Goal: Task Accomplishment & Management: Complete application form

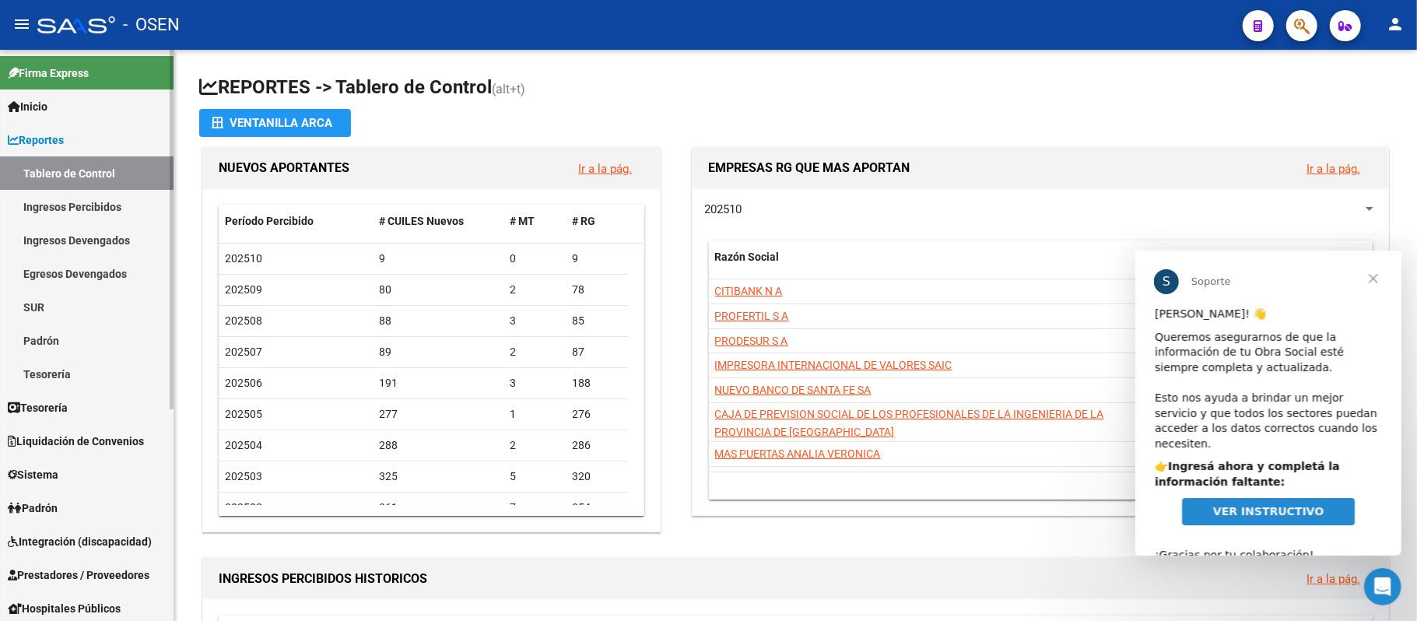
click at [66, 472] on link "Sistema" at bounding box center [87, 474] width 174 height 33
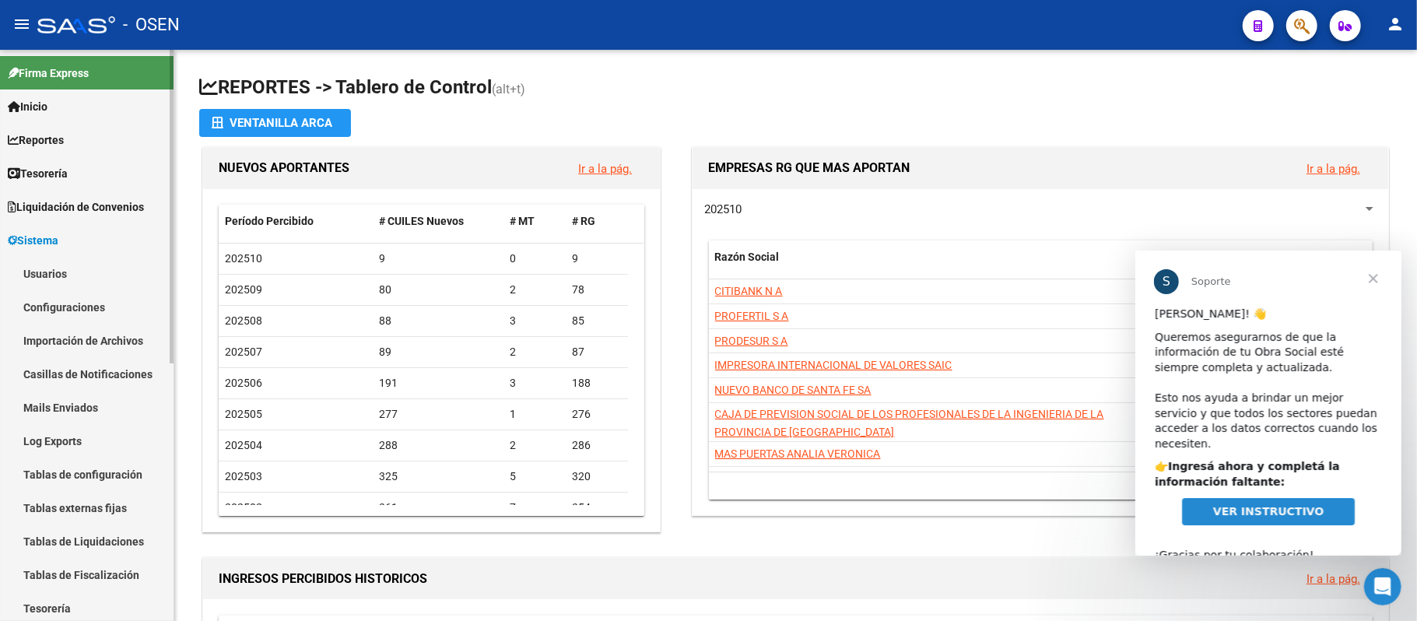
click at [44, 266] on link "Usuarios" at bounding box center [87, 273] width 174 height 33
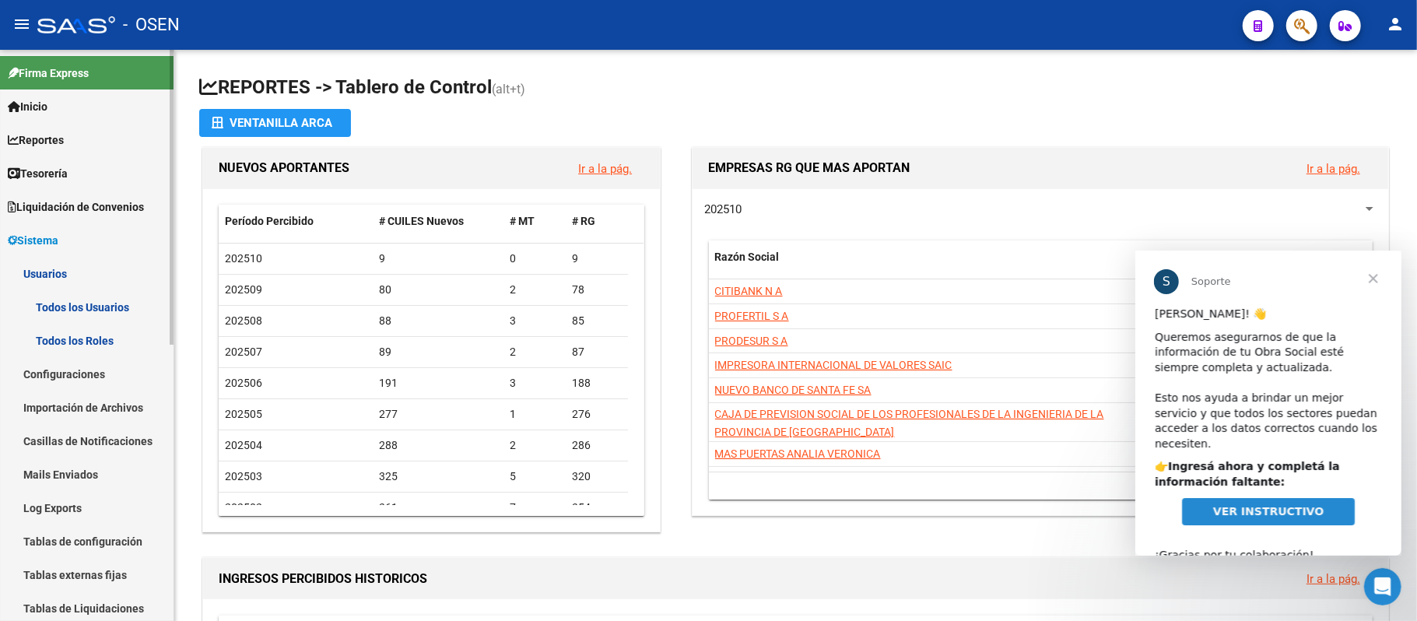
click at [119, 307] on link "Todos los Usuarios" at bounding box center [87, 306] width 174 height 33
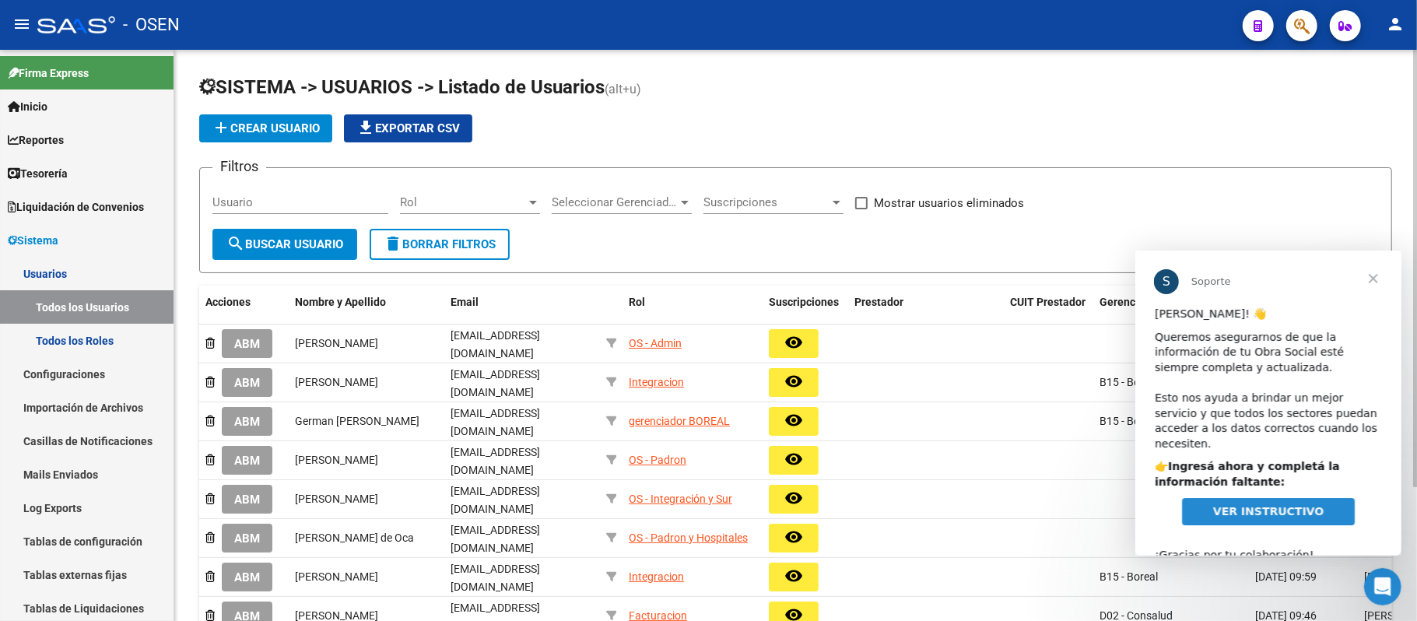
click at [347, 204] on input "Usuario" at bounding box center [300, 202] width 176 height 14
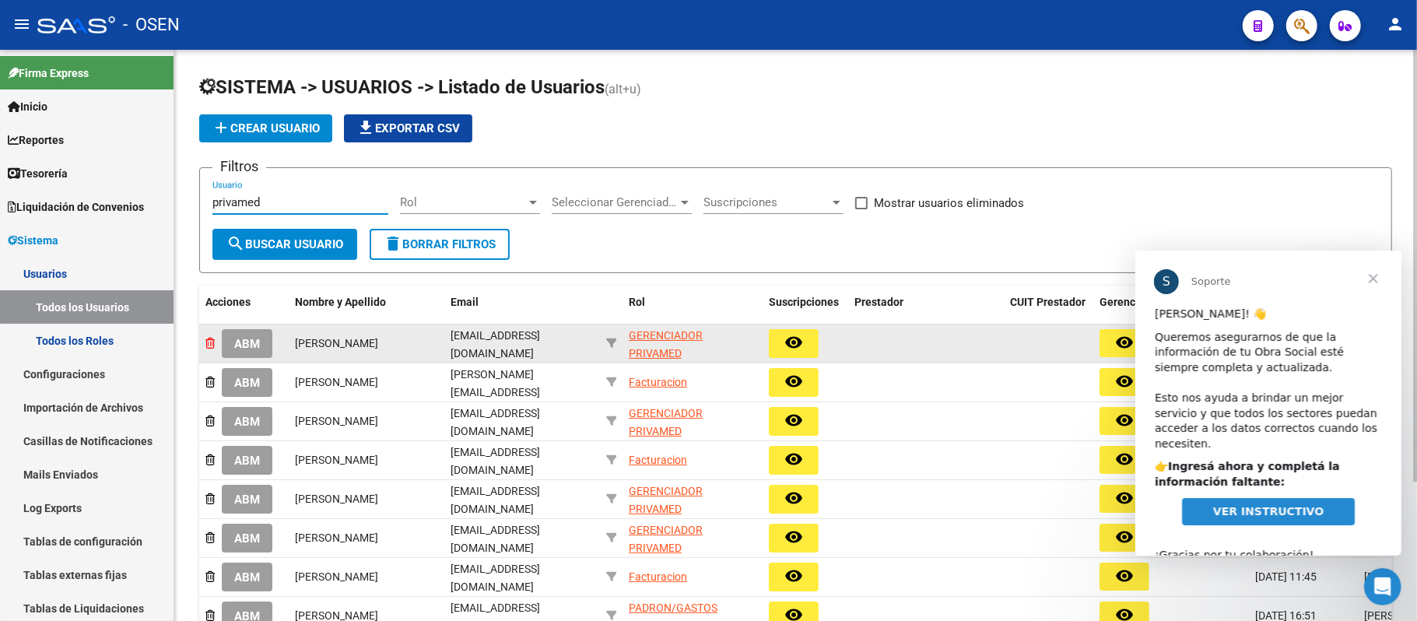
click at [210, 346] on icon at bounding box center [209, 343] width 9 height 11
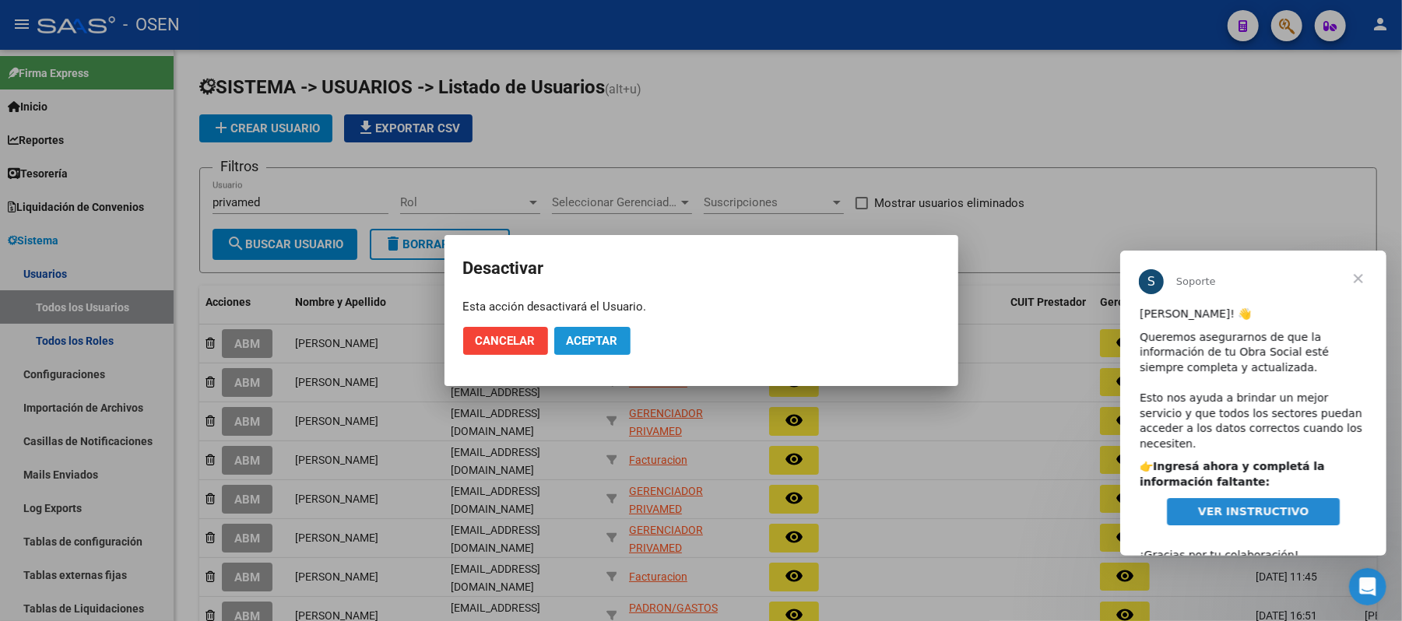
click at [585, 346] on span "Aceptar" at bounding box center [592, 341] width 51 height 14
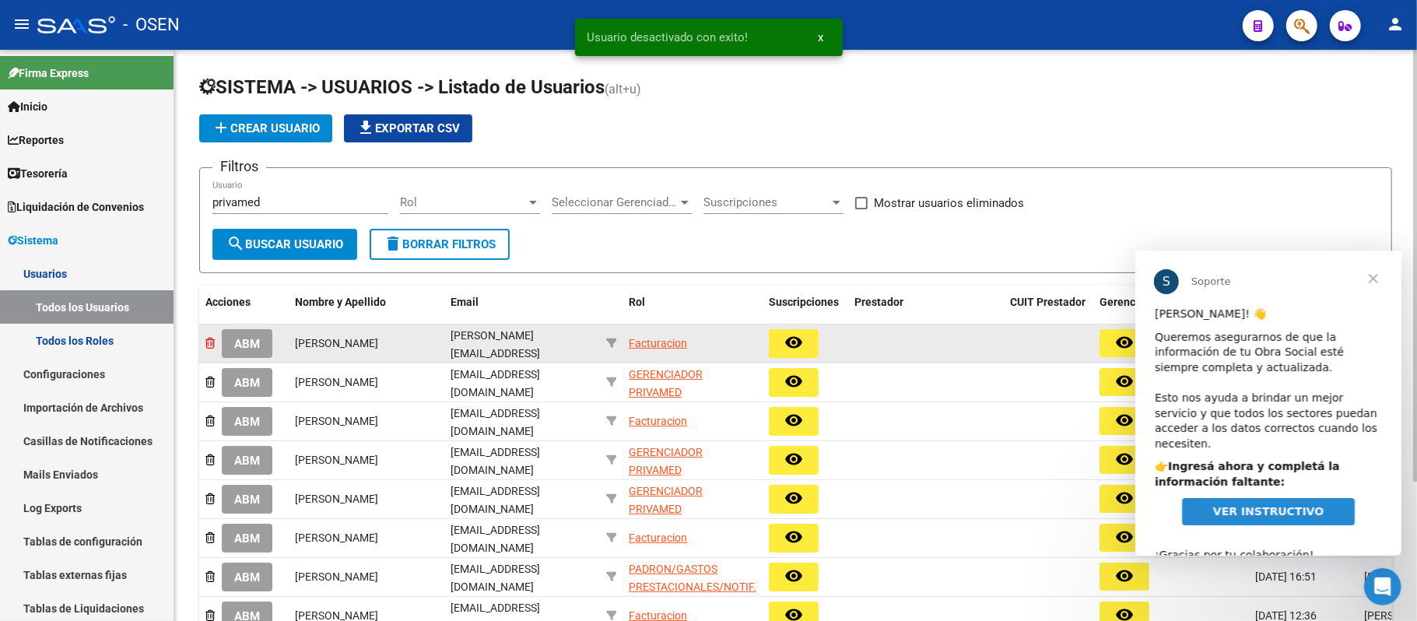
click at [210, 338] on icon at bounding box center [209, 343] width 9 height 11
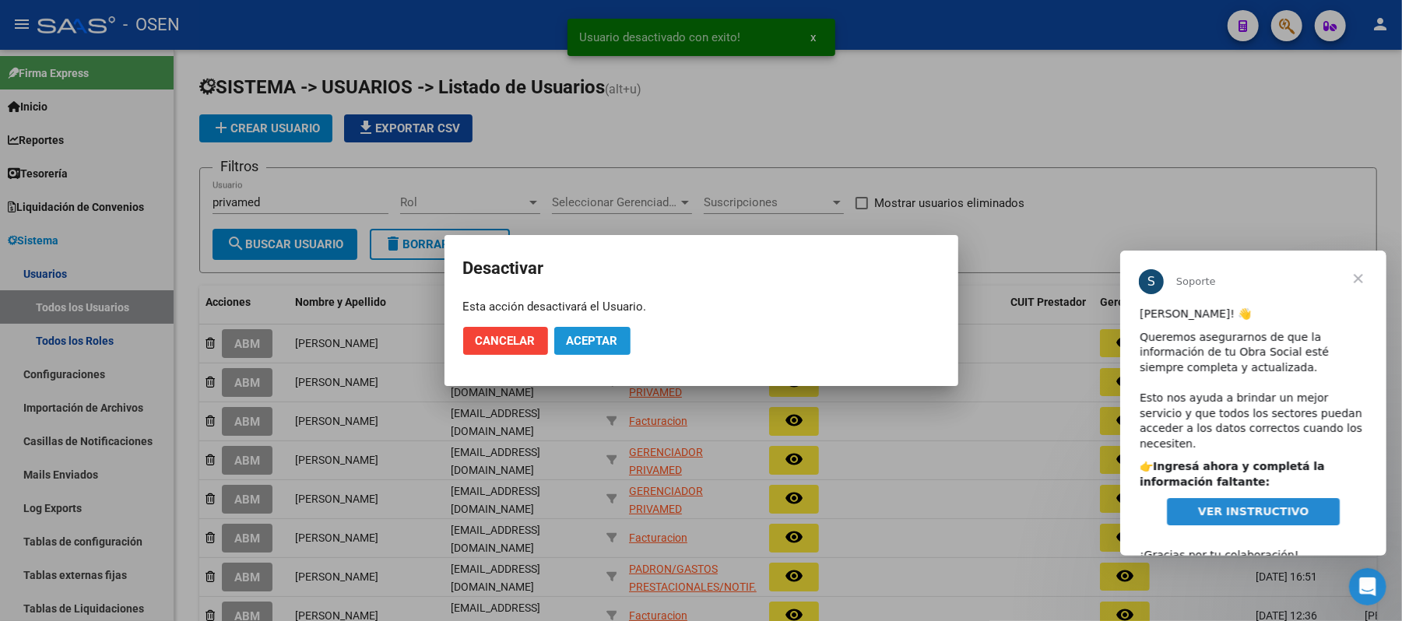
click at [595, 336] on span "Aceptar" at bounding box center [592, 341] width 51 height 14
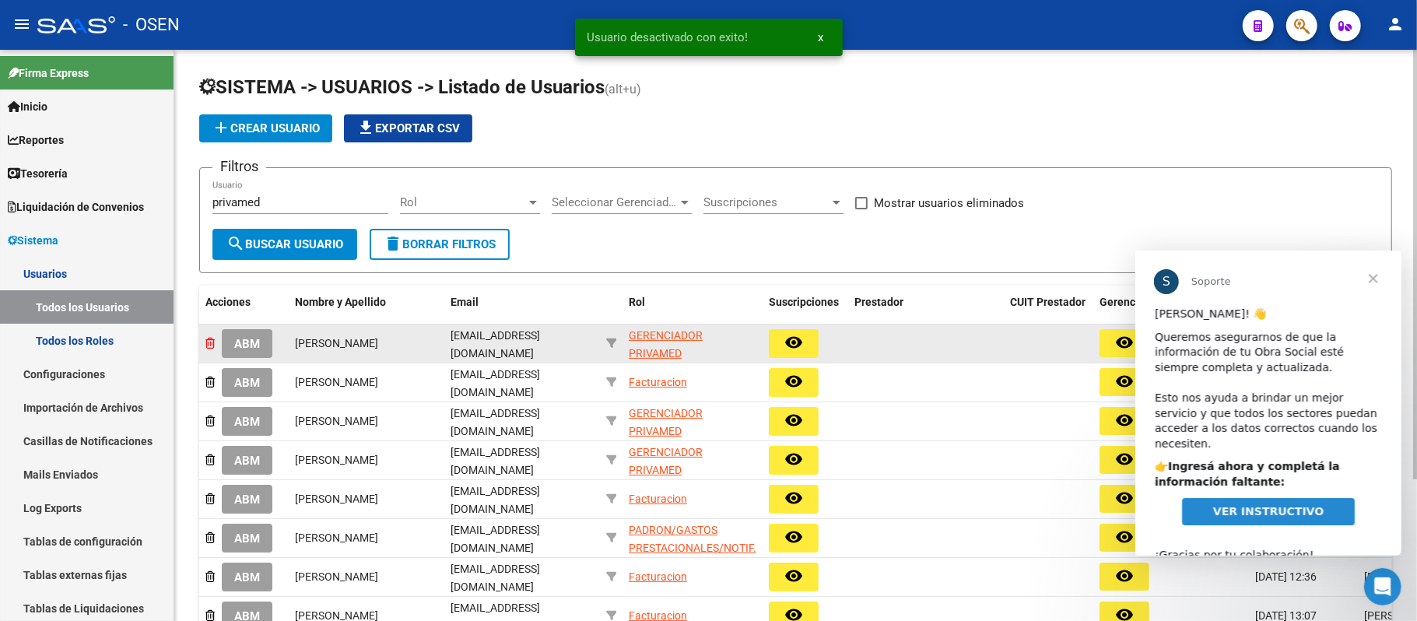
click at [209, 339] on icon at bounding box center [209, 343] width 9 height 11
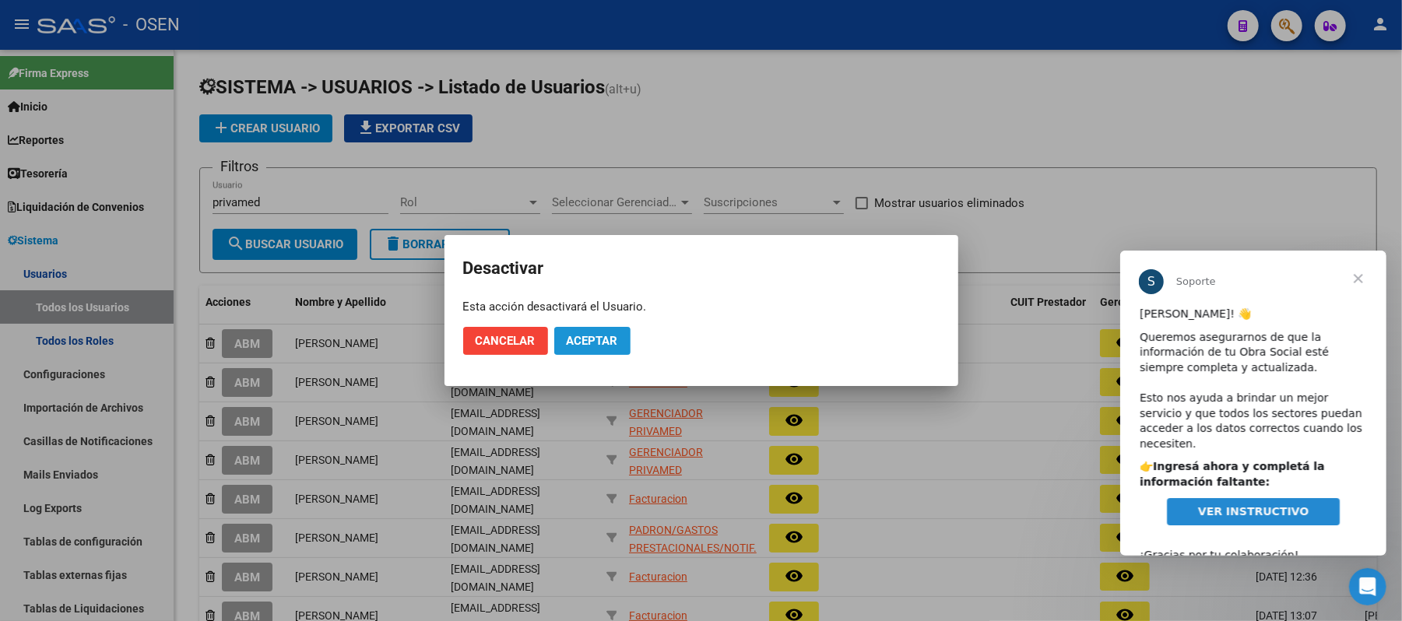
click at [599, 332] on button "Aceptar" at bounding box center [592, 341] width 76 height 28
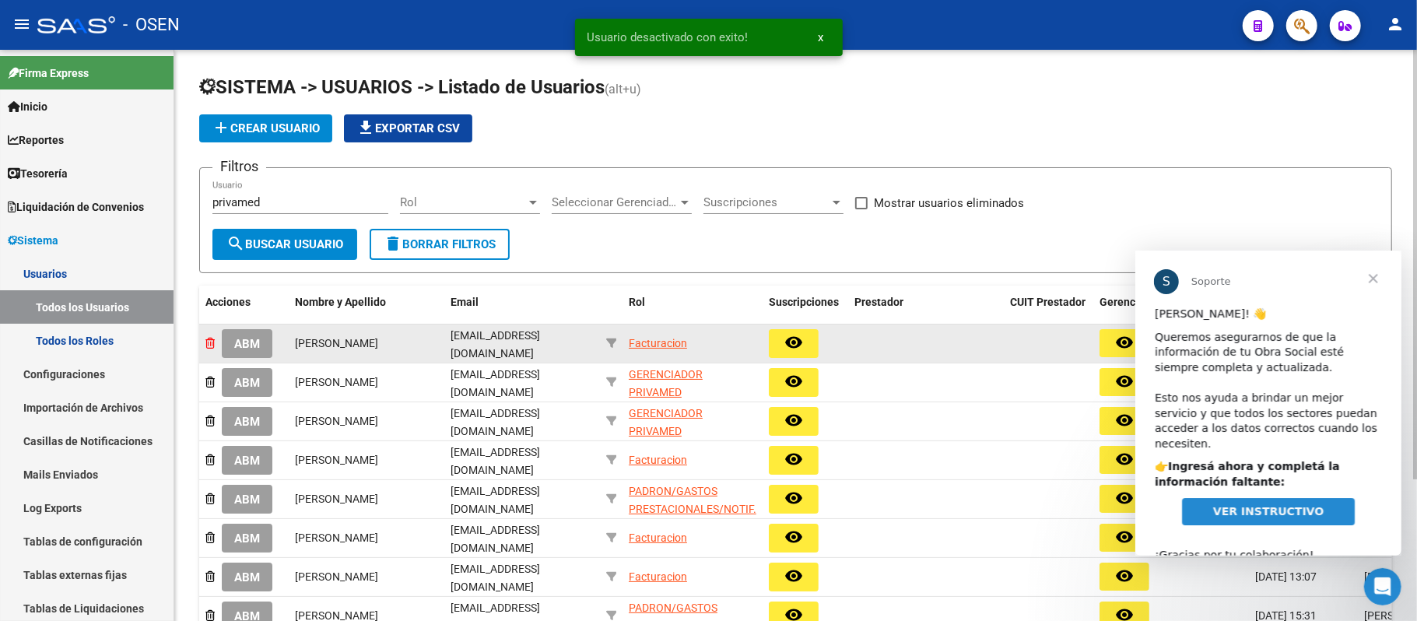
click at [209, 340] on icon at bounding box center [209, 343] width 9 height 11
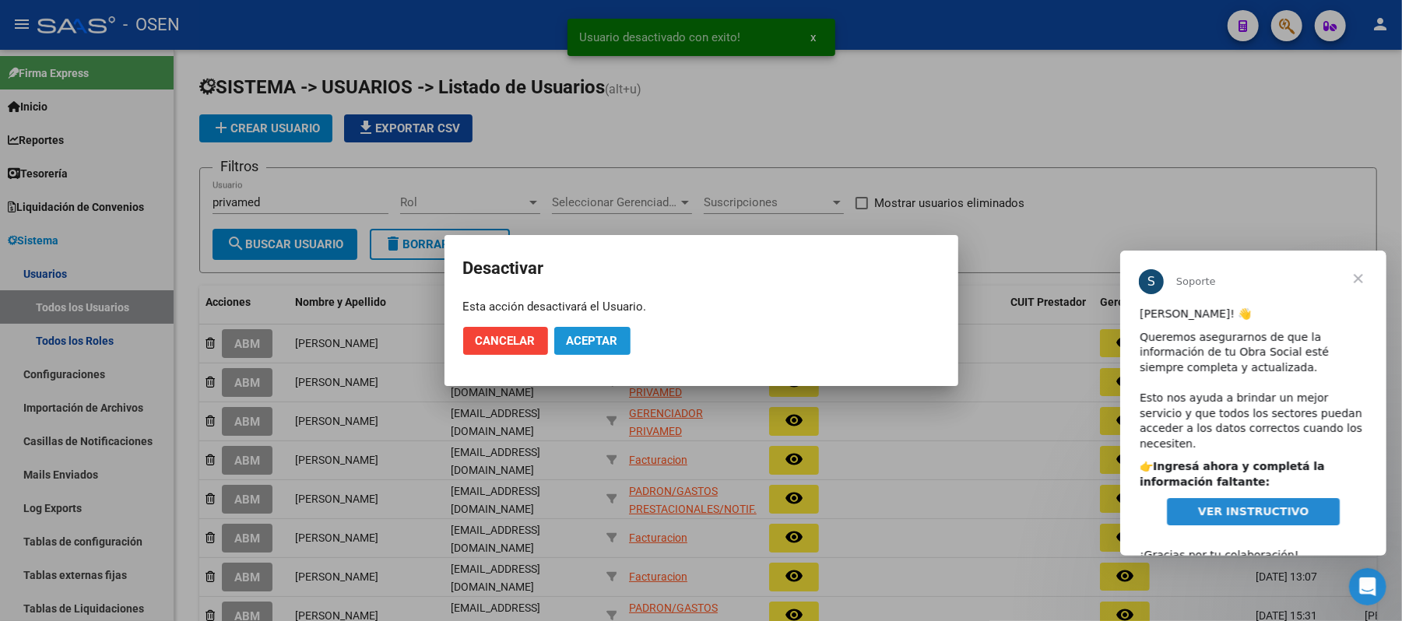
click at [582, 341] on span "Aceptar" at bounding box center [592, 341] width 51 height 14
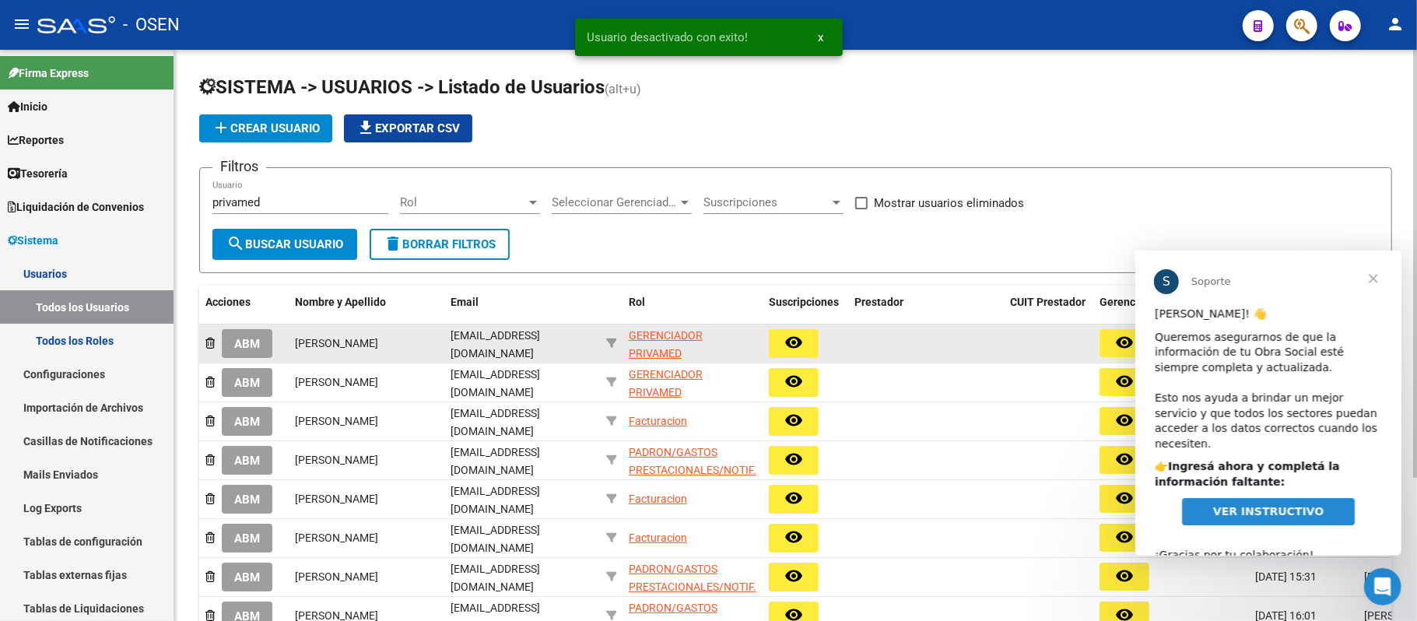
click at [216, 340] on div "ABM" at bounding box center [243, 343] width 77 height 29
click at [209, 342] on icon at bounding box center [209, 343] width 9 height 11
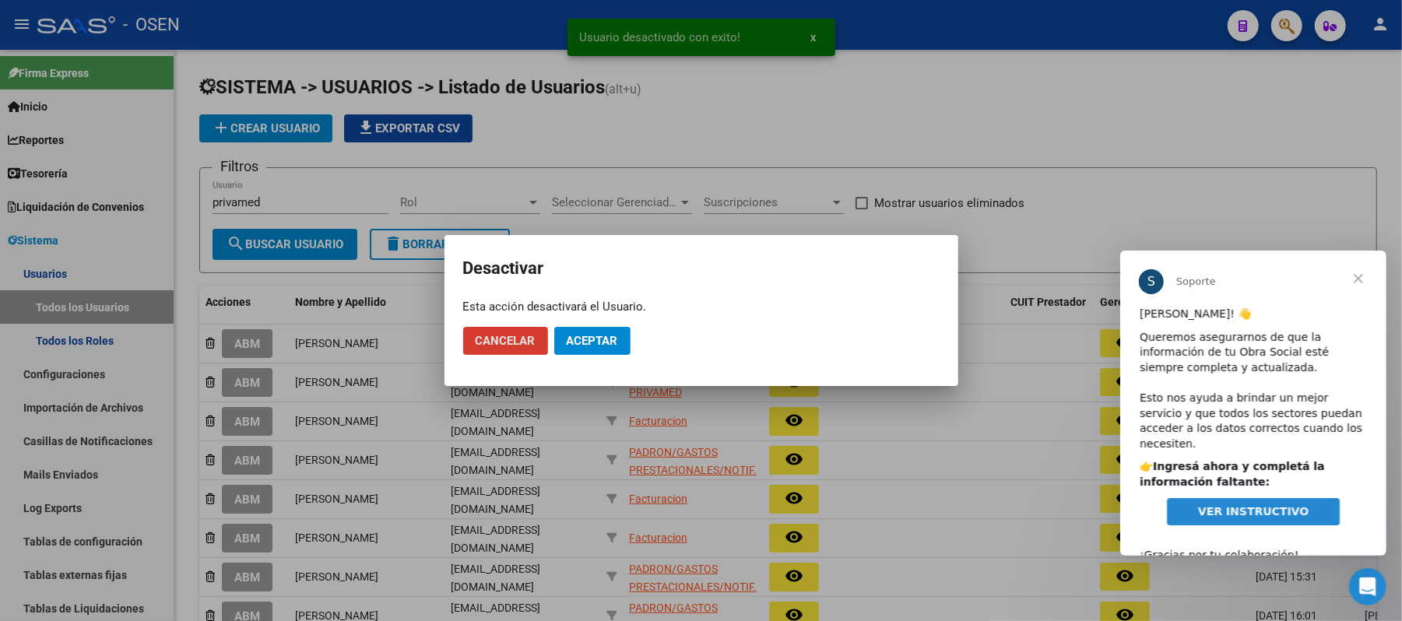
click at [611, 346] on span "Aceptar" at bounding box center [592, 341] width 51 height 14
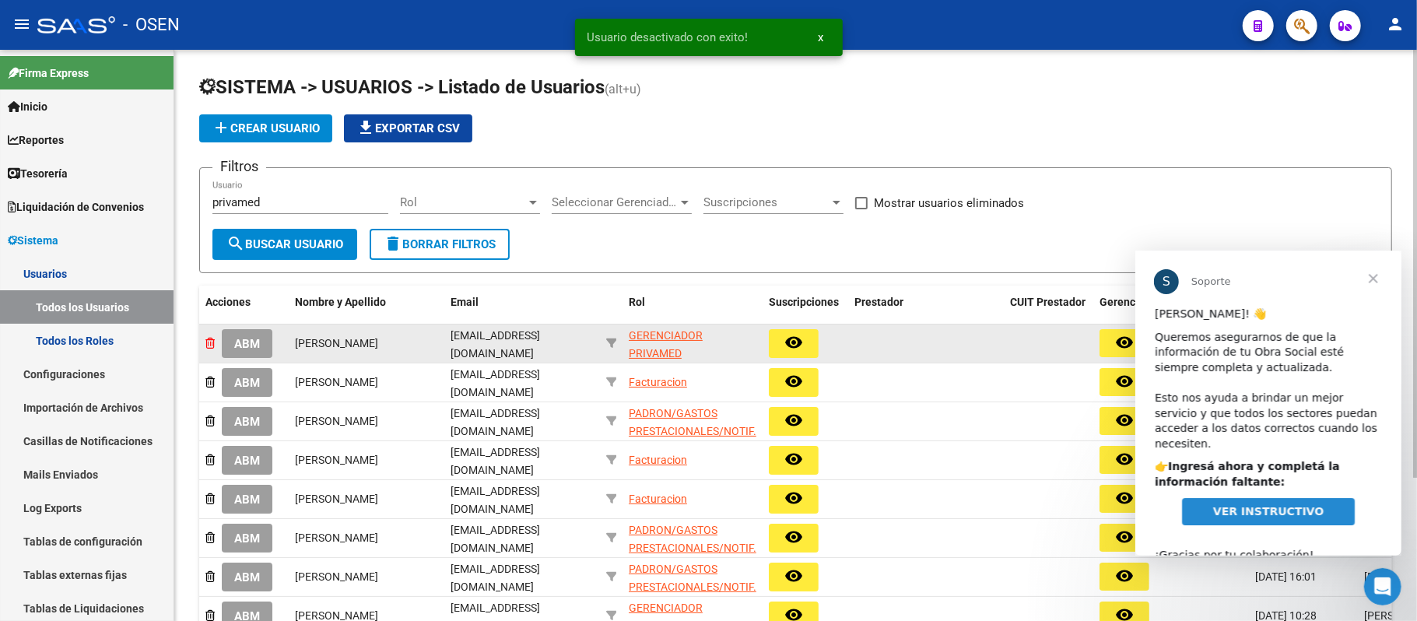
click at [207, 340] on icon at bounding box center [209, 343] width 9 height 11
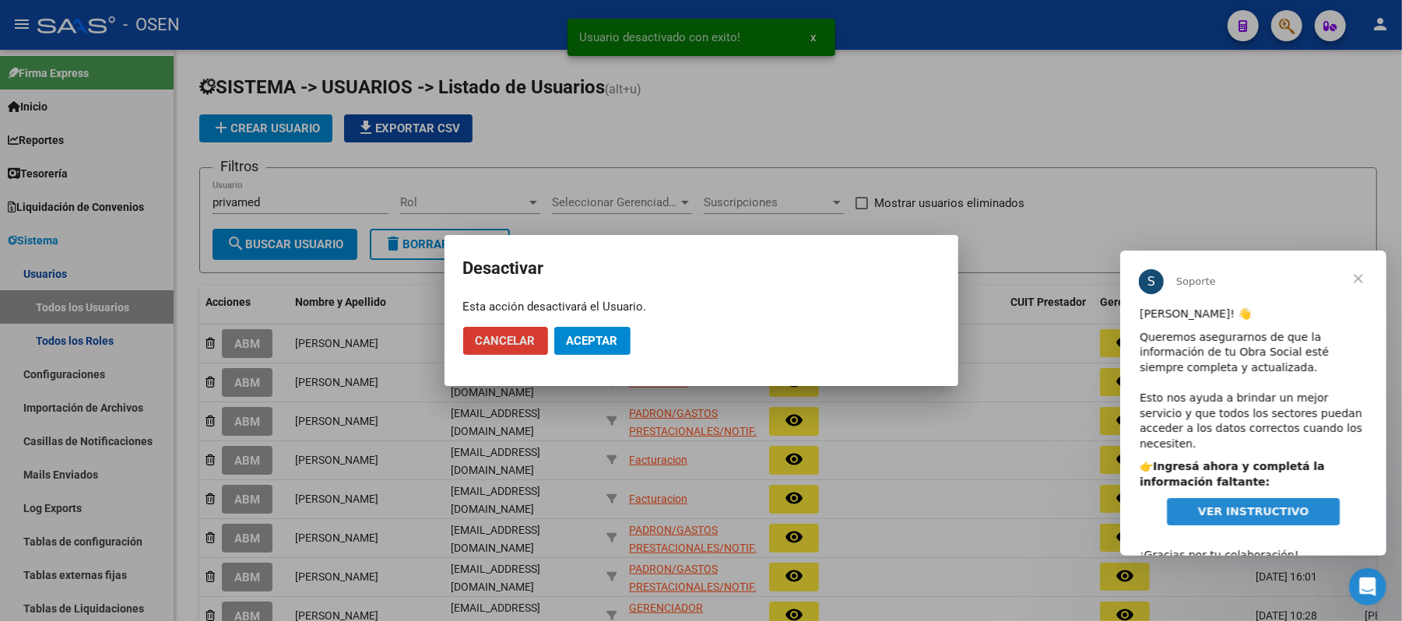
click at [582, 341] on span "Aceptar" at bounding box center [592, 341] width 51 height 14
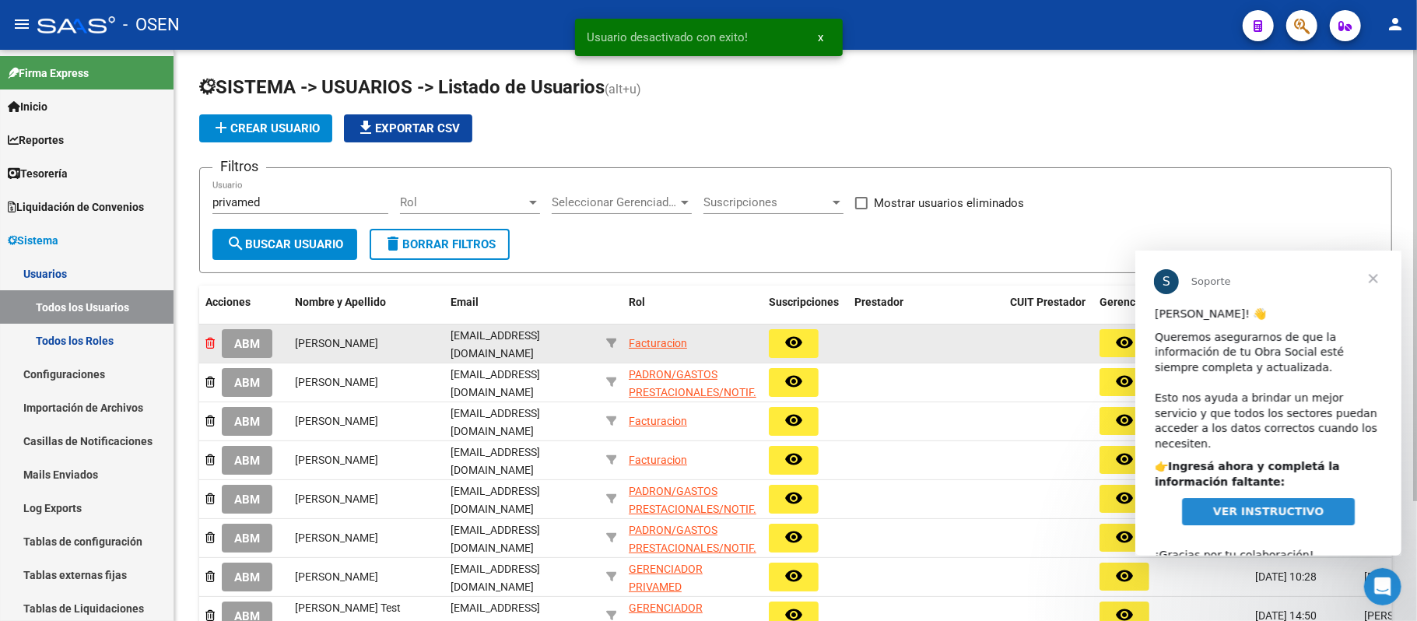
click at [210, 342] on icon at bounding box center [209, 343] width 9 height 11
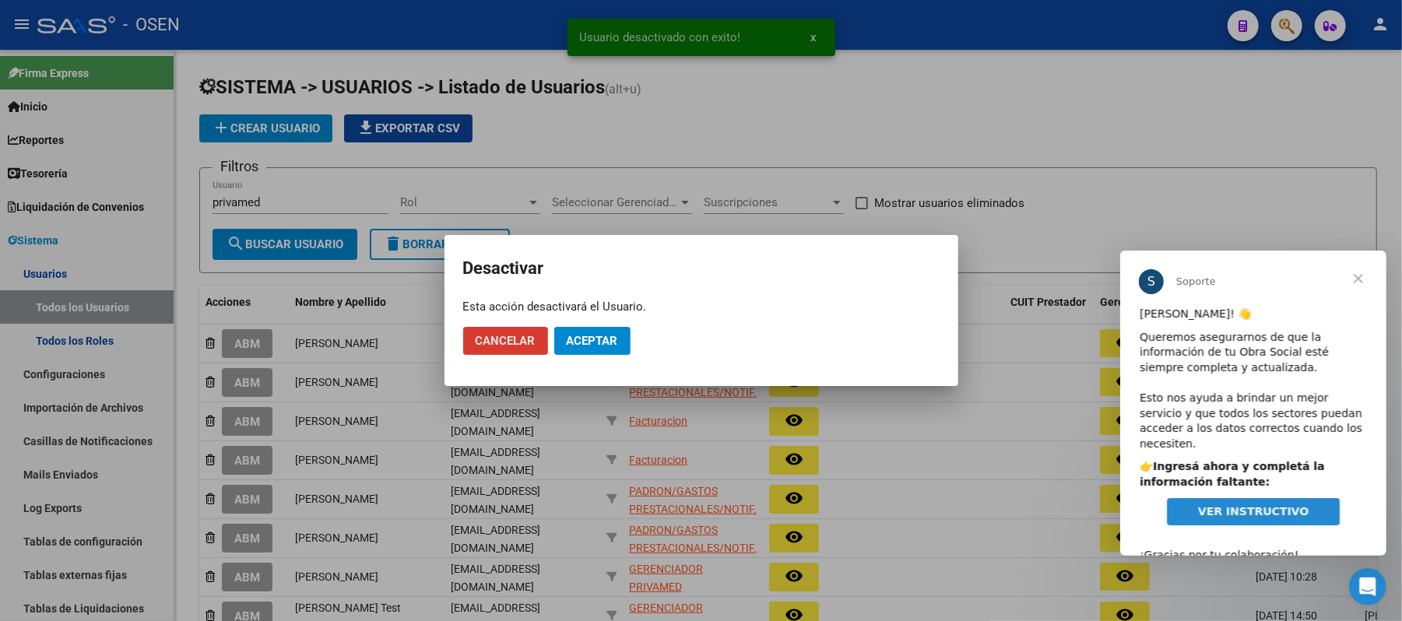
click at [581, 347] on span "Aceptar" at bounding box center [592, 341] width 51 height 14
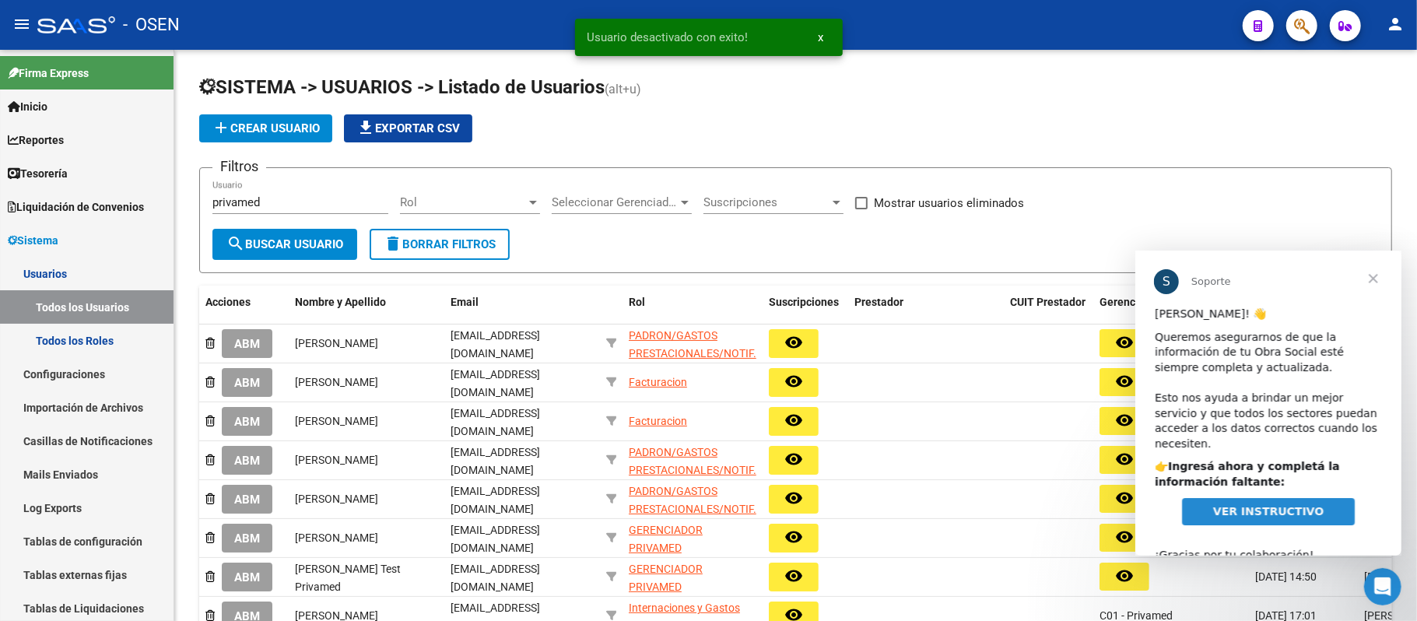
click at [1374, 281] on span "Cerrar" at bounding box center [1373, 278] width 56 height 56
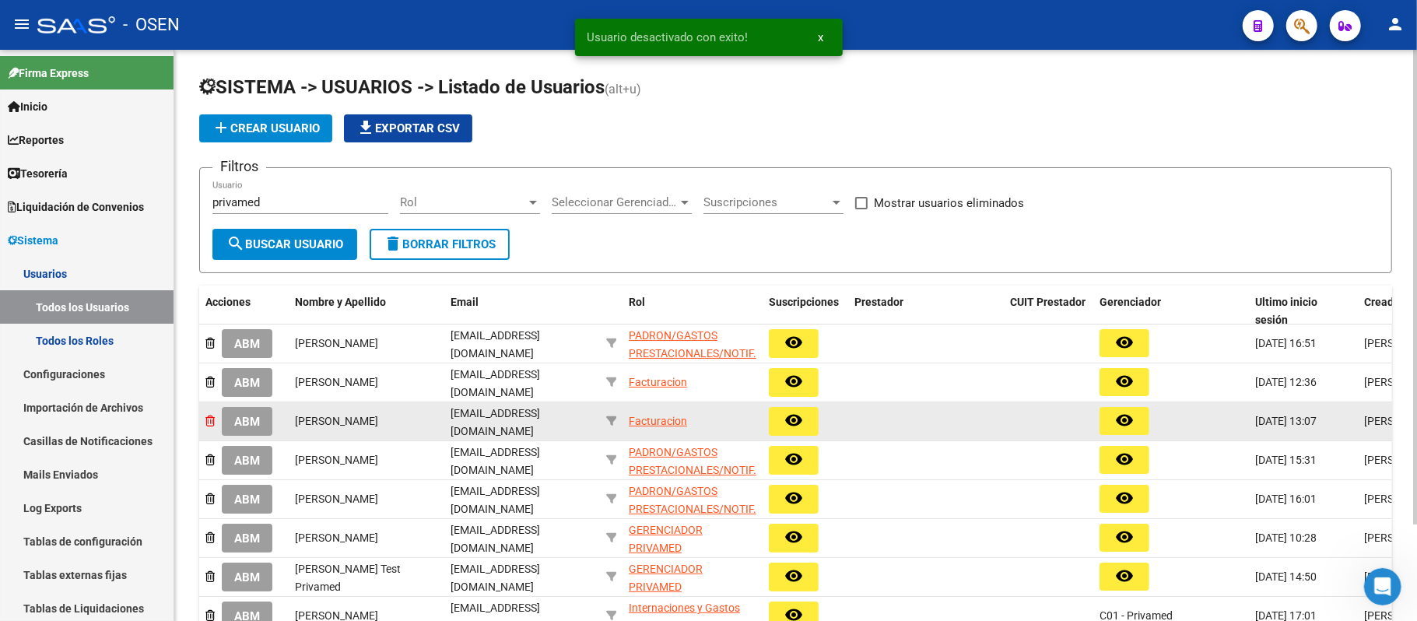
click at [212, 418] on icon at bounding box center [209, 421] width 9 height 11
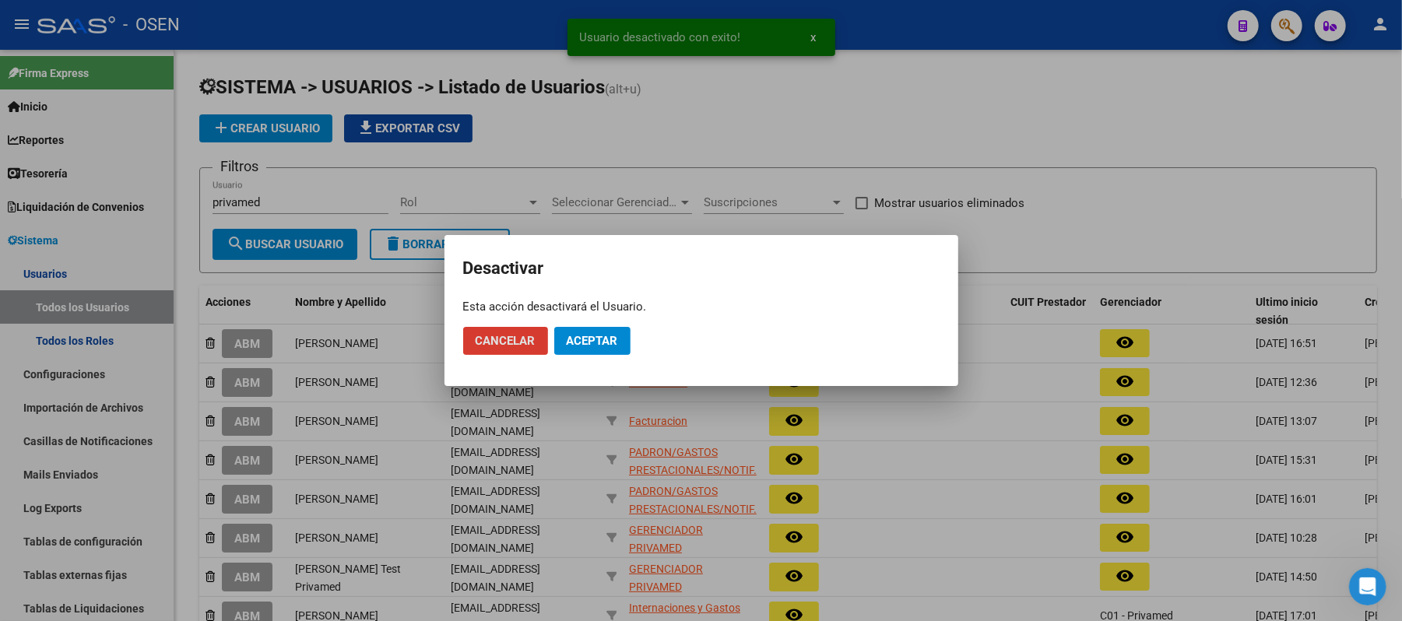
click at [588, 336] on span "Aceptar" at bounding box center [592, 341] width 51 height 14
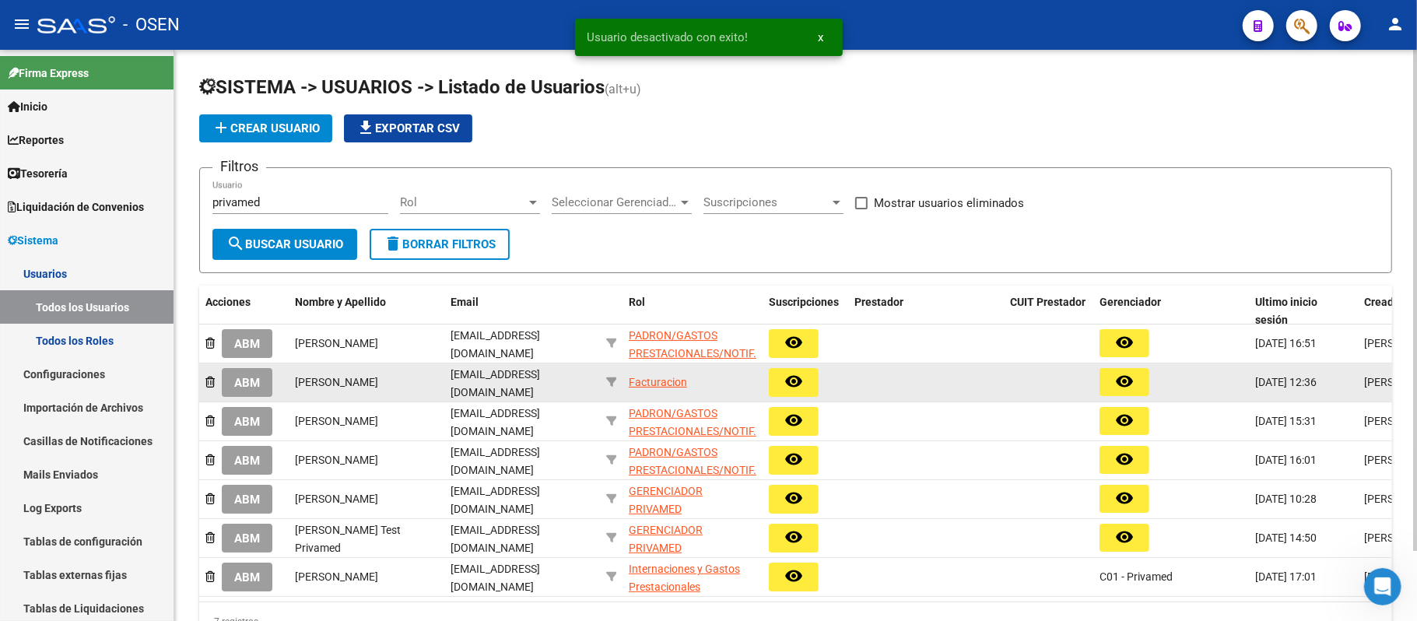
click at [219, 377] on div "ABM" at bounding box center [243, 382] width 77 height 29
click at [213, 378] on div "ABM" at bounding box center [243, 382] width 77 height 29
click at [210, 378] on icon at bounding box center [209, 382] width 9 height 11
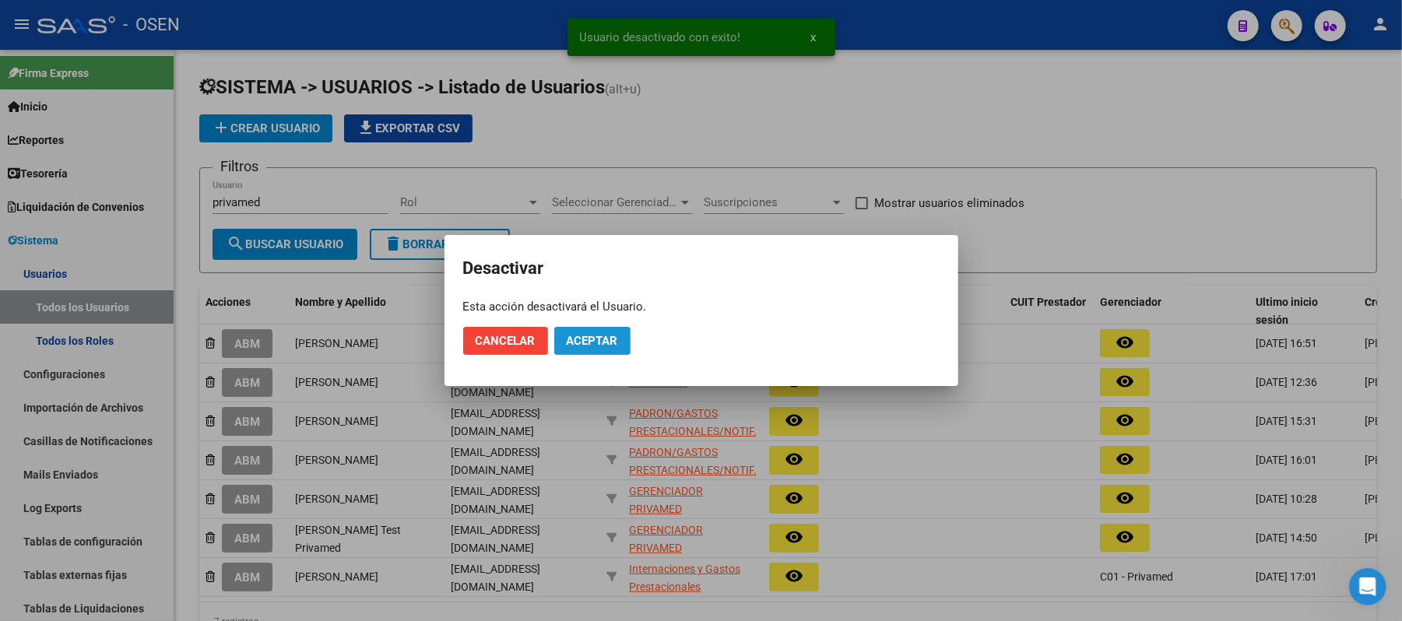
click at [593, 336] on span "Aceptar" at bounding box center [592, 341] width 51 height 14
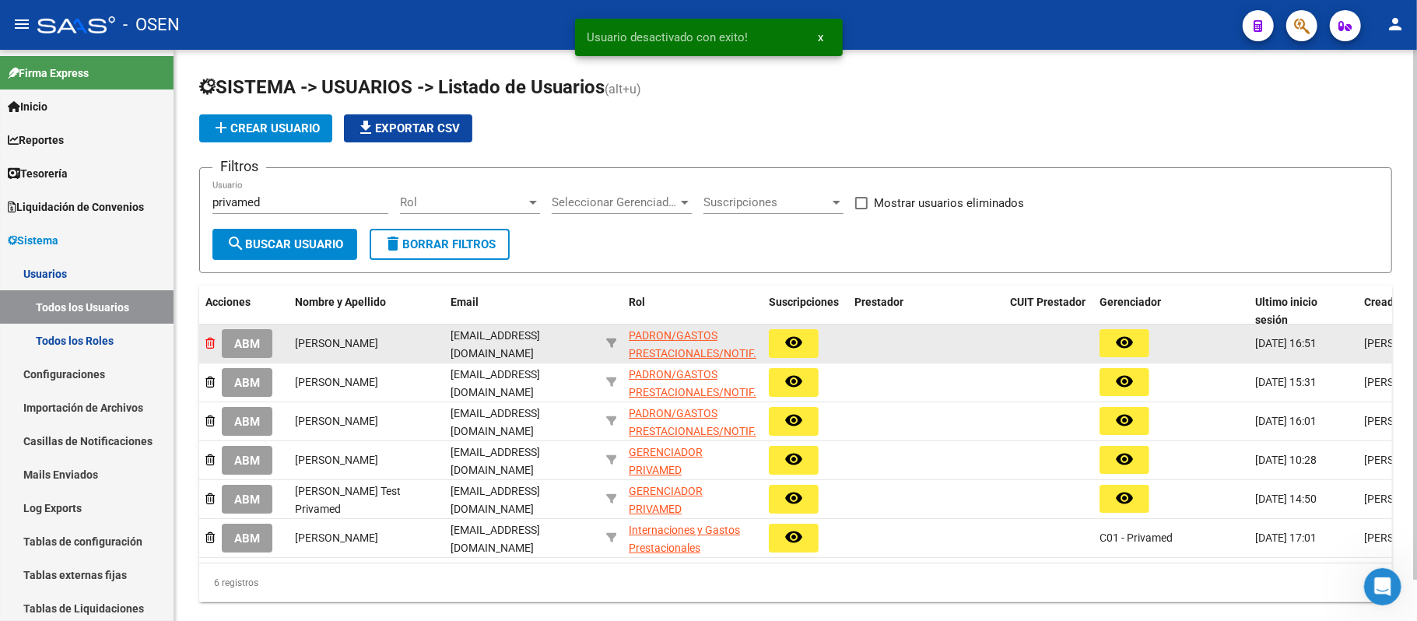
click at [206, 339] on icon at bounding box center [209, 343] width 9 height 11
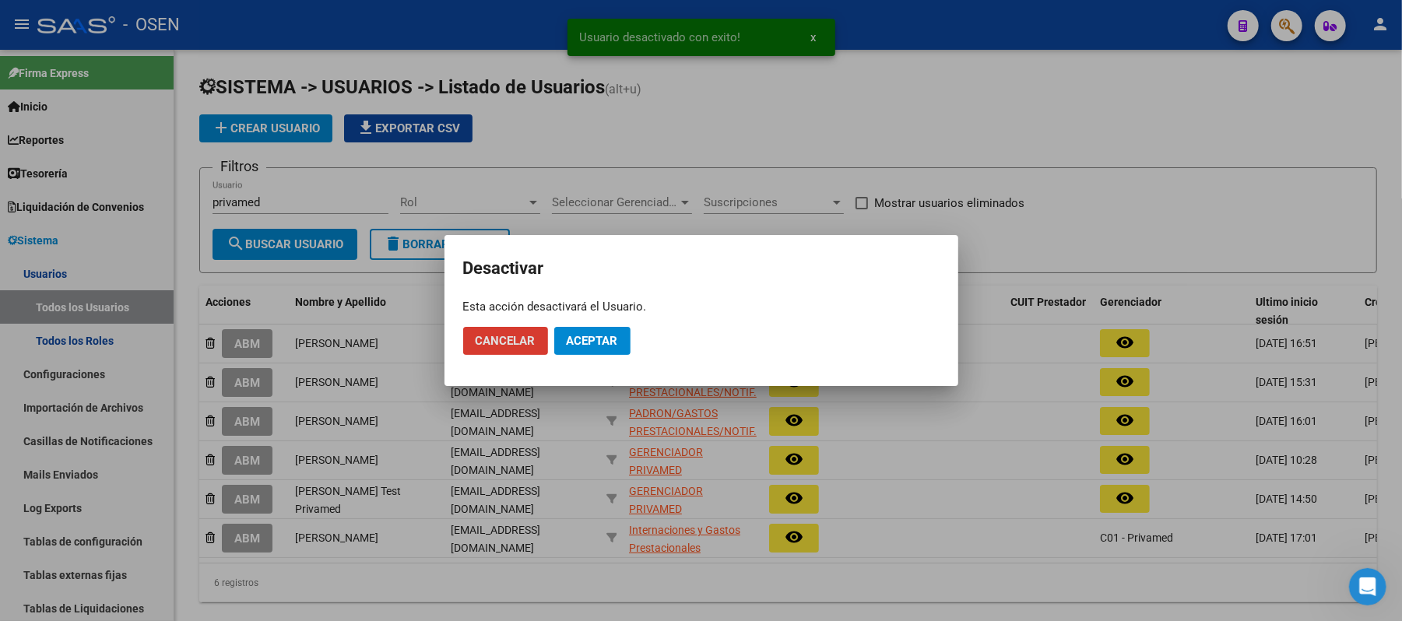
click at [613, 346] on span "Aceptar" at bounding box center [592, 341] width 51 height 14
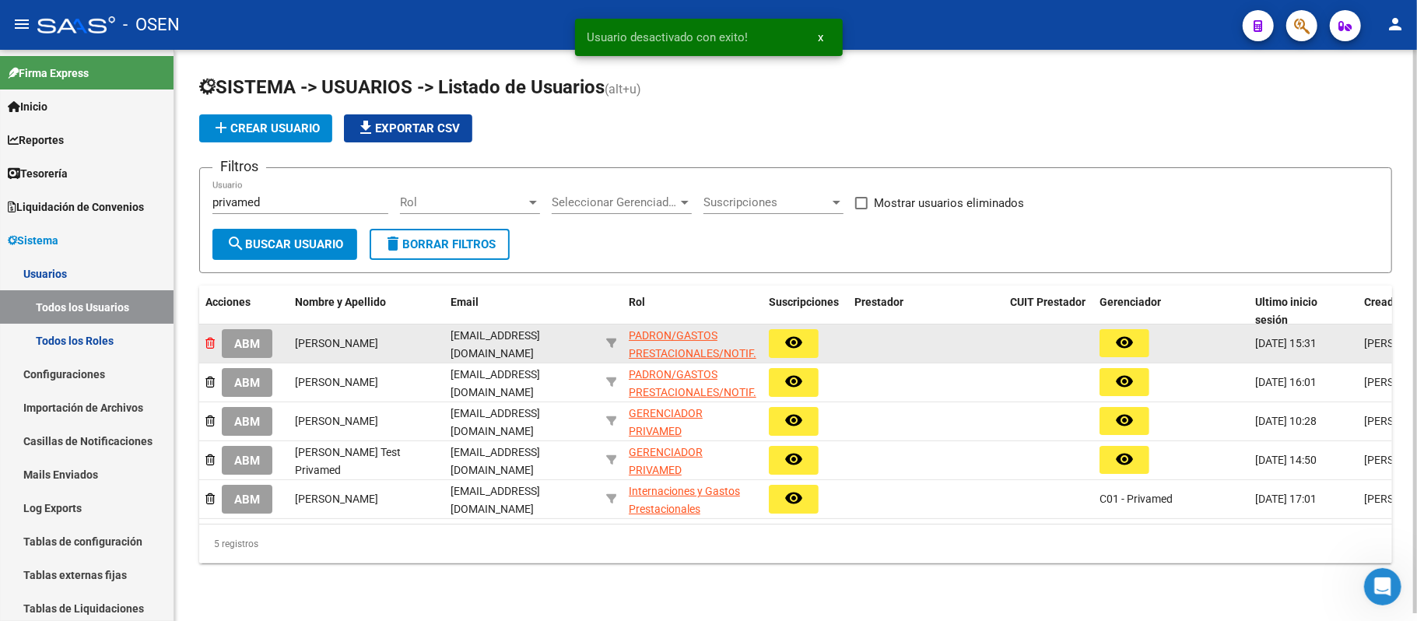
click at [209, 340] on icon at bounding box center [209, 343] width 9 height 11
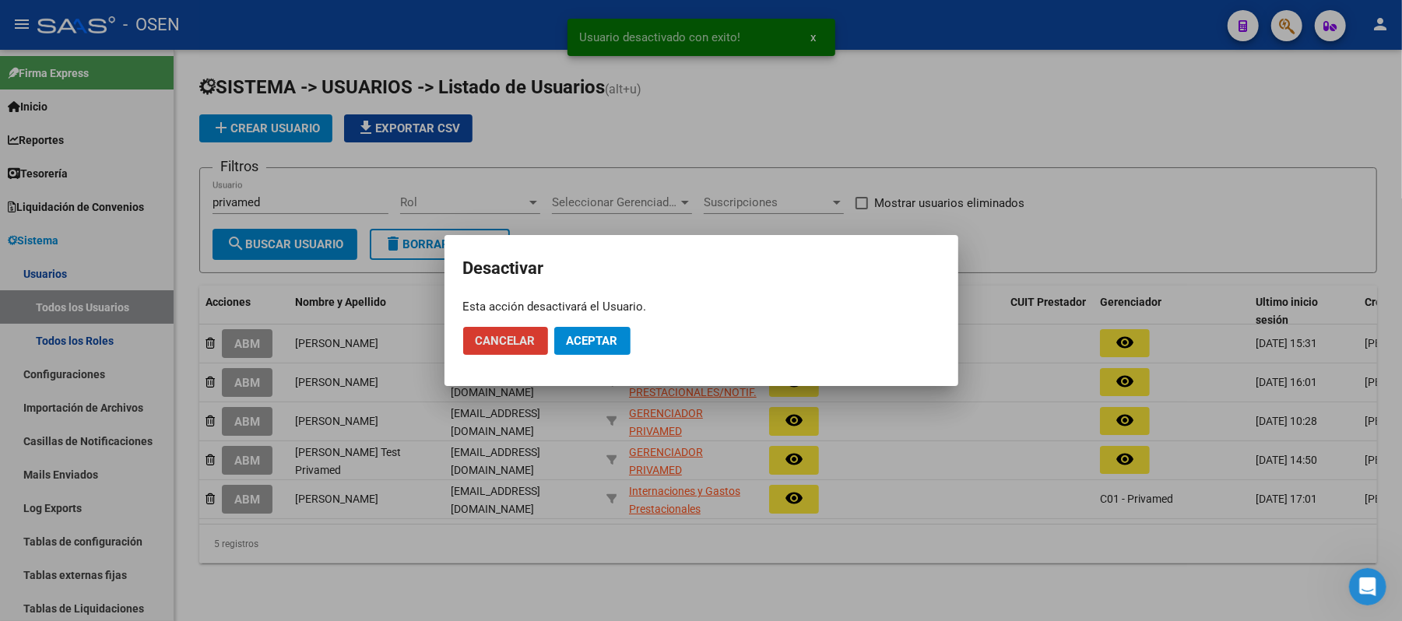
click at [574, 341] on span "Aceptar" at bounding box center [592, 341] width 51 height 14
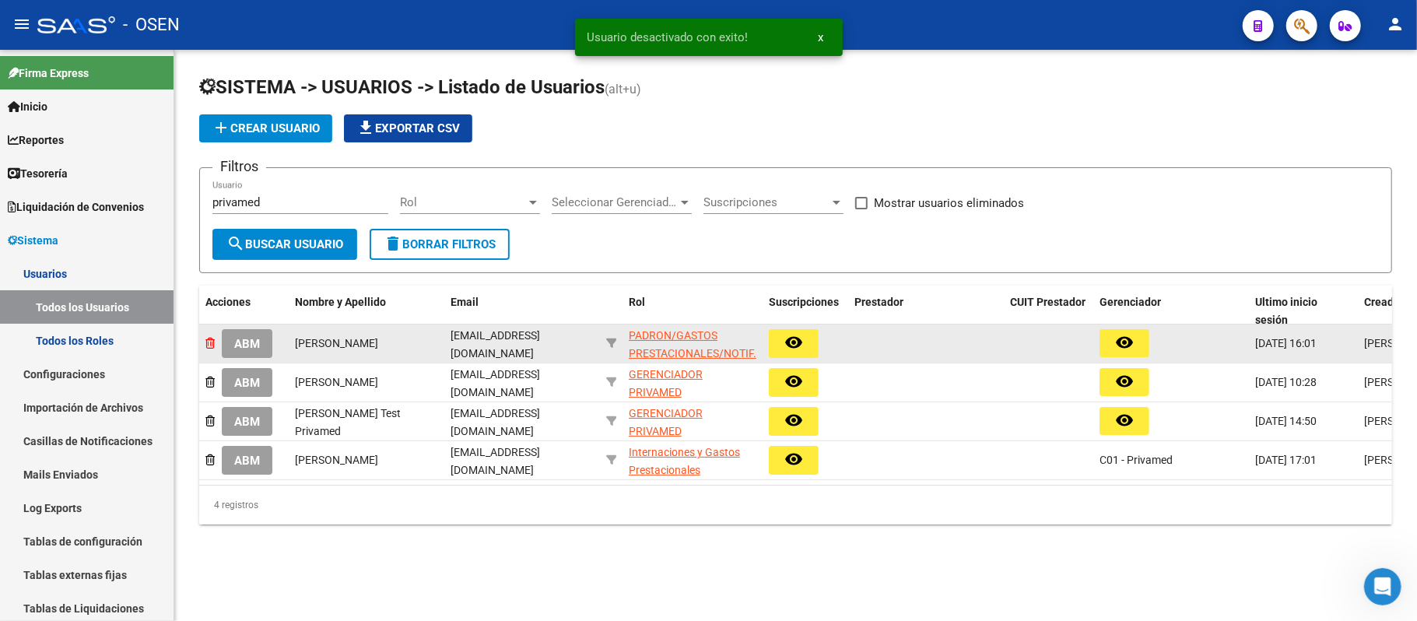
click at [206, 342] on icon at bounding box center [209, 343] width 9 height 11
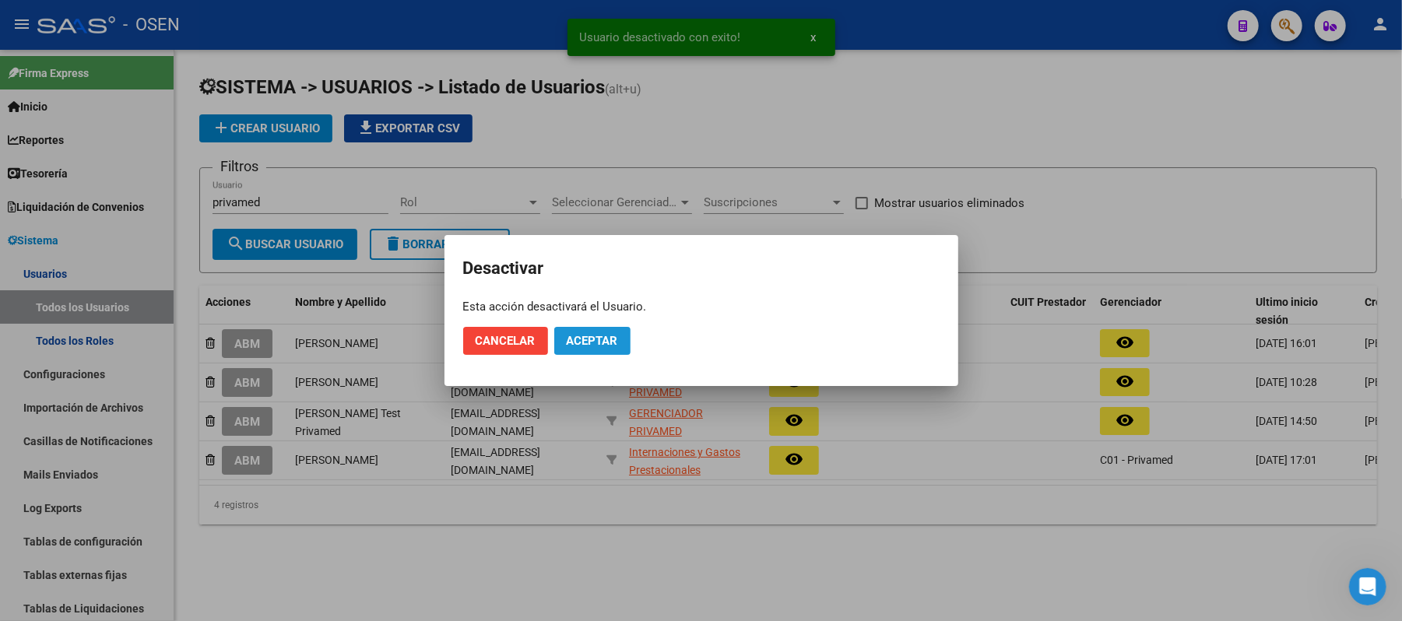
click at [605, 346] on span "Aceptar" at bounding box center [592, 341] width 51 height 14
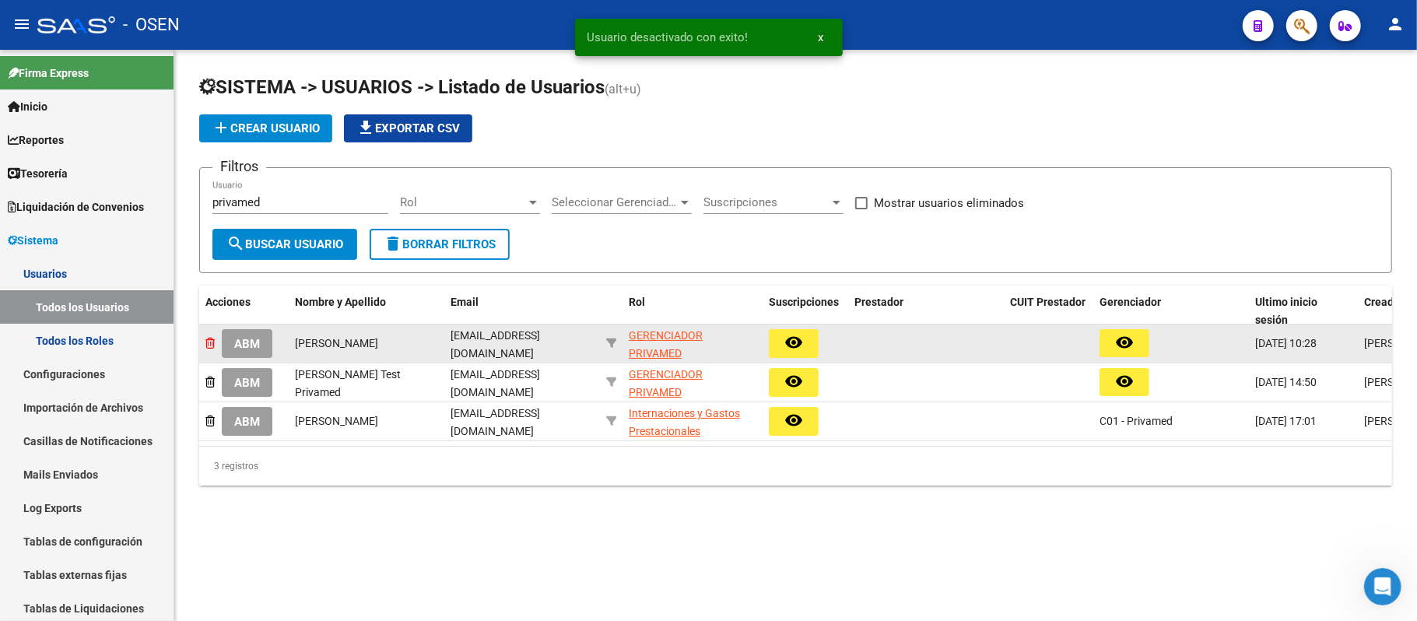
click at [212, 340] on icon at bounding box center [209, 343] width 9 height 11
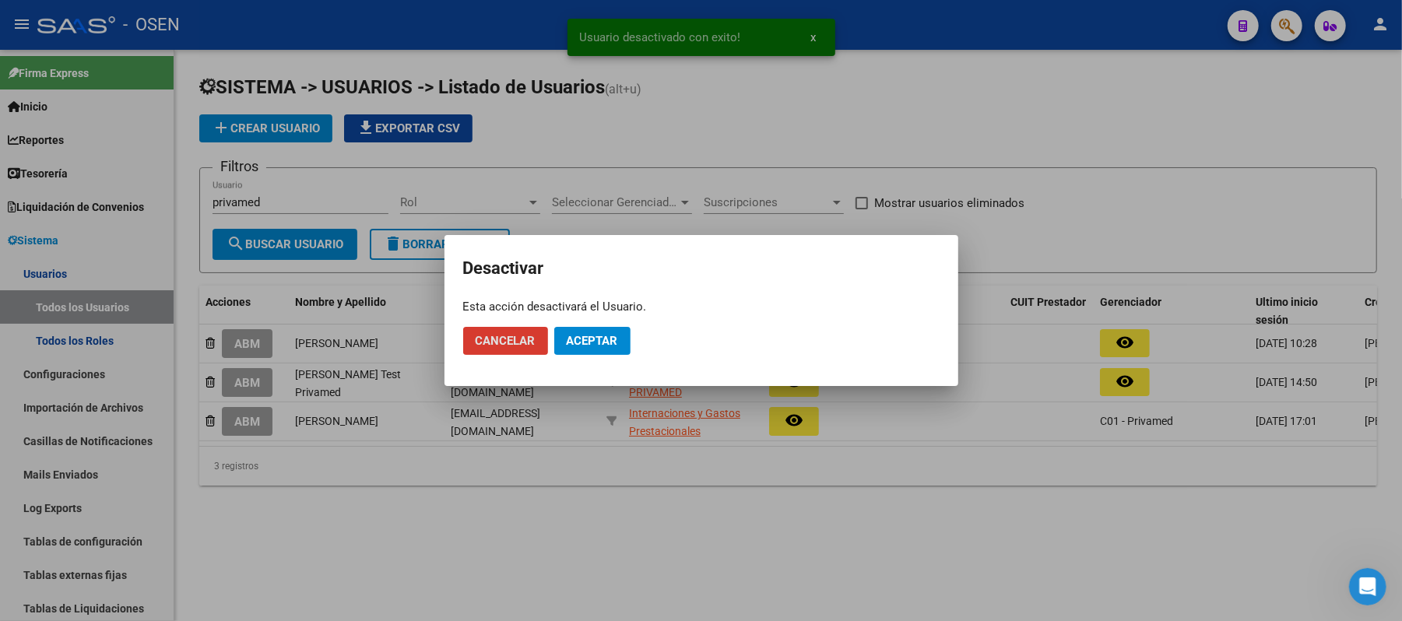
click at [588, 342] on span "Aceptar" at bounding box center [592, 341] width 51 height 14
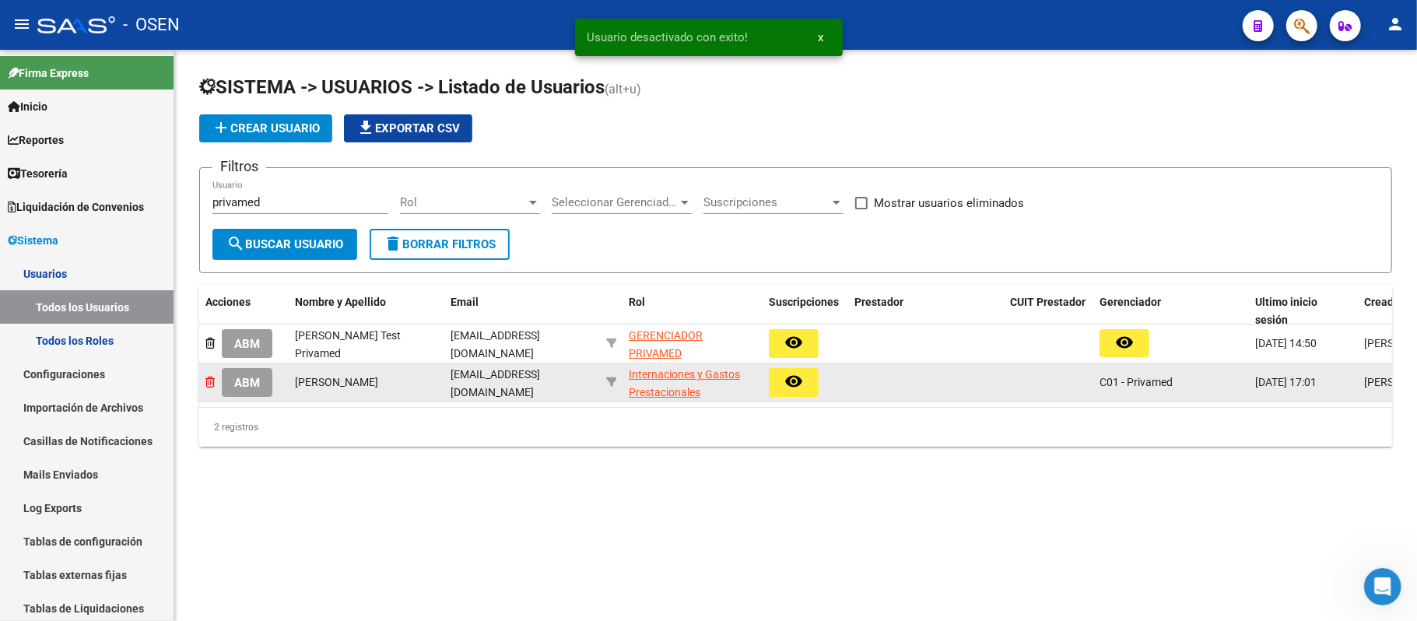
click at [210, 384] on icon at bounding box center [209, 382] width 9 height 11
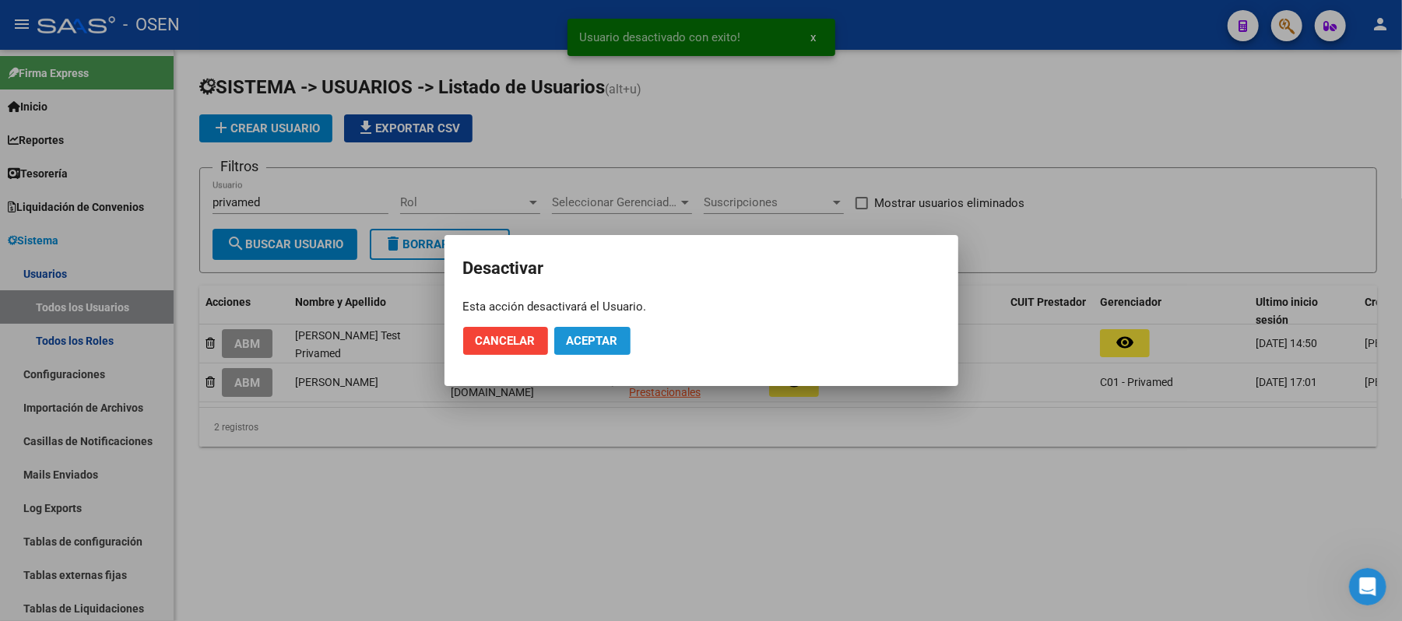
click at [605, 338] on span "Aceptar" at bounding box center [592, 341] width 51 height 14
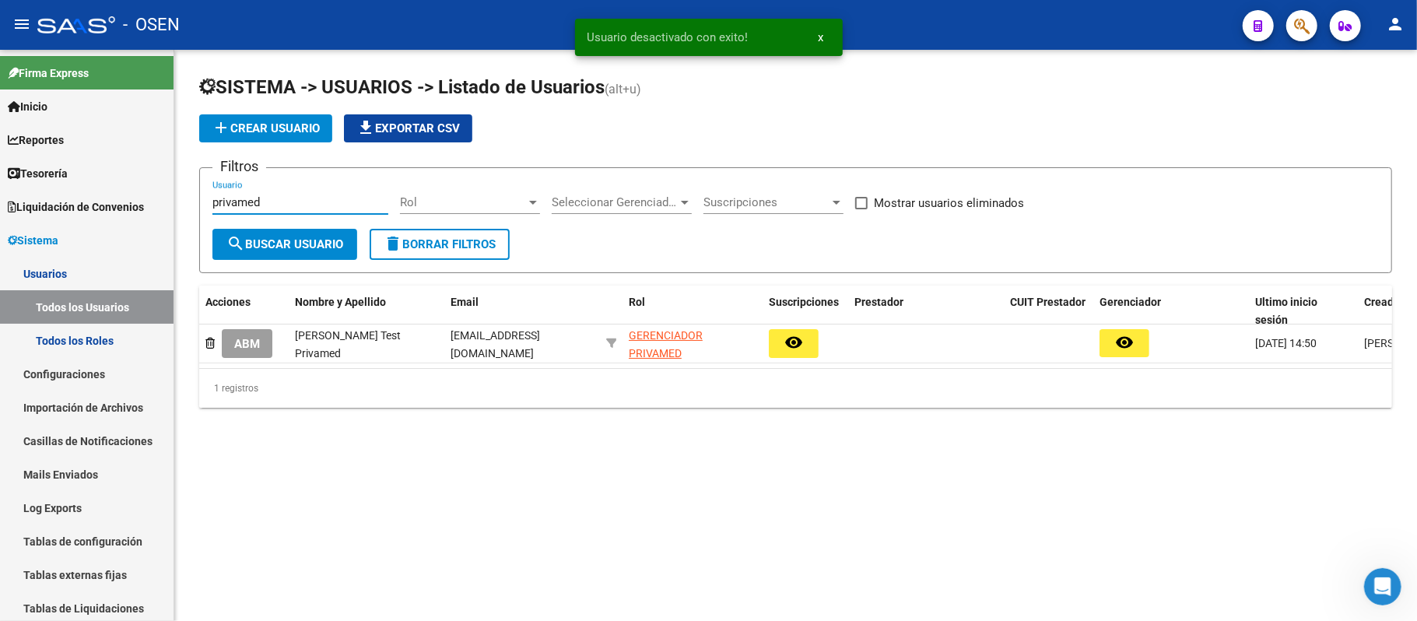
click at [290, 206] on input "privamed" at bounding box center [300, 202] width 176 height 14
type input "p"
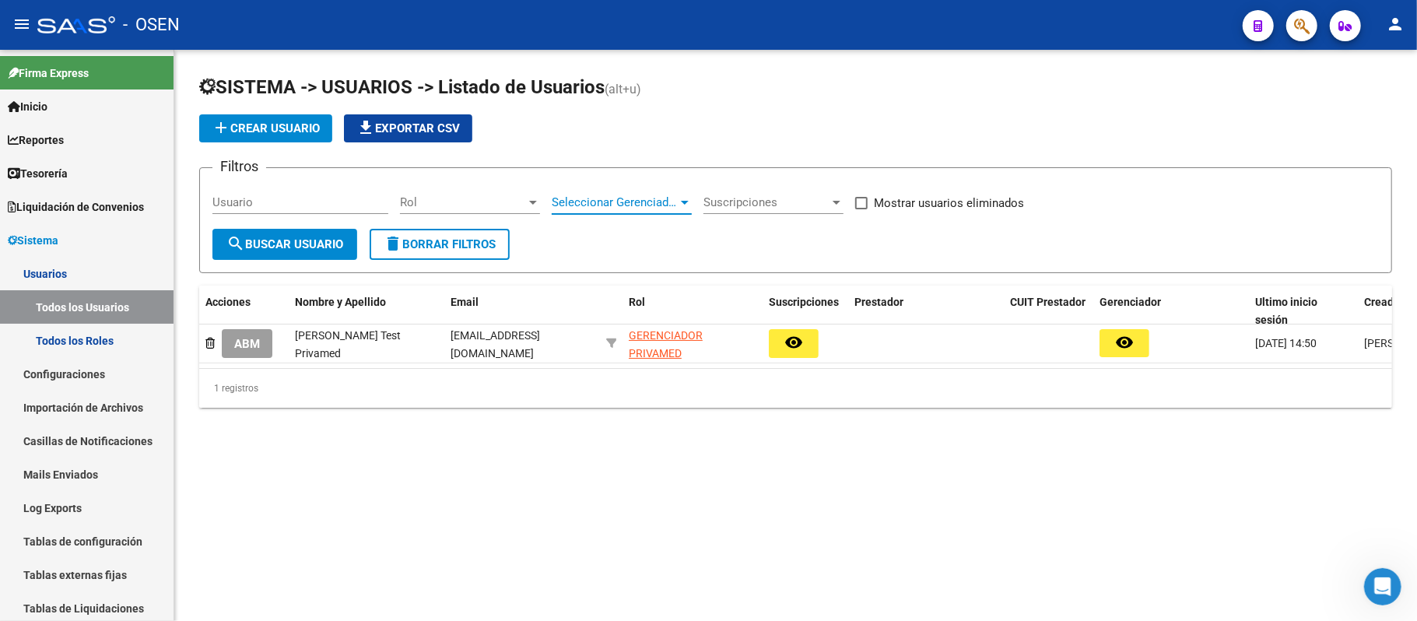
click at [662, 203] on span "Seleccionar Gerenciador" at bounding box center [615, 202] width 126 height 14
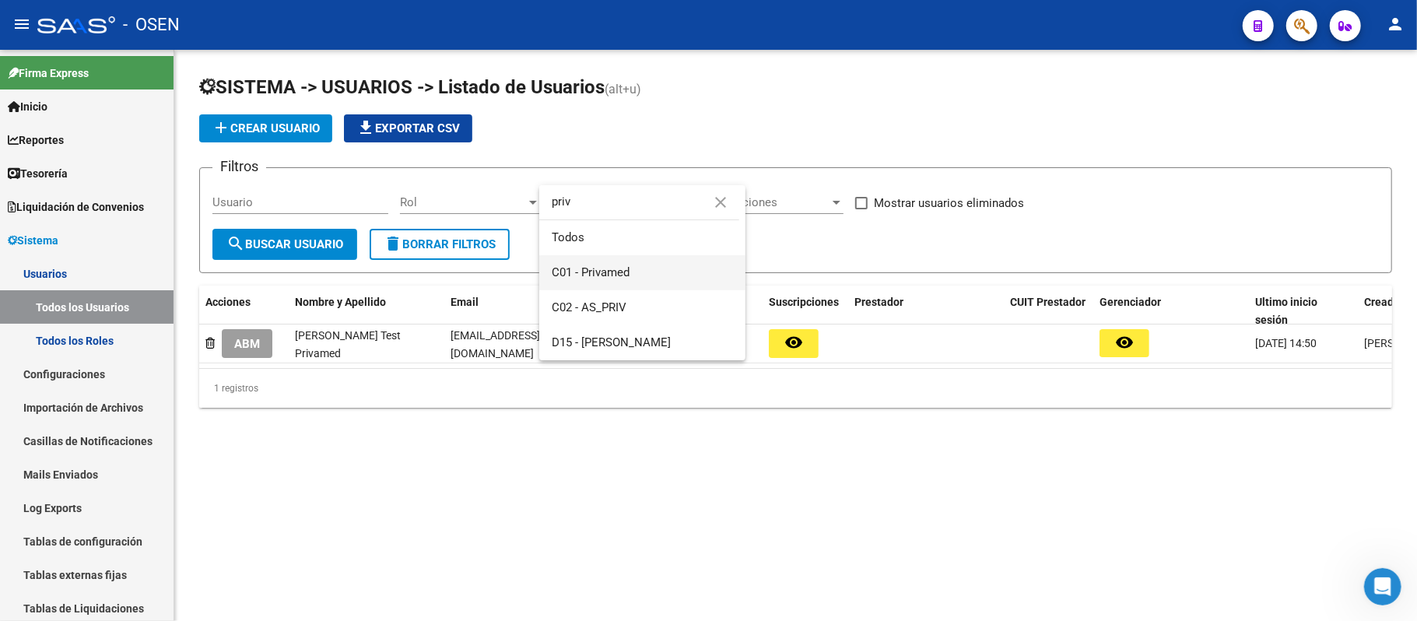
type input "priv"
click at [658, 275] on span "C01 - Privamed" at bounding box center [642, 272] width 181 height 35
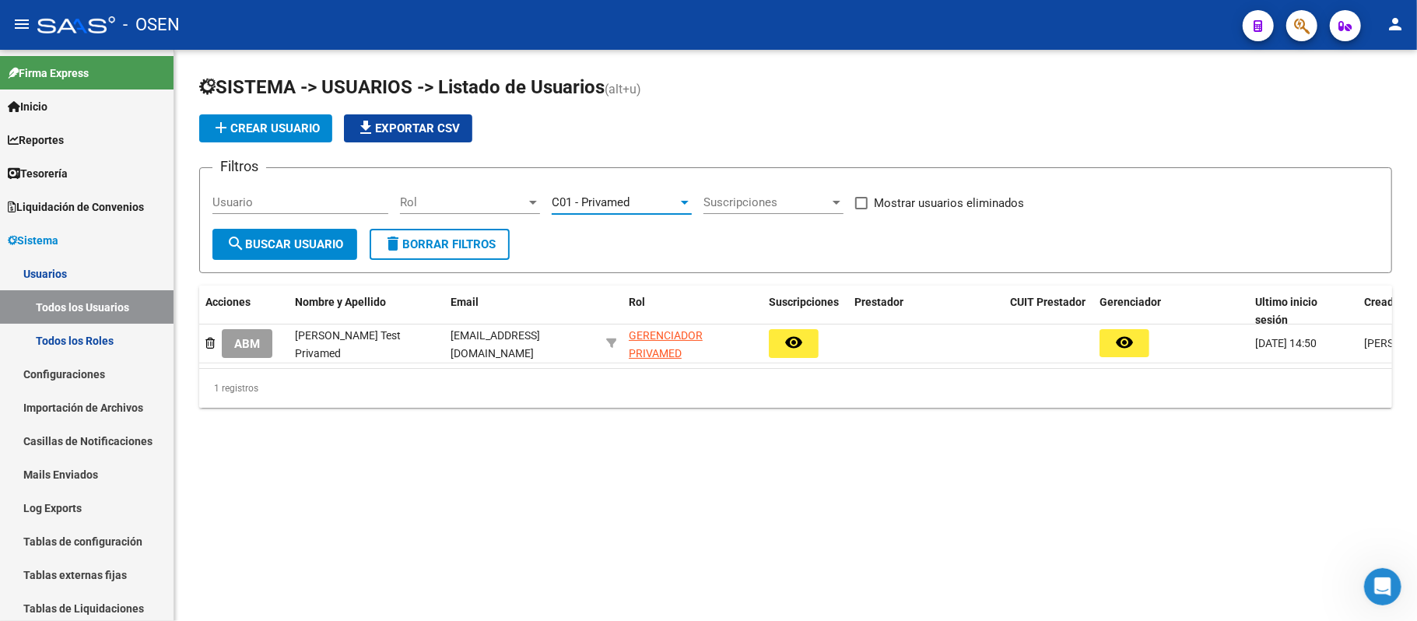
click at [250, 257] on button "search Buscar Usuario" at bounding box center [284, 244] width 145 height 31
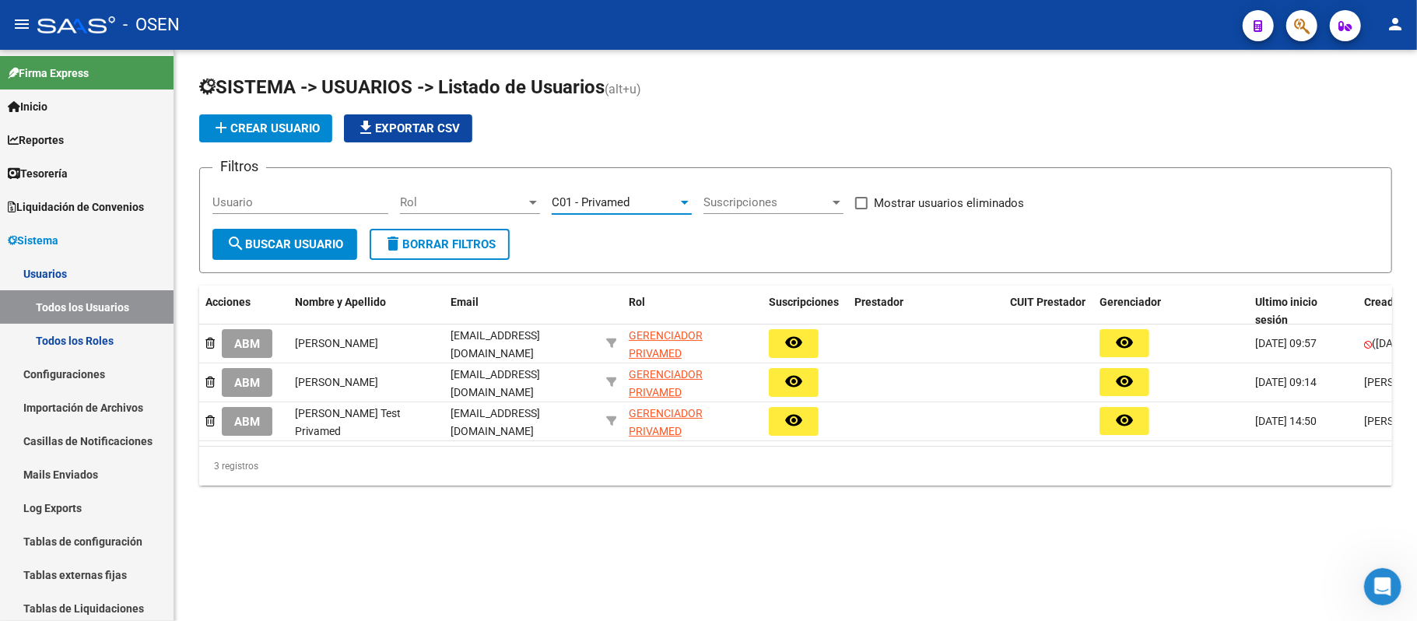
click at [592, 201] on span "C01 - Privamed" at bounding box center [591, 202] width 78 height 14
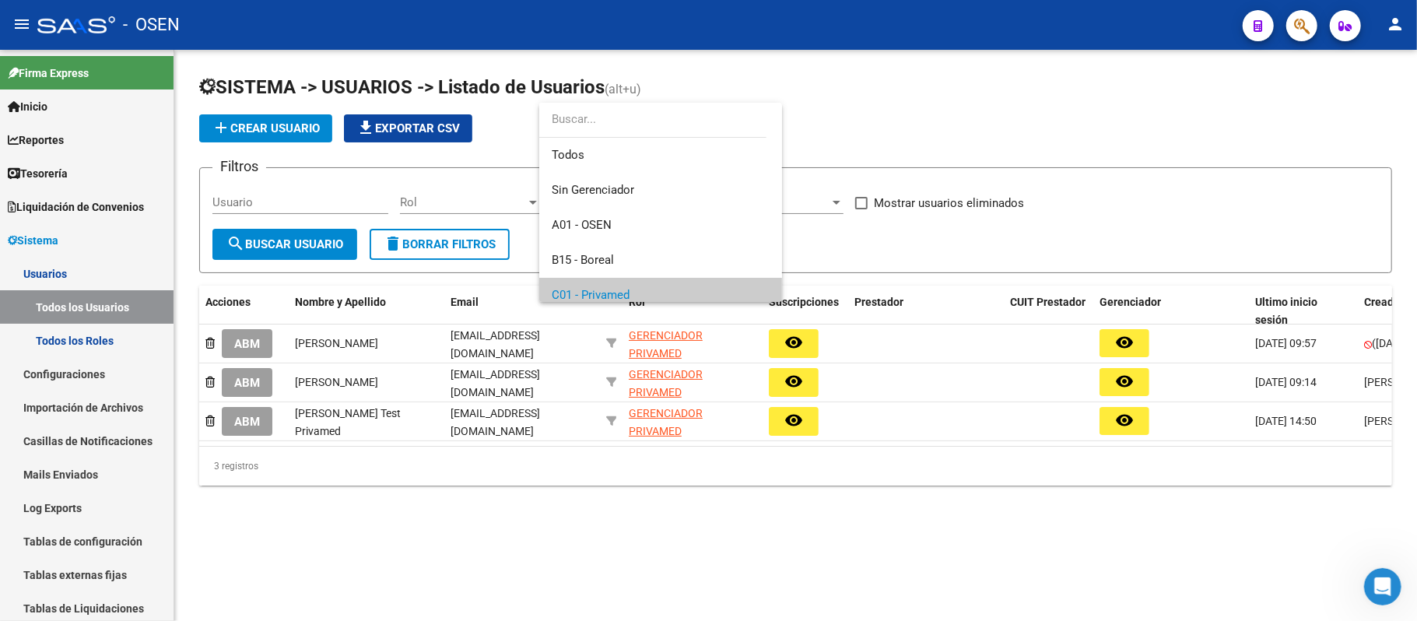
scroll to position [93, 0]
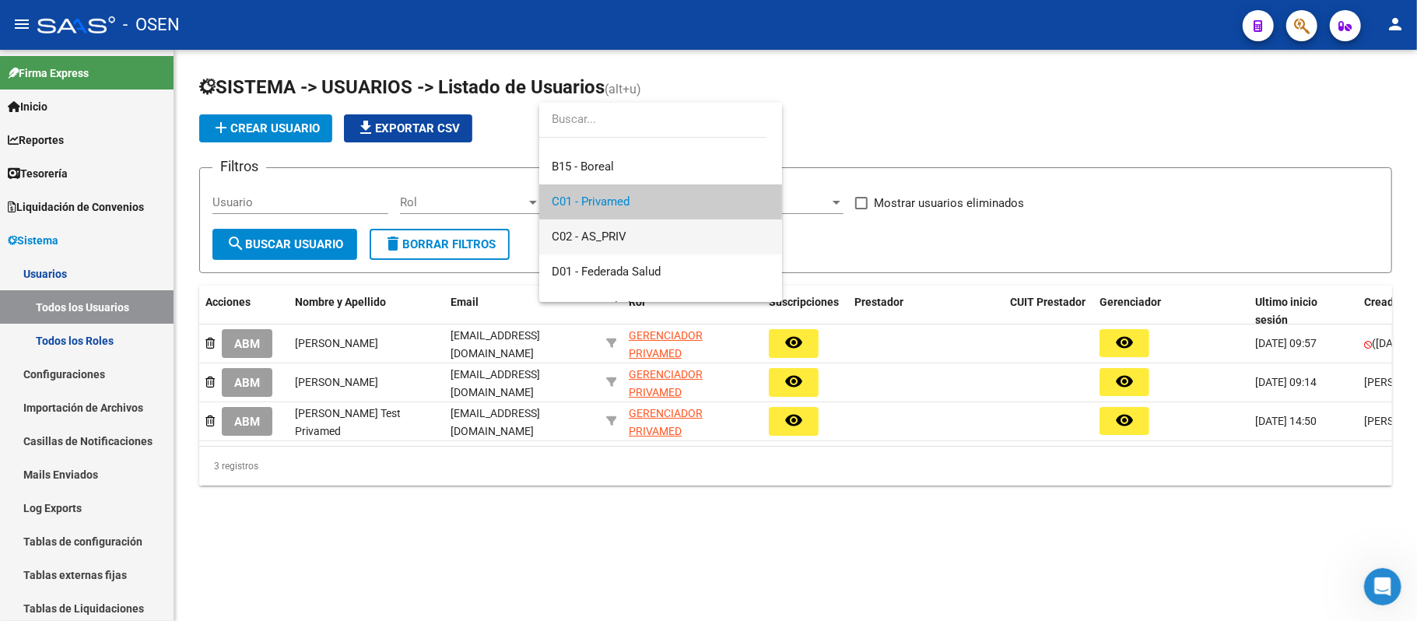
click at [658, 234] on span "C02 - AS_PRIV" at bounding box center [661, 236] width 218 height 35
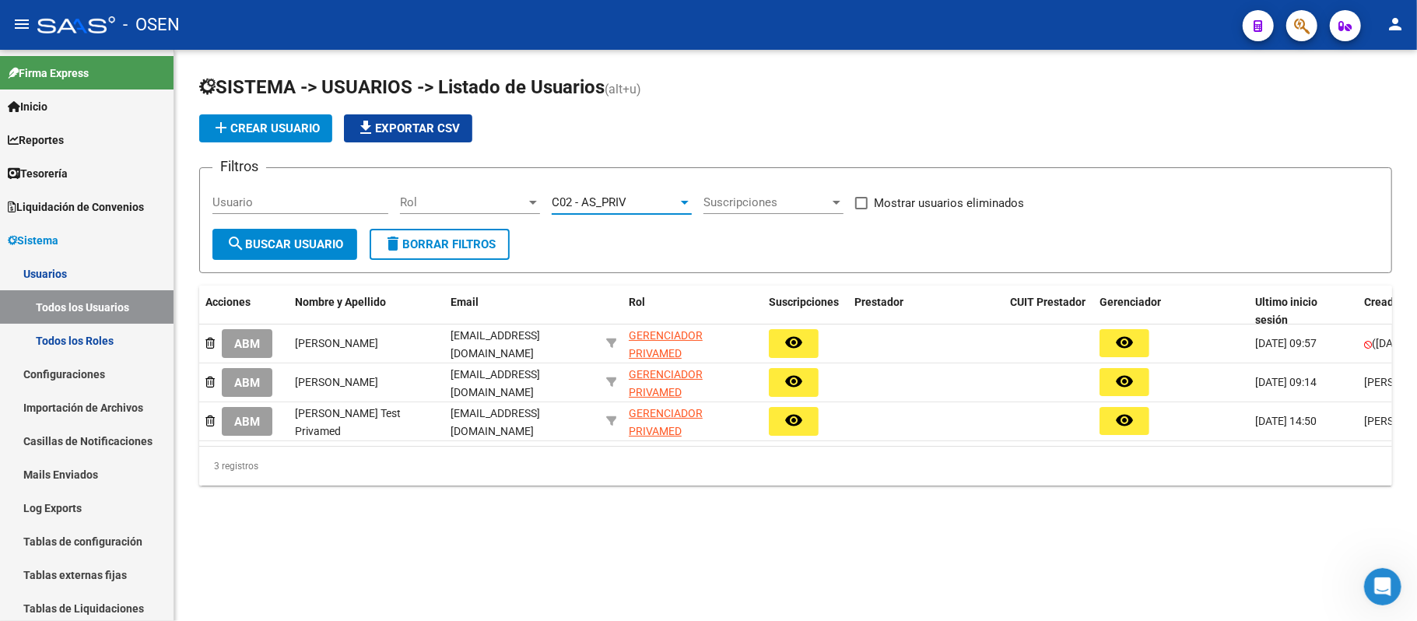
click at [255, 247] on span "search Buscar Usuario" at bounding box center [284, 244] width 117 height 14
click at [593, 535] on div "SISTEMA -> USUARIOS -> Listado de Usuarios (alt+u) add Crear Usuario file_downl…" at bounding box center [795, 293] width 1243 height 486
click at [618, 203] on span "C02 - AS_PRIV" at bounding box center [589, 202] width 75 height 14
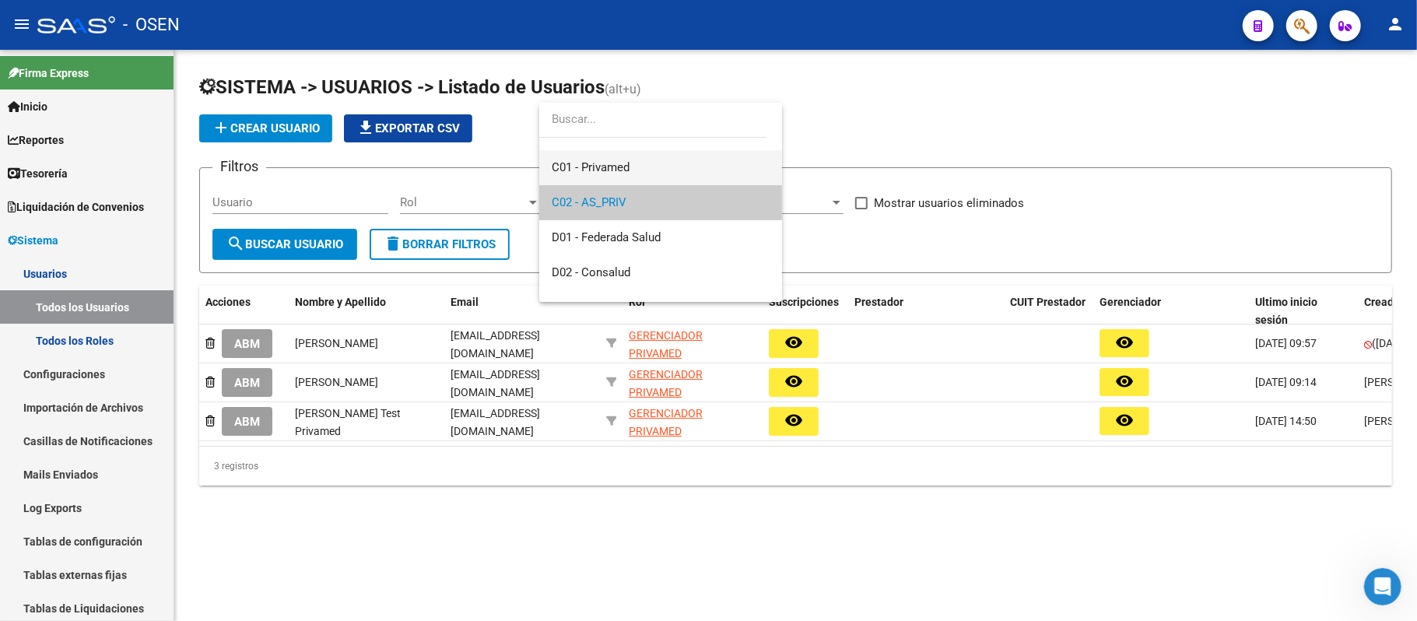
click at [642, 154] on span "C01 - Privamed" at bounding box center [661, 167] width 218 height 35
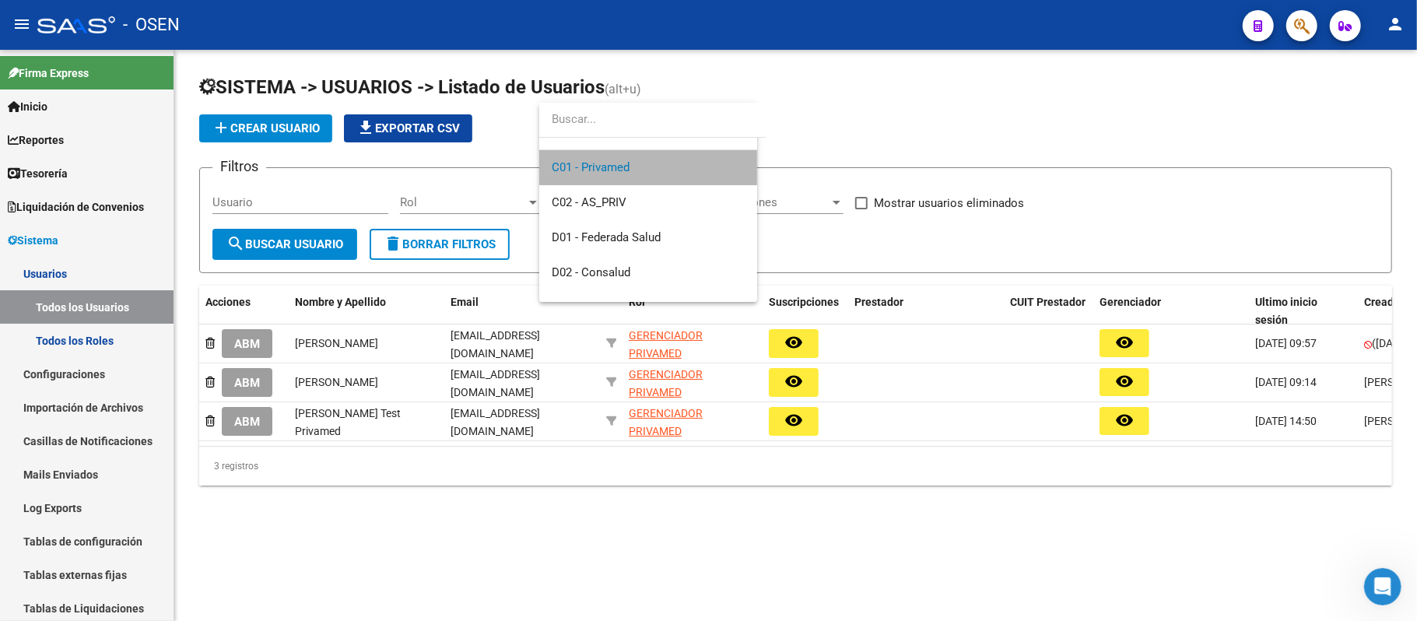
scroll to position [140, 0]
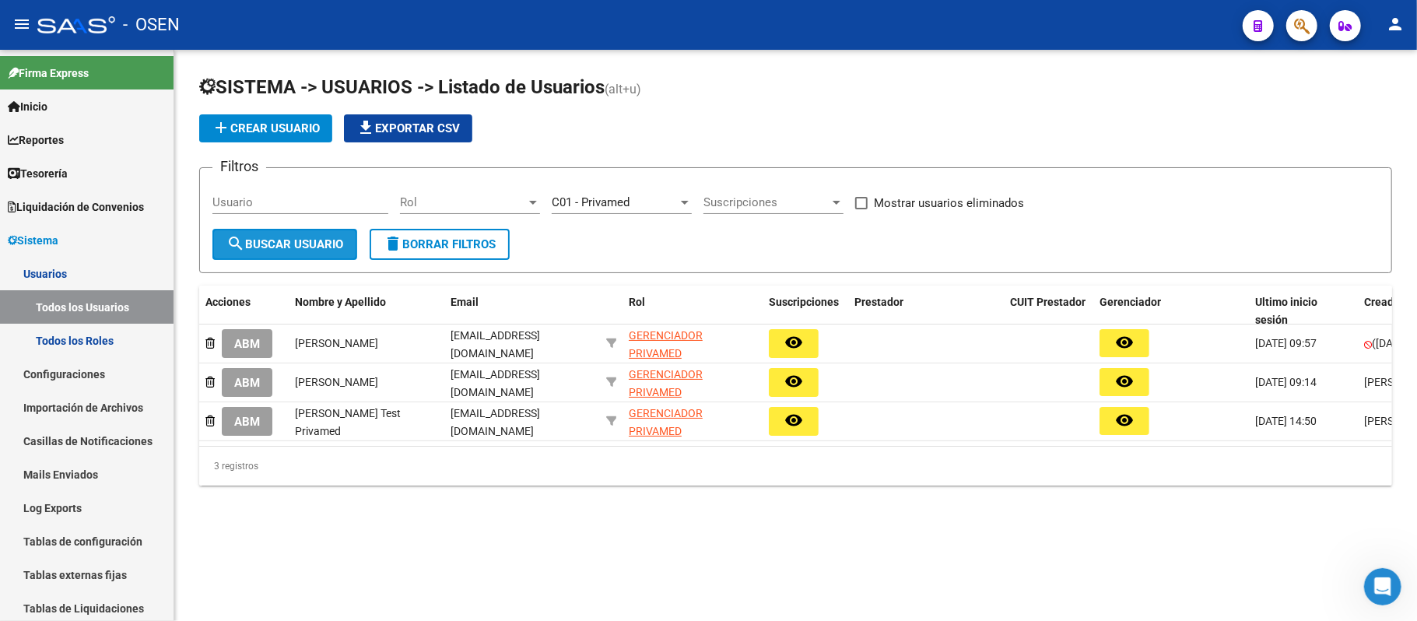
click at [297, 237] on span "search Buscar Usuario" at bounding box center [284, 244] width 117 height 14
click at [616, 200] on span "C01 - Privamed" at bounding box center [591, 202] width 78 height 14
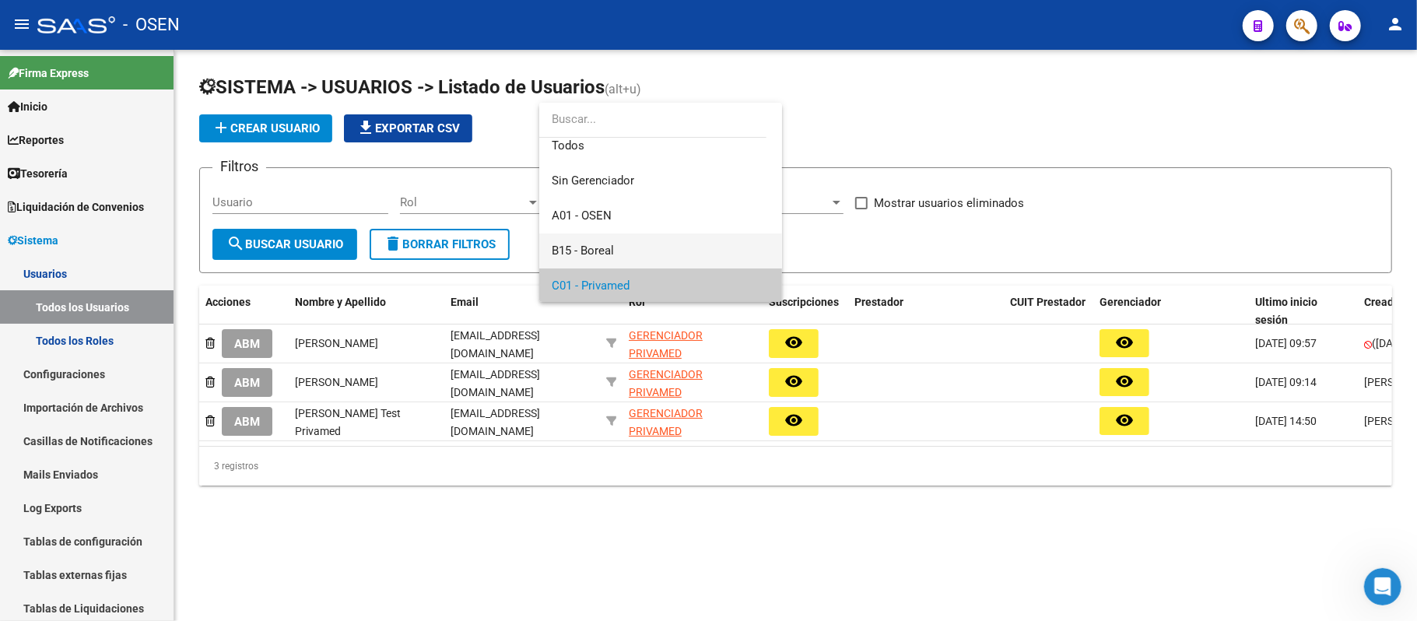
scroll to position [0, 0]
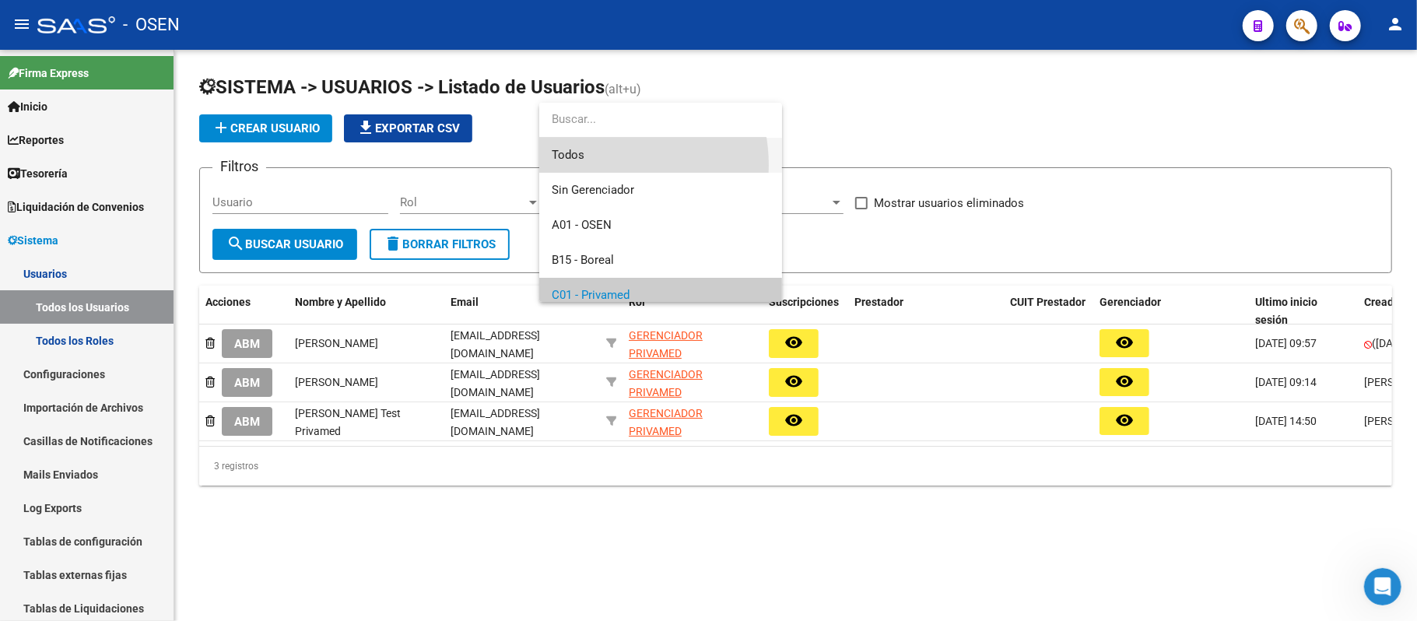
click at [596, 165] on span "Todos" at bounding box center [661, 155] width 218 height 35
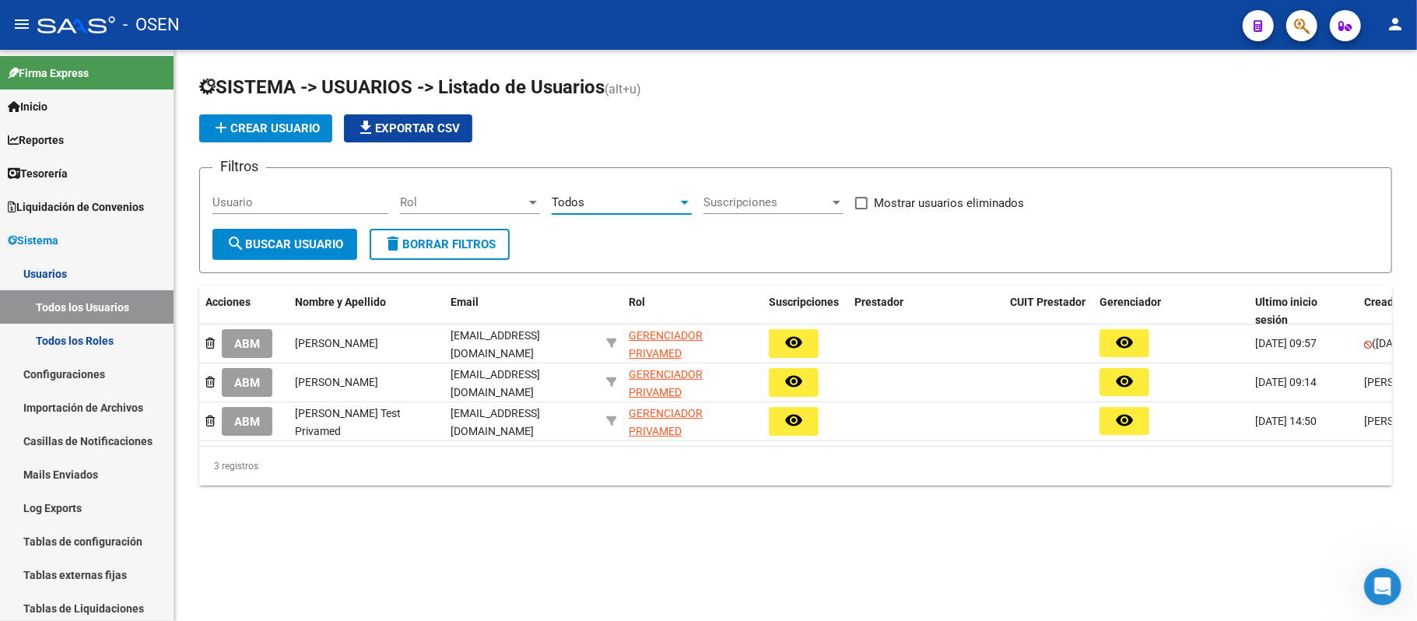
click at [281, 237] on span "search Buscar Usuario" at bounding box center [284, 244] width 117 height 14
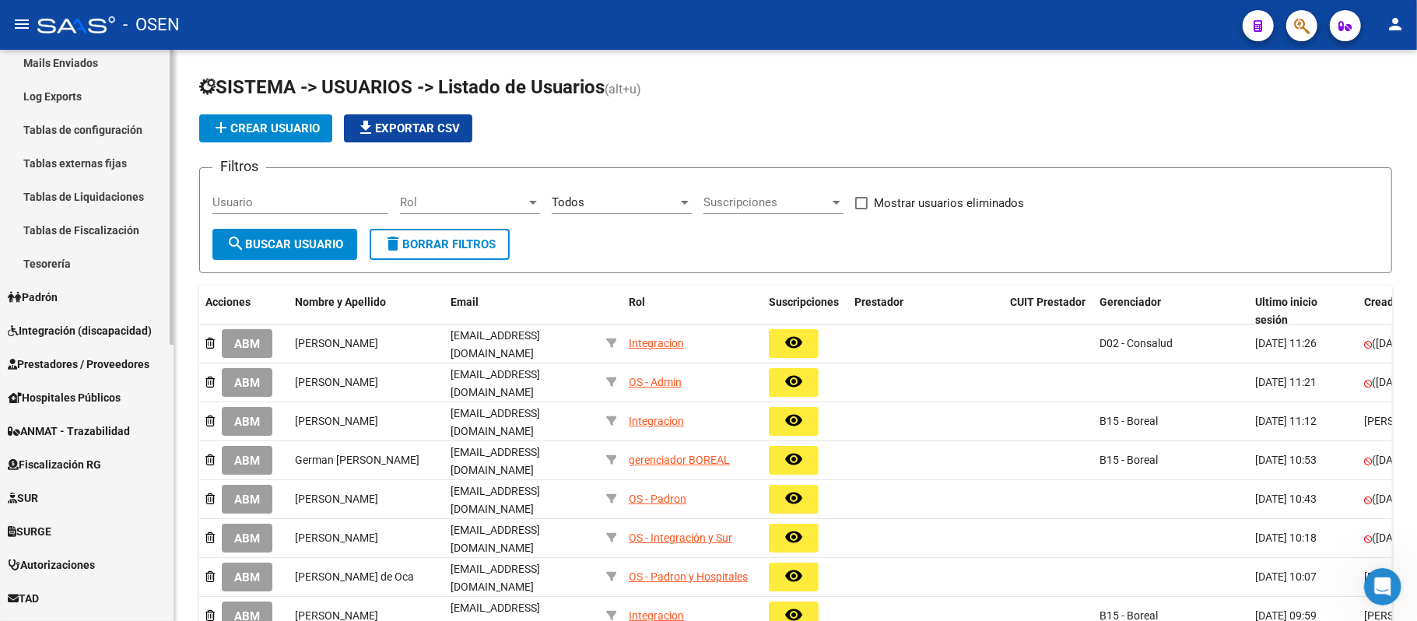
scroll to position [518, 0]
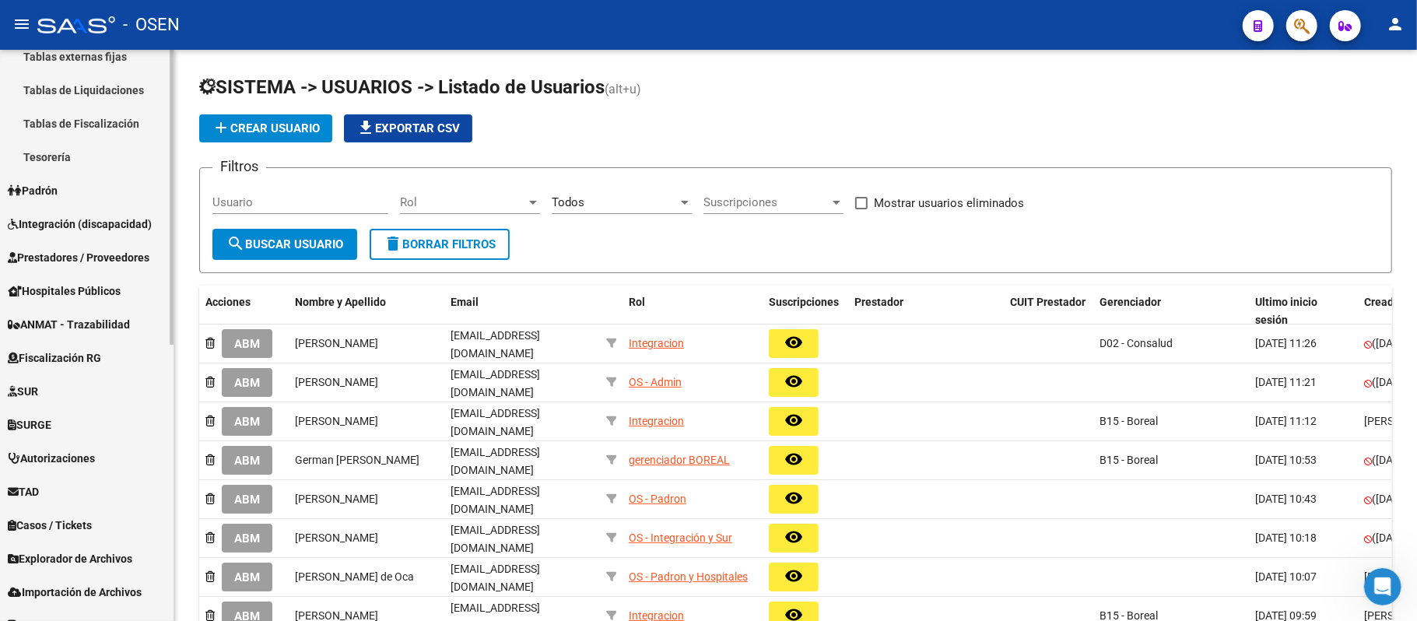
click at [125, 254] on span "Prestadores / Proveedores" at bounding box center [79, 257] width 142 height 17
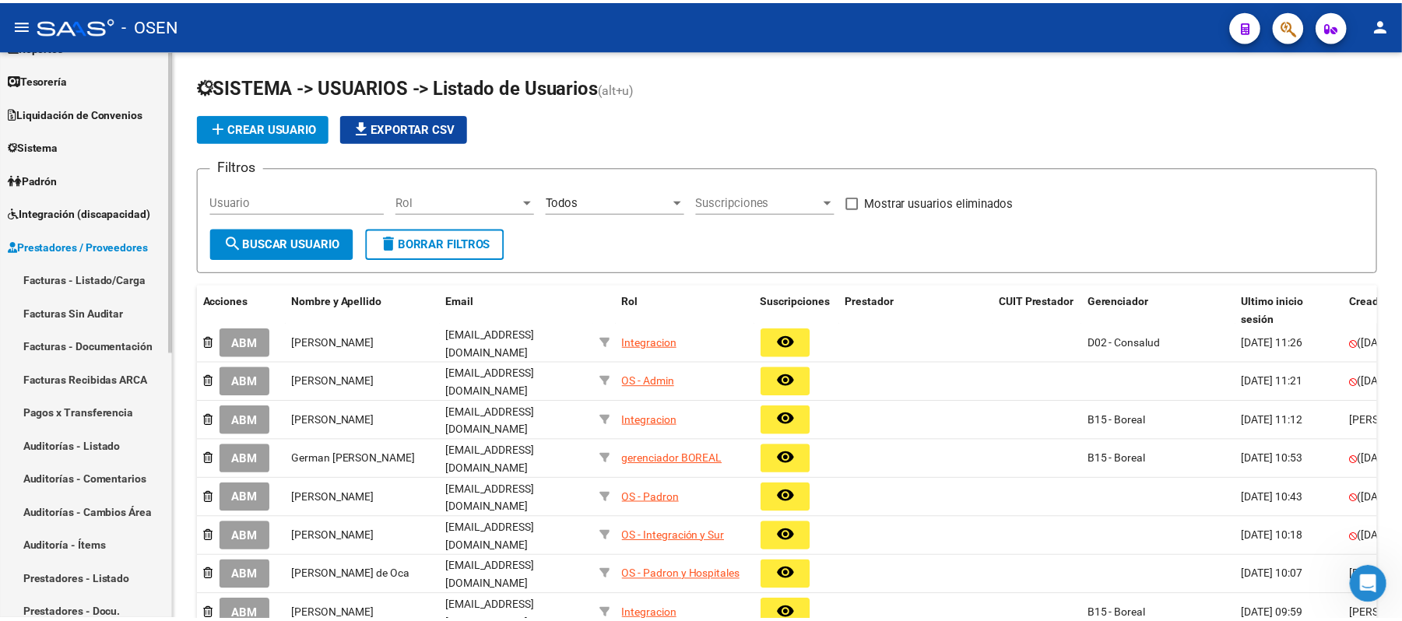
scroll to position [90, 0]
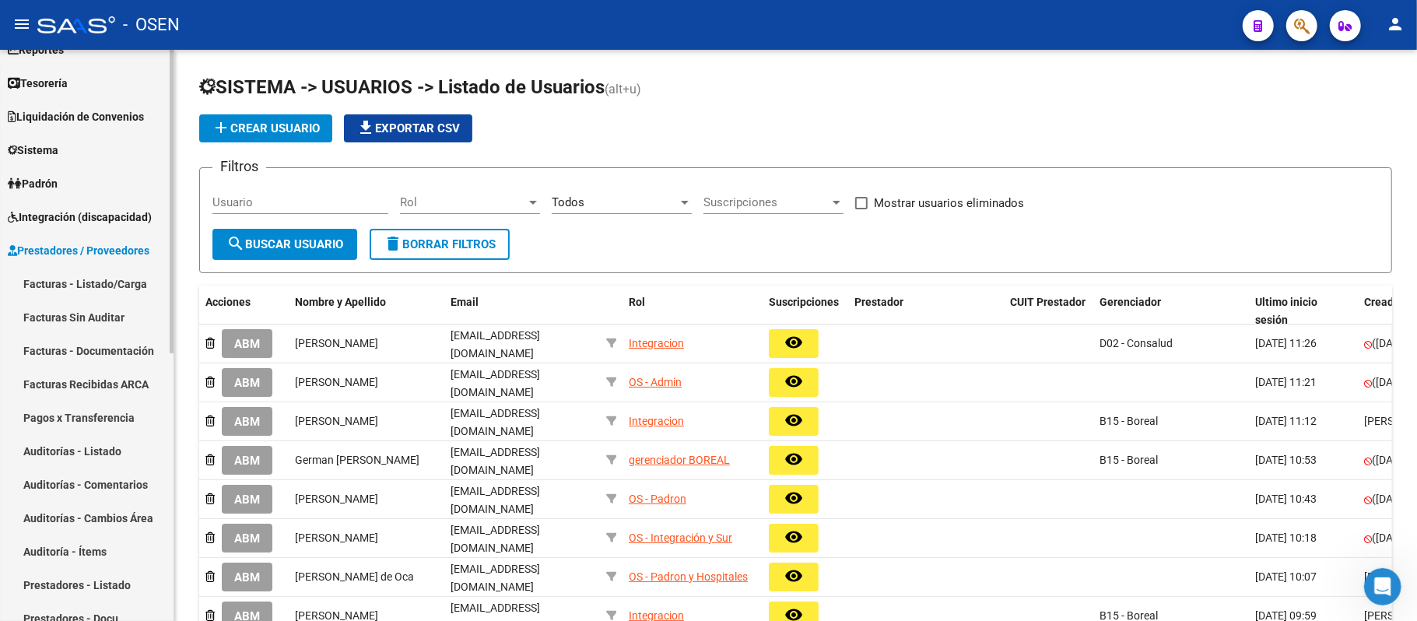
click at [103, 281] on link "Facturas - Listado/Carga" at bounding box center [87, 283] width 174 height 33
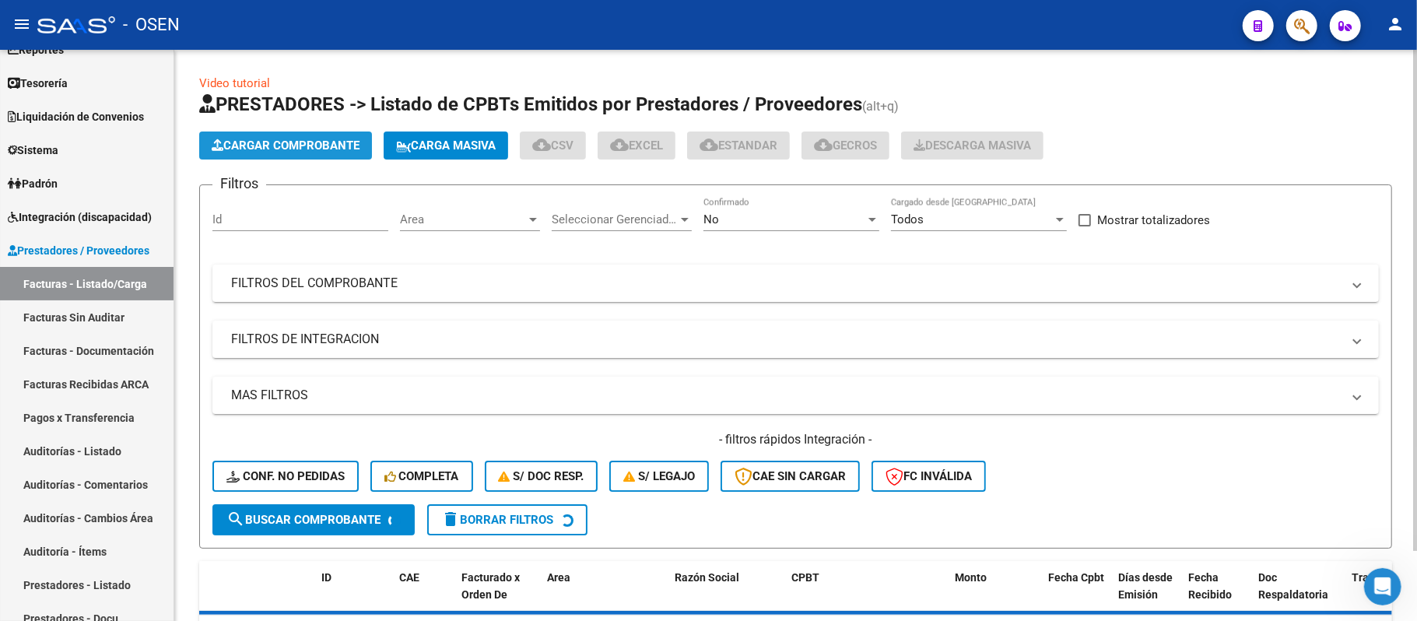
click at [293, 132] on button "Cargar Comprobante" at bounding box center [285, 146] width 173 height 28
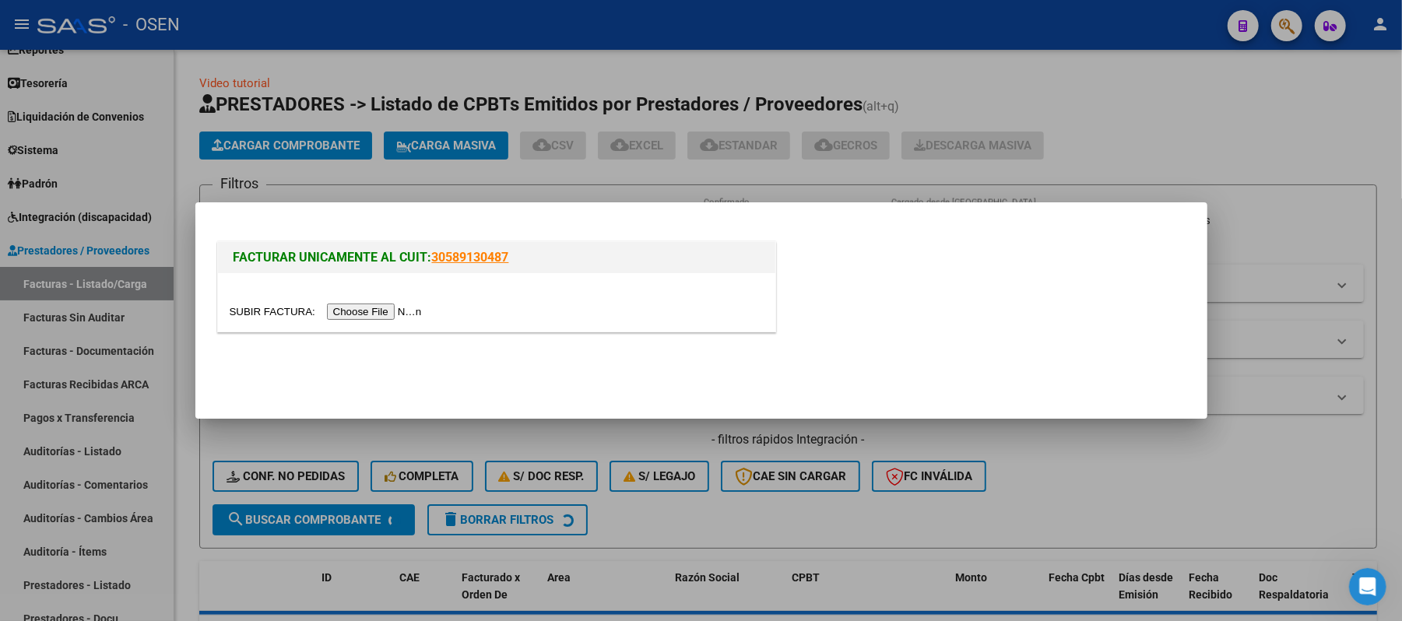
click at [374, 306] on input "file" at bounding box center [328, 312] width 197 height 16
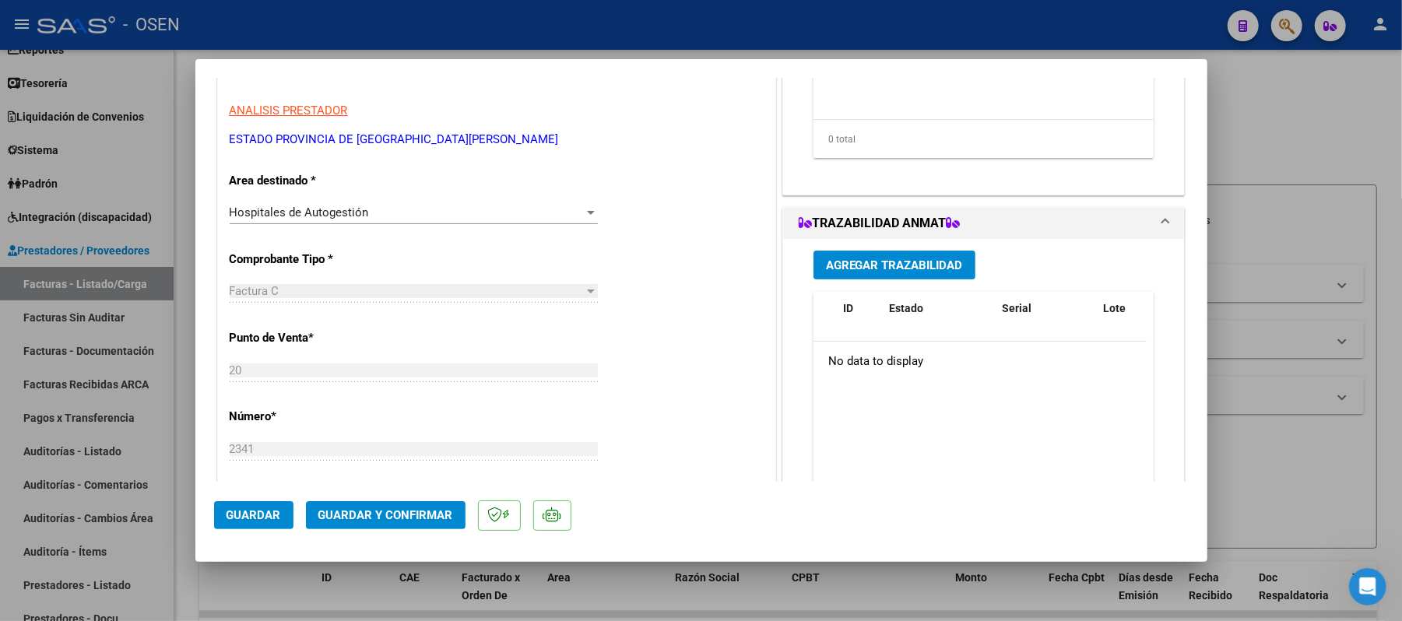
scroll to position [415, 0]
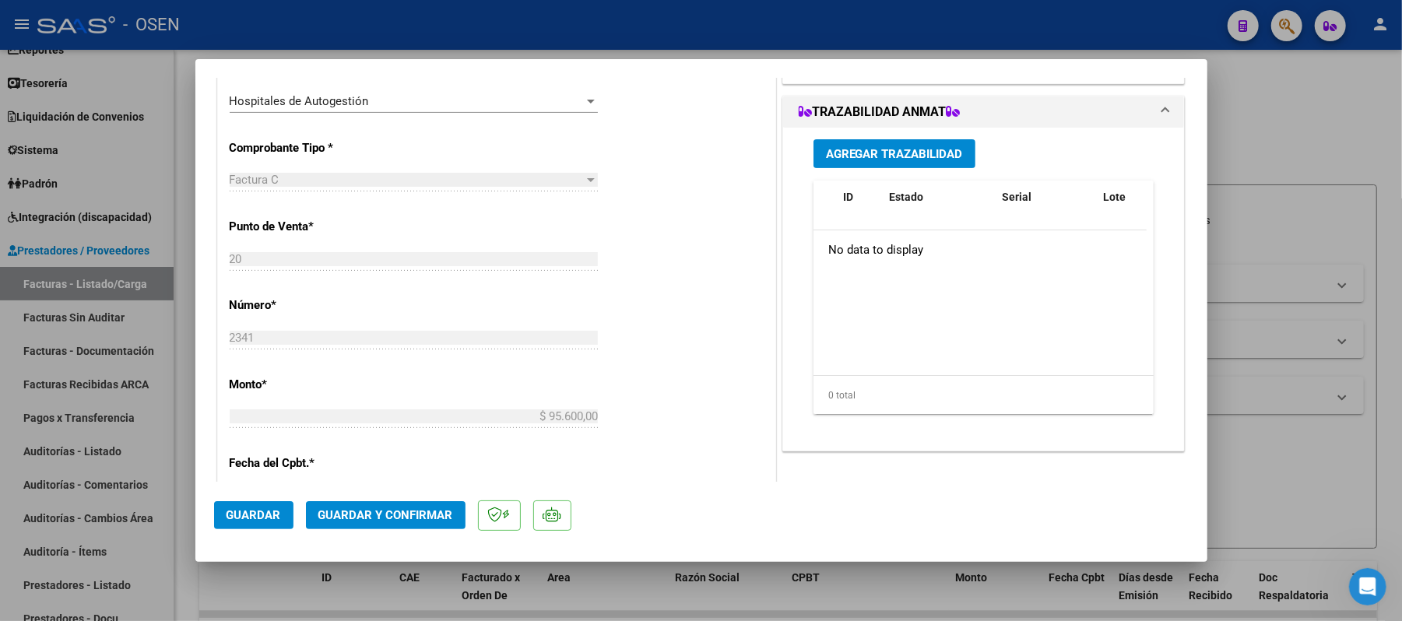
click at [247, 514] on span "Guardar" at bounding box center [253, 515] width 54 height 14
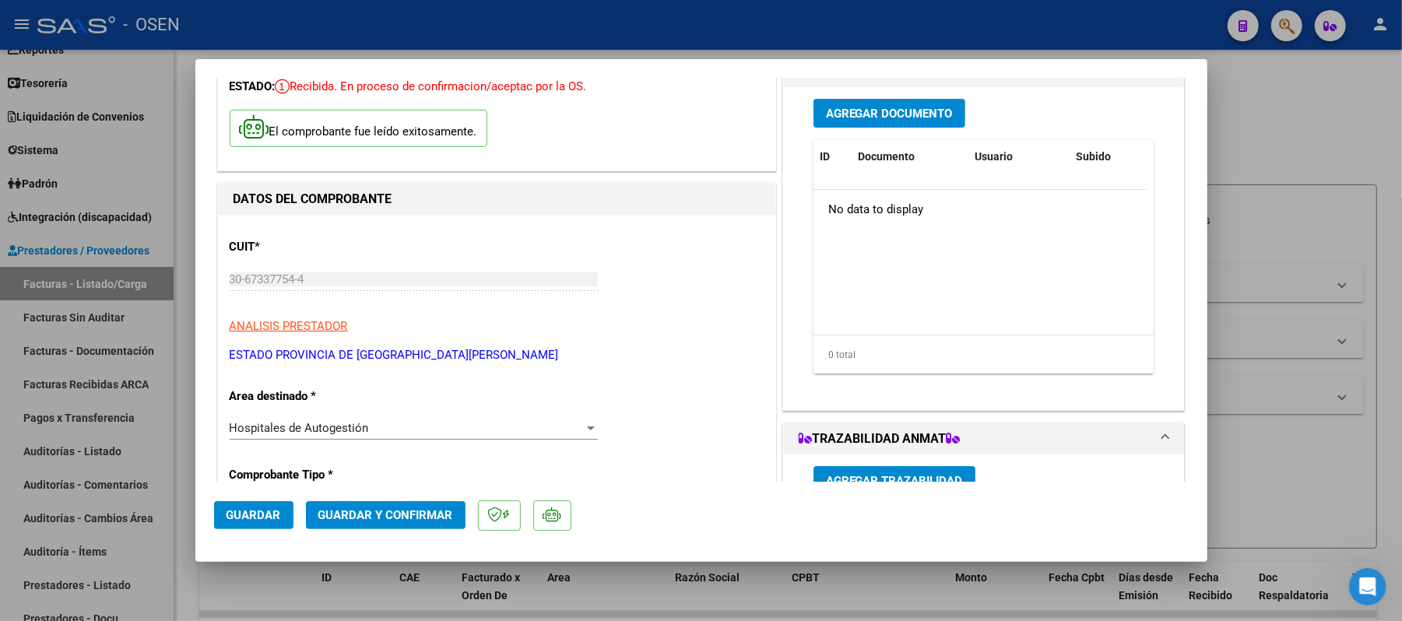
scroll to position [0, 0]
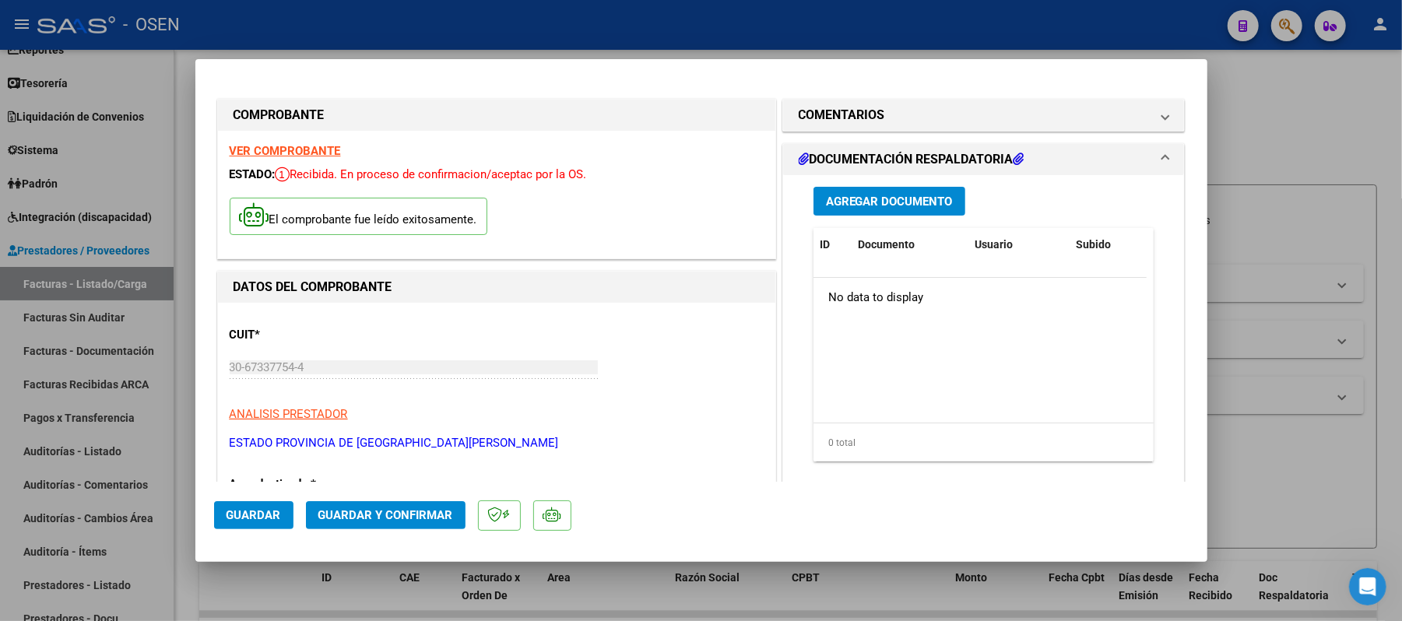
click at [907, 202] on span "Agregar Documento" at bounding box center [889, 202] width 127 height 14
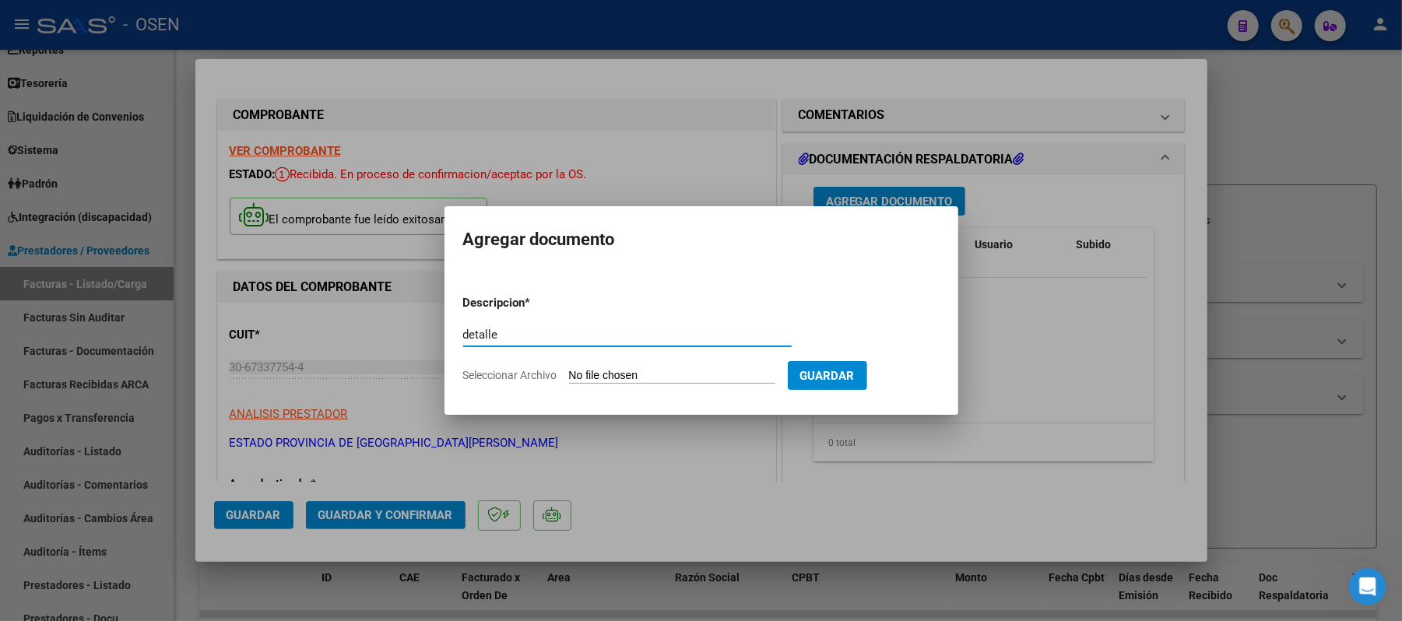
type input "detalle"
click at [620, 371] on input "Seleccionar Archivo" at bounding box center [672, 376] width 206 height 15
type input "C:\fakepath\2341.png"
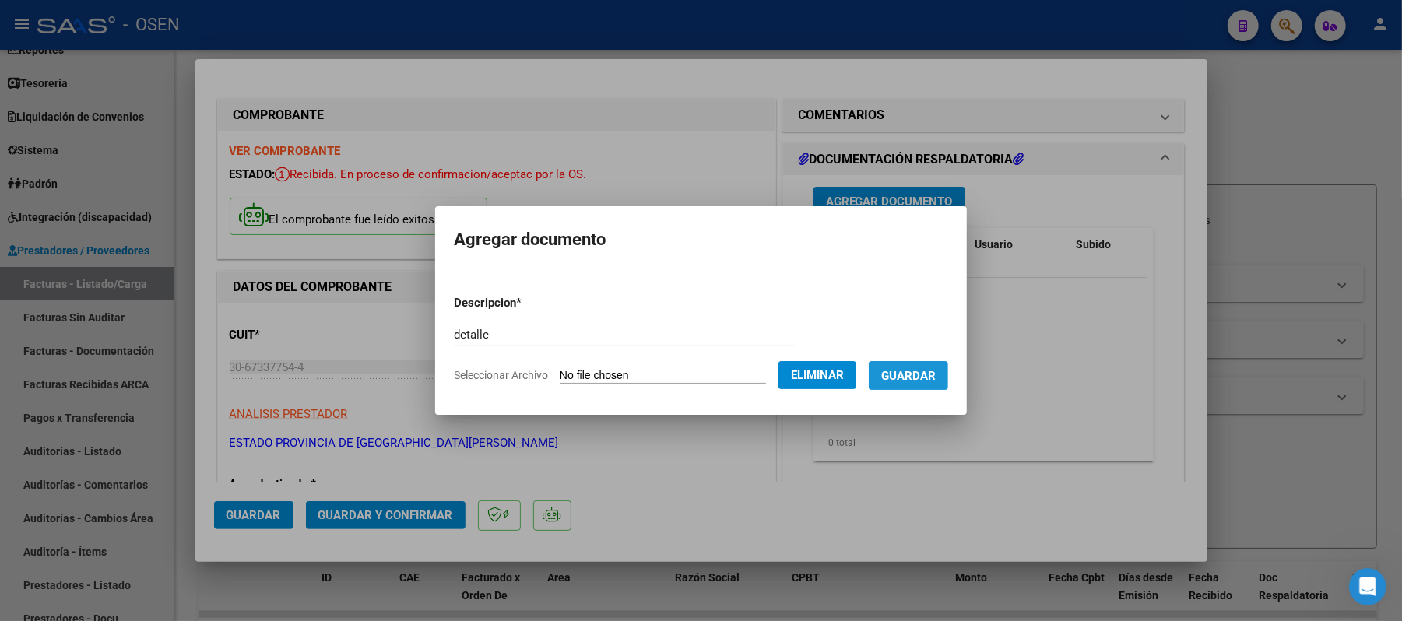
click at [935, 377] on span "Guardar" at bounding box center [908, 376] width 54 height 14
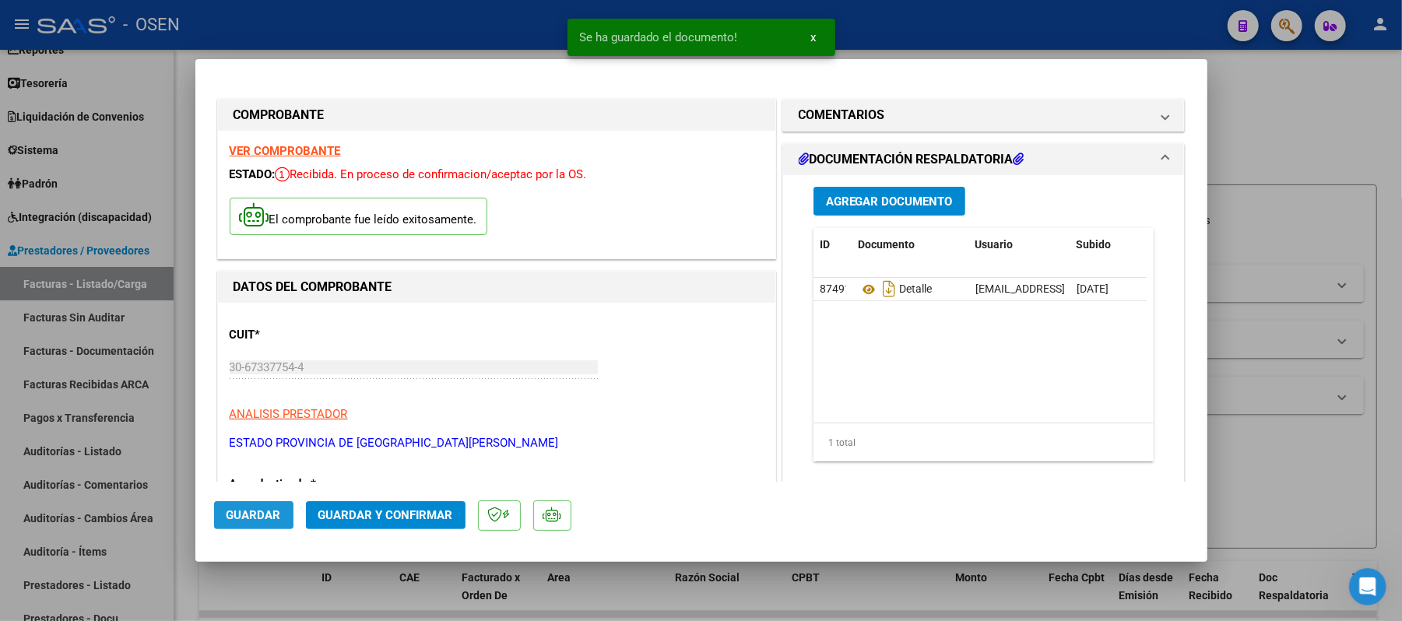
click at [259, 518] on span "Guardar" at bounding box center [253, 515] width 54 height 14
click at [274, 506] on button "Guardar" at bounding box center [253, 515] width 79 height 28
click at [954, 40] on div at bounding box center [701, 310] width 1402 height 621
type input "$ 0,00"
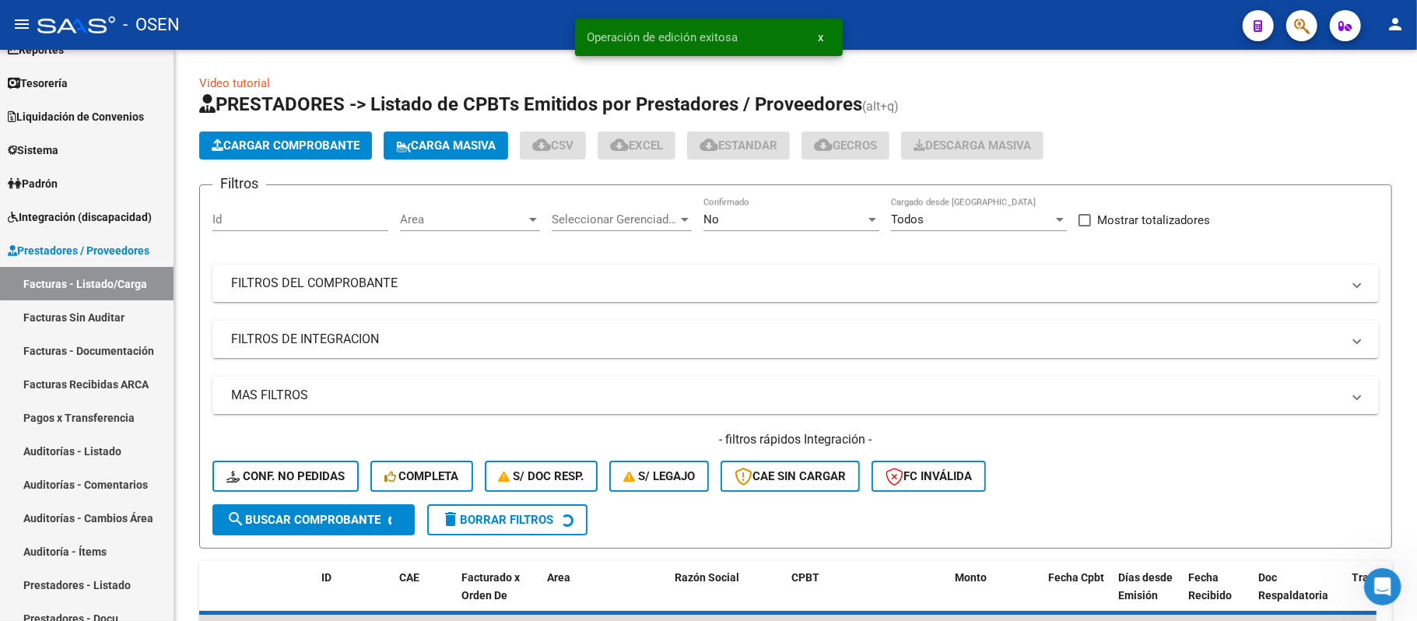
click at [1301, 25] on icon "button" at bounding box center [1302, 26] width 16 height 18
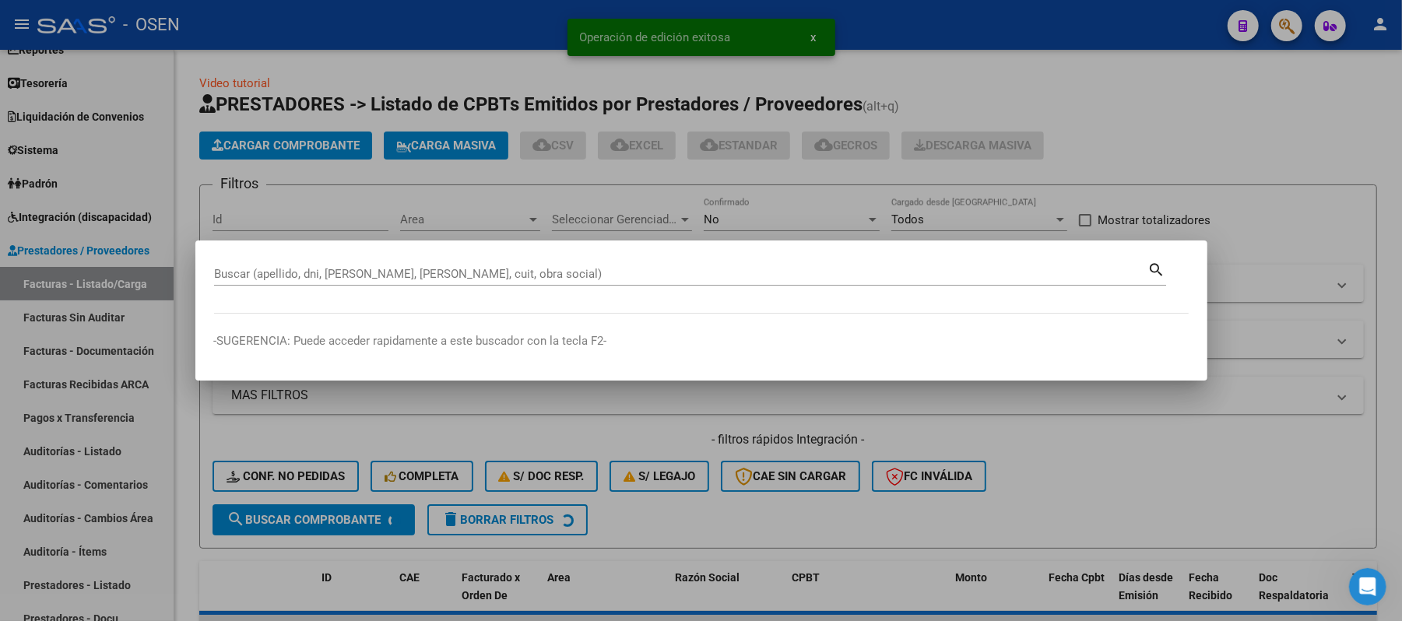
paste input "45563253"
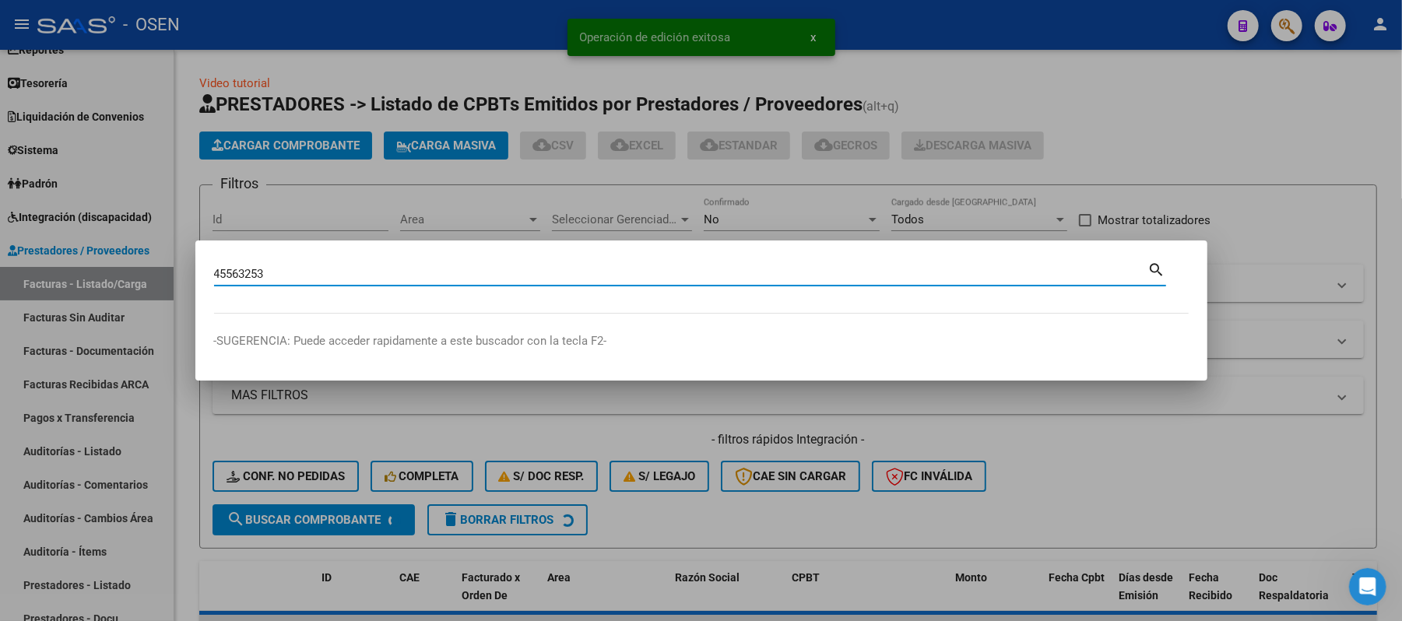
type input "45563253"
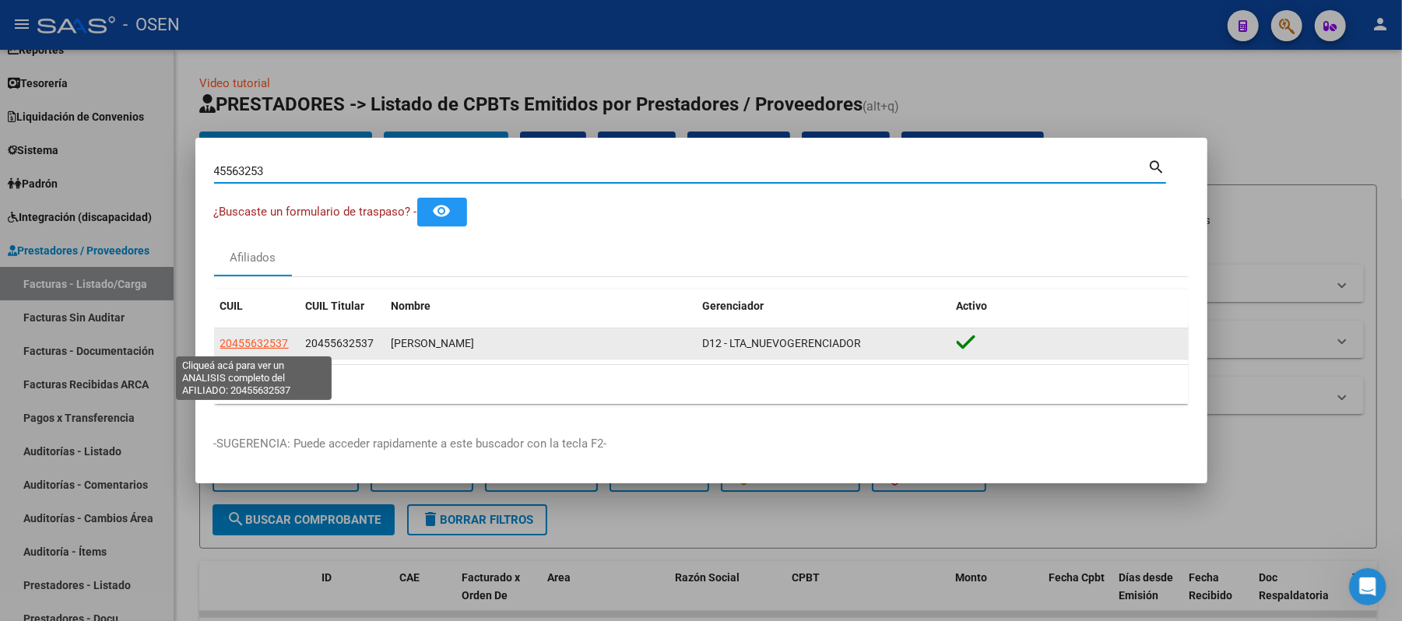
click at [243, 337] on span "20455632537" at bounding box center [254, 343] width 68 height 12
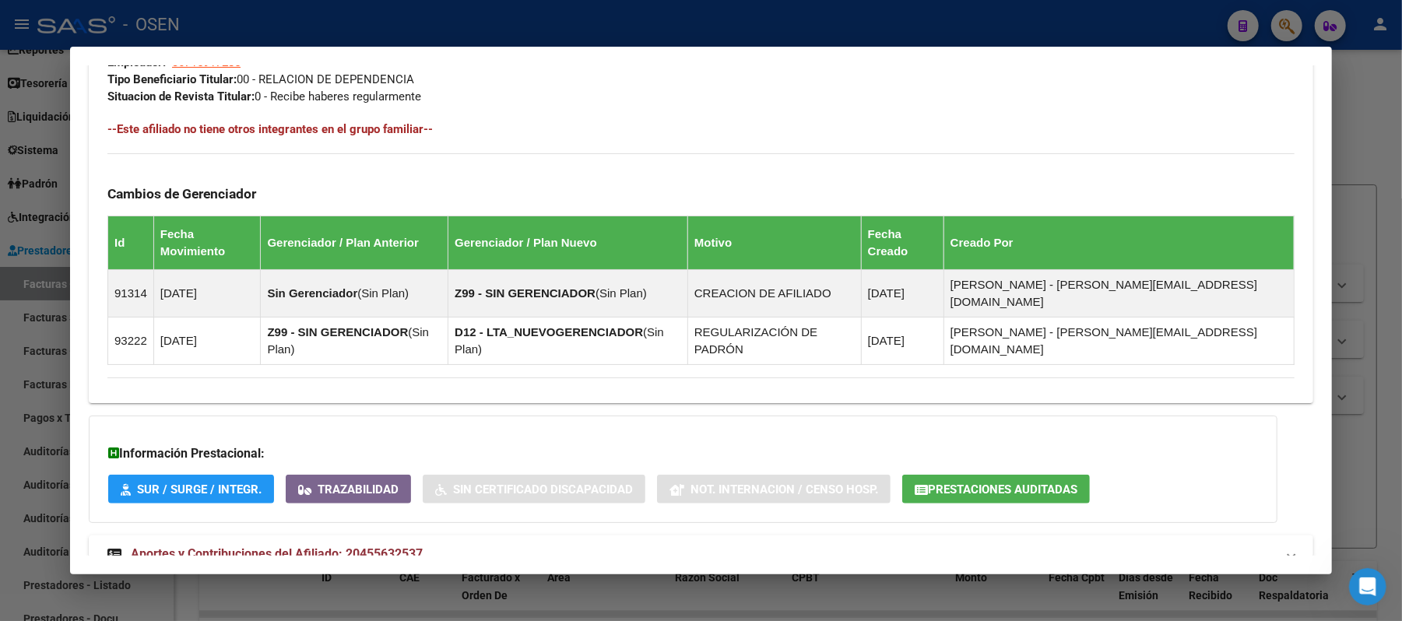
scroll to position [791, 0]
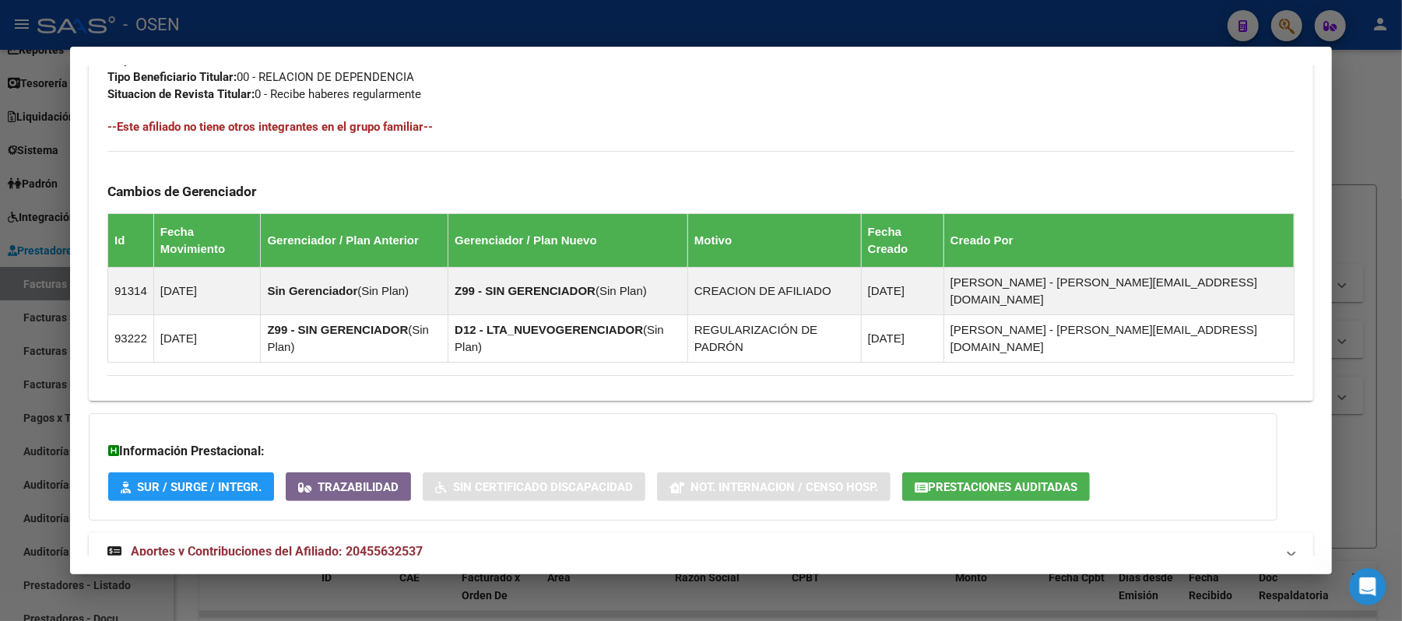
click at [534, 533] on mat-expansion-panel-header "Aportes y Contribuciones del Afiliado: 20455632537" at bounding box center [701, 551] width 1224 height 37
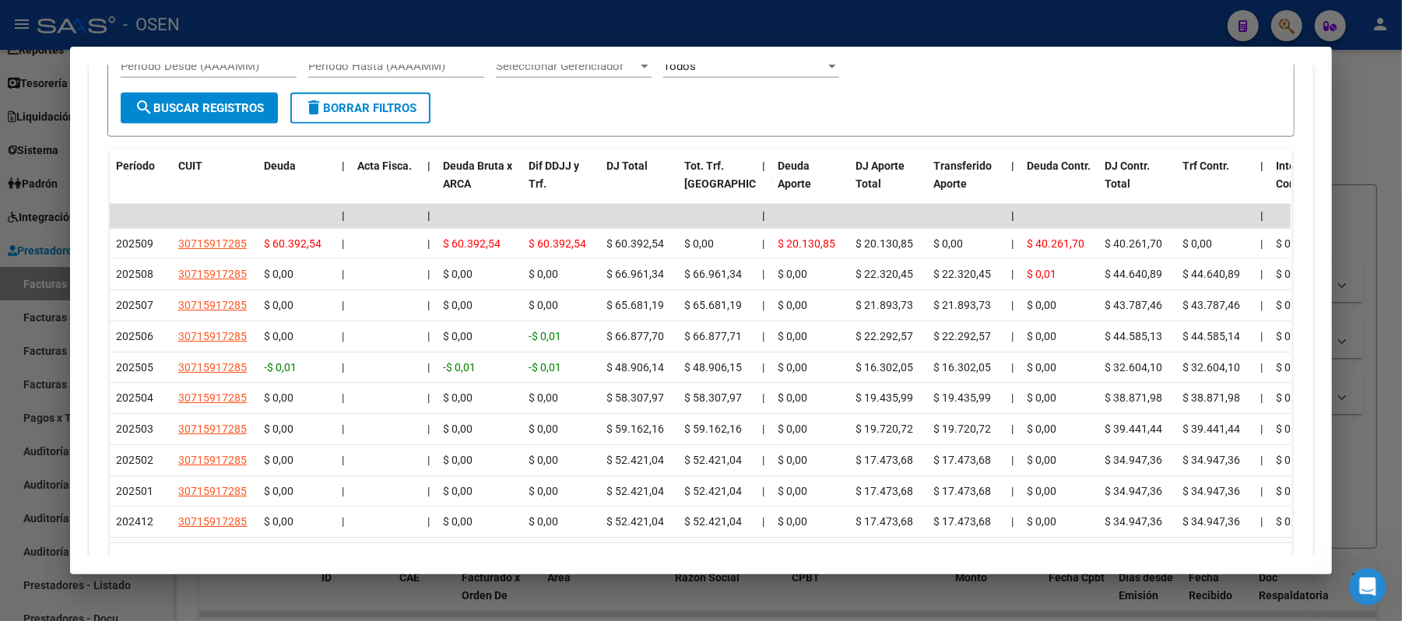
scroll to position [1078, 0]
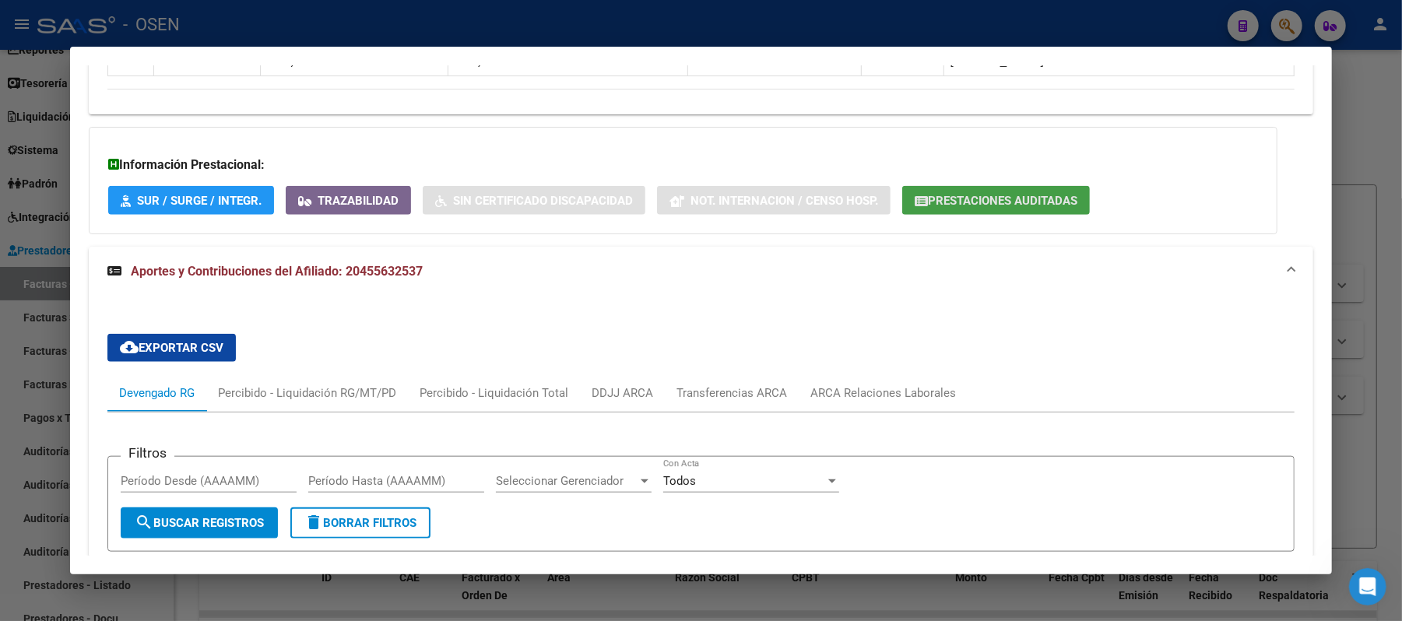
click at [928, 186] on button "Prestaciones Auditadas" at bounding box center [996, 200] width 188 height 29
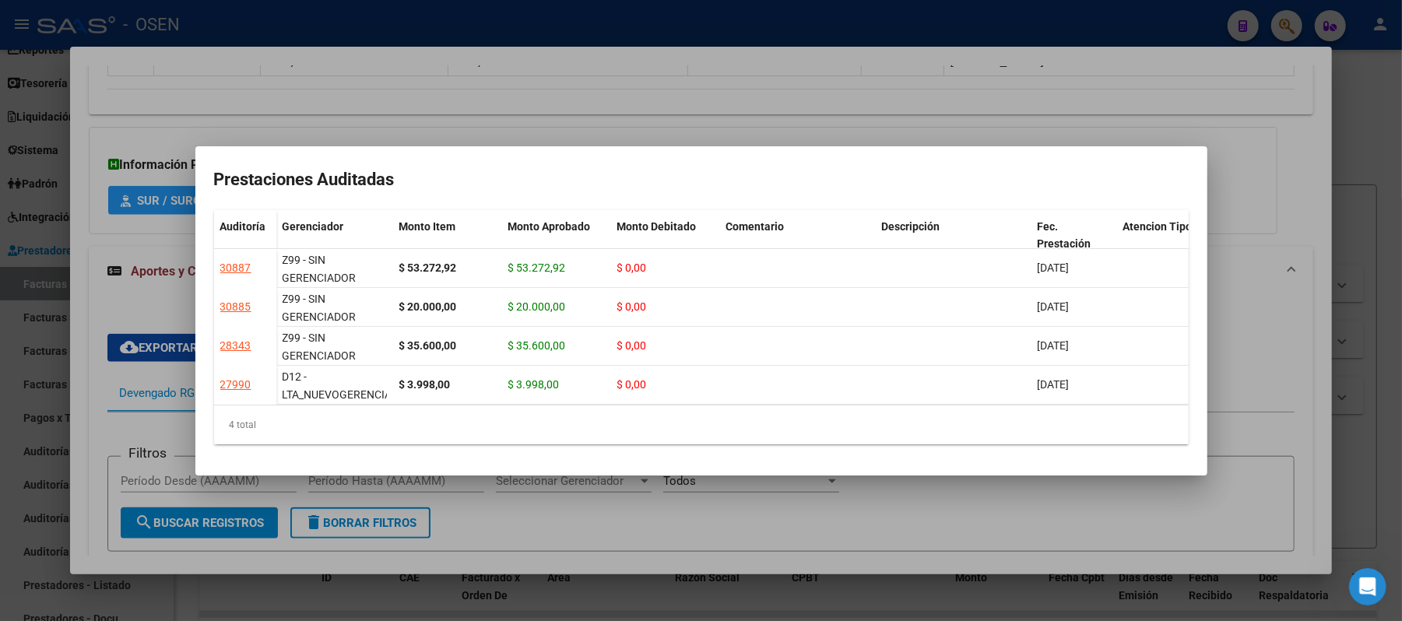
click at [898, 47] on div at bounding box center [701, 310] width 1402 height 621
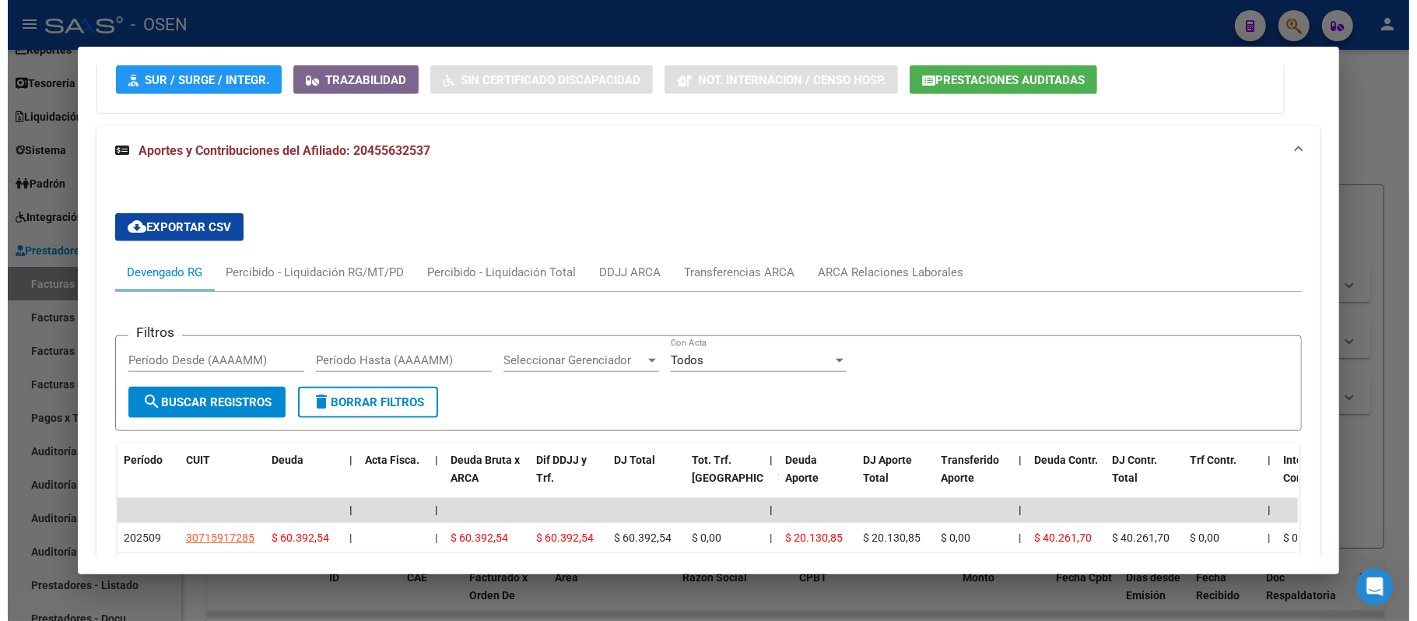
scroll to position [1286, 0]
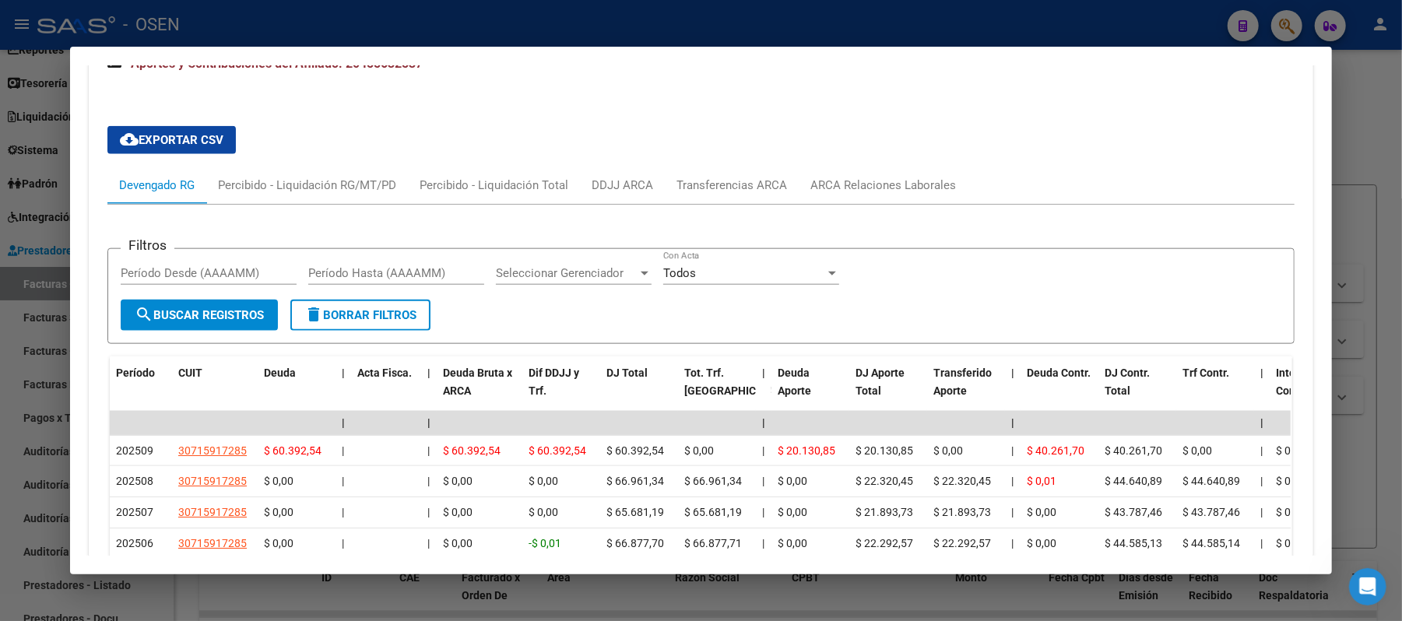
click at [369, 44] on div at bounding box center [701, 310] width 1402 height 621
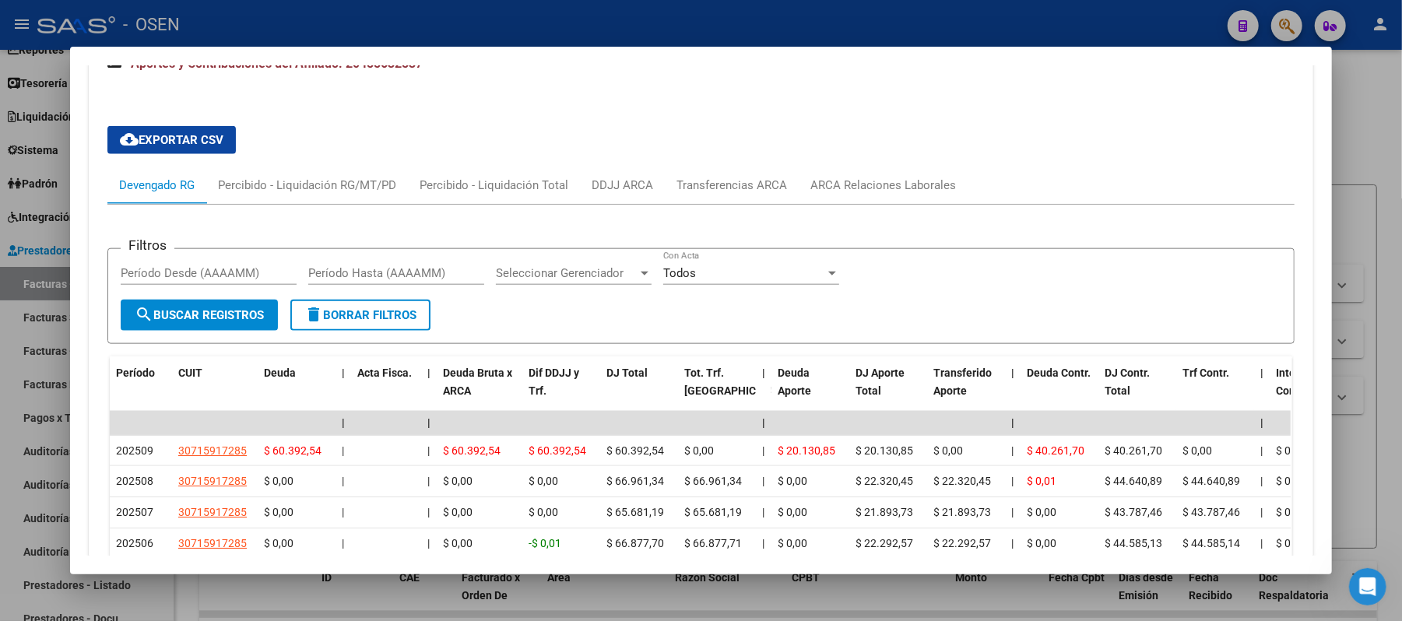
click at [369, 33] on div at bounding box center [701, 310] width 1402 height 621
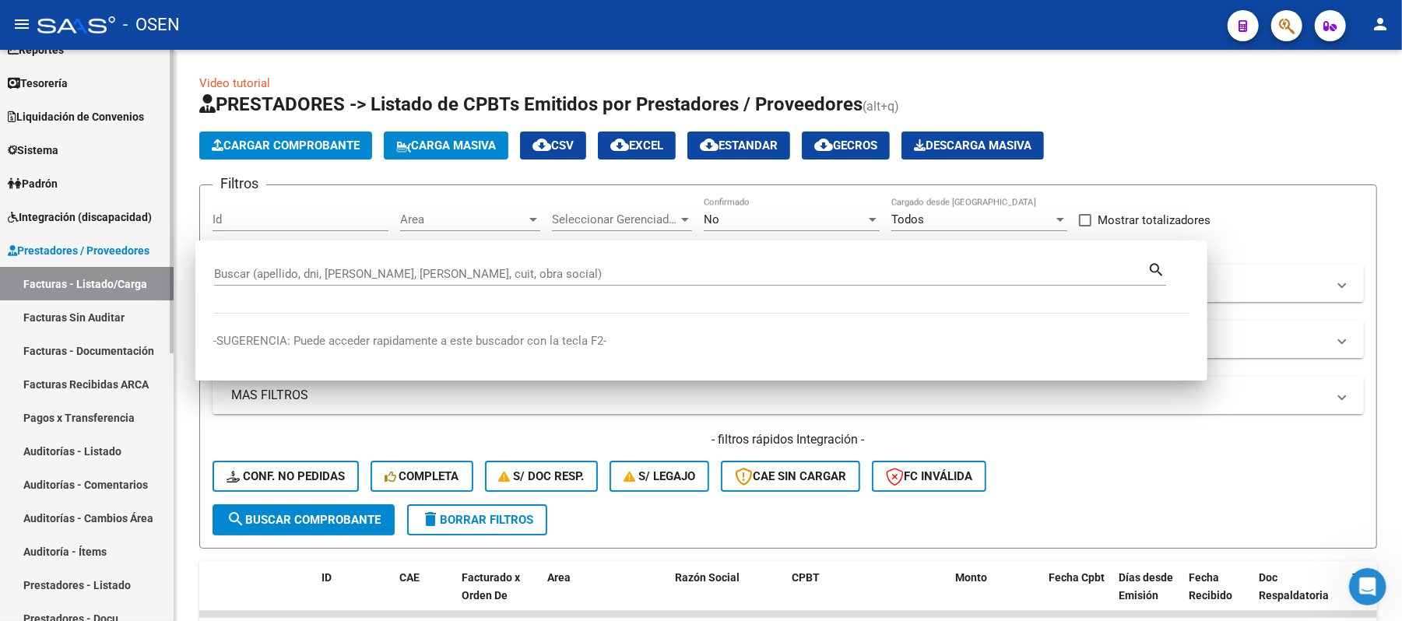
click at [38, 356] on link "Facturas - Documentación" at bounding box center [87, 350] width 174 height 33
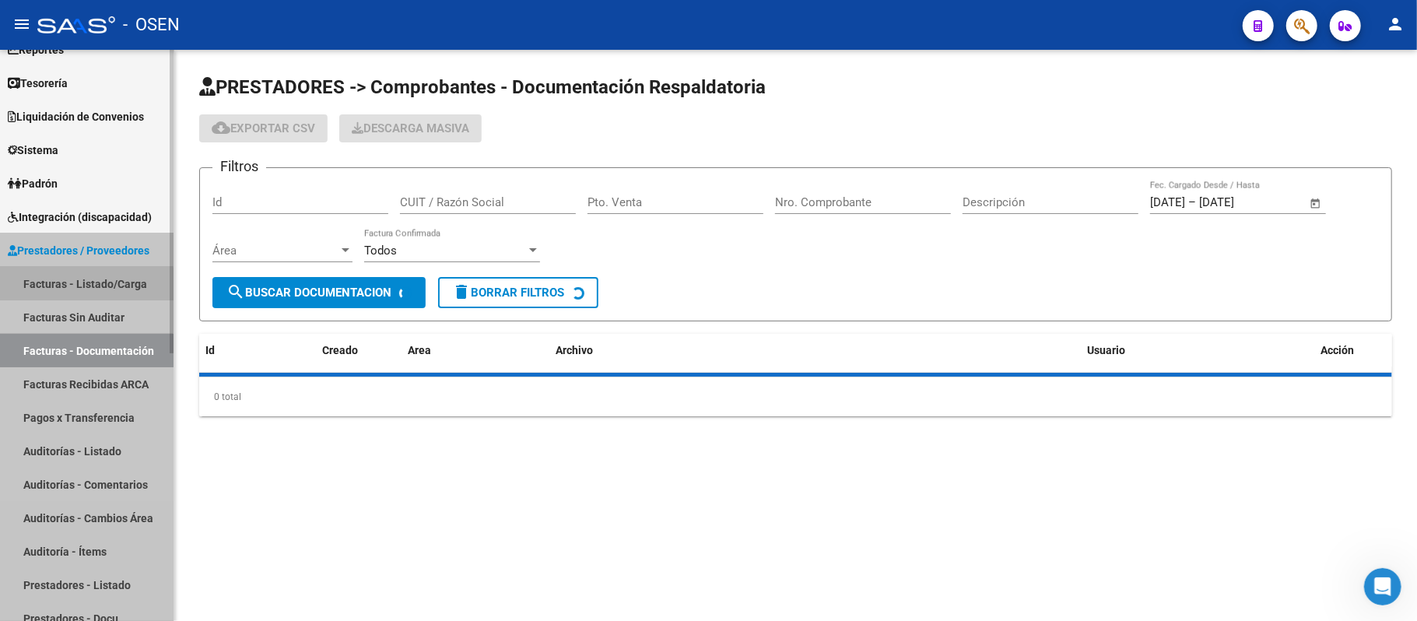
click at [45, 299] on link "Facturas - Listado/Carga" at bounding box center [87, 283] width 174 height 33
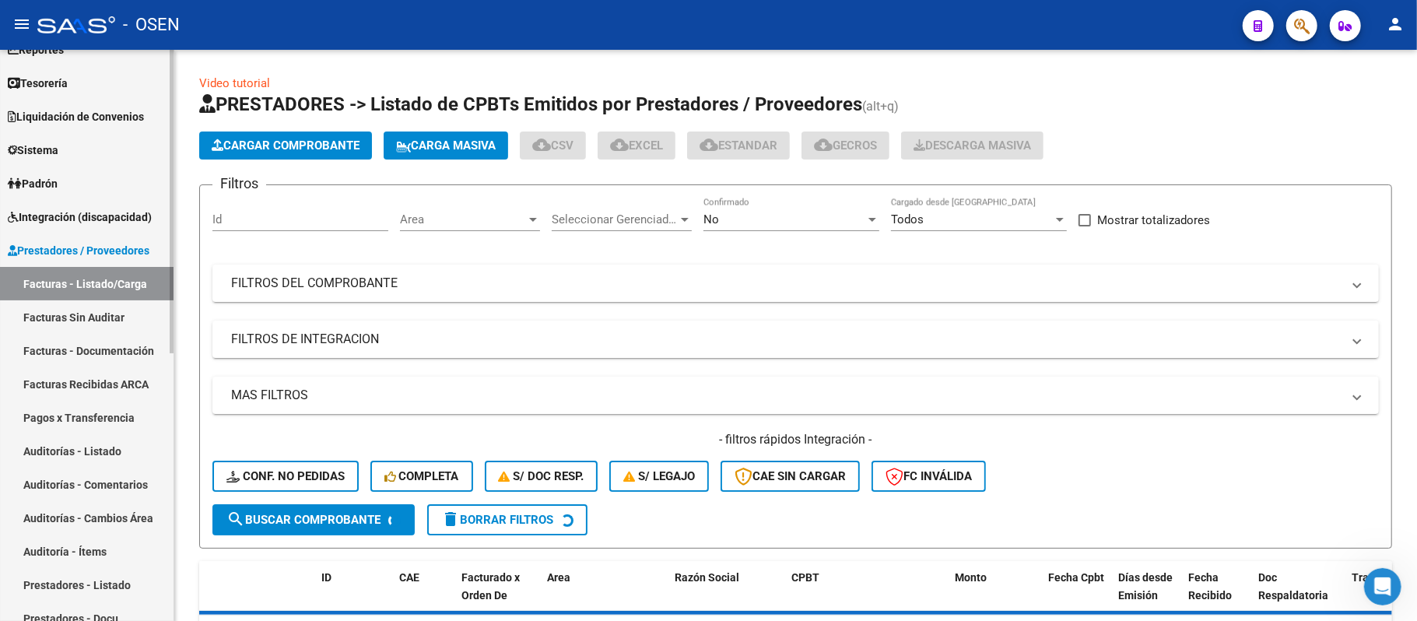
click at [51, 293] on link "Facturas - Listado/Carga" at bounding box center [87, 283] width 174 height 33
click at [455, 218] on span "Area" at bounding box center [463, 219] width 126 height 14
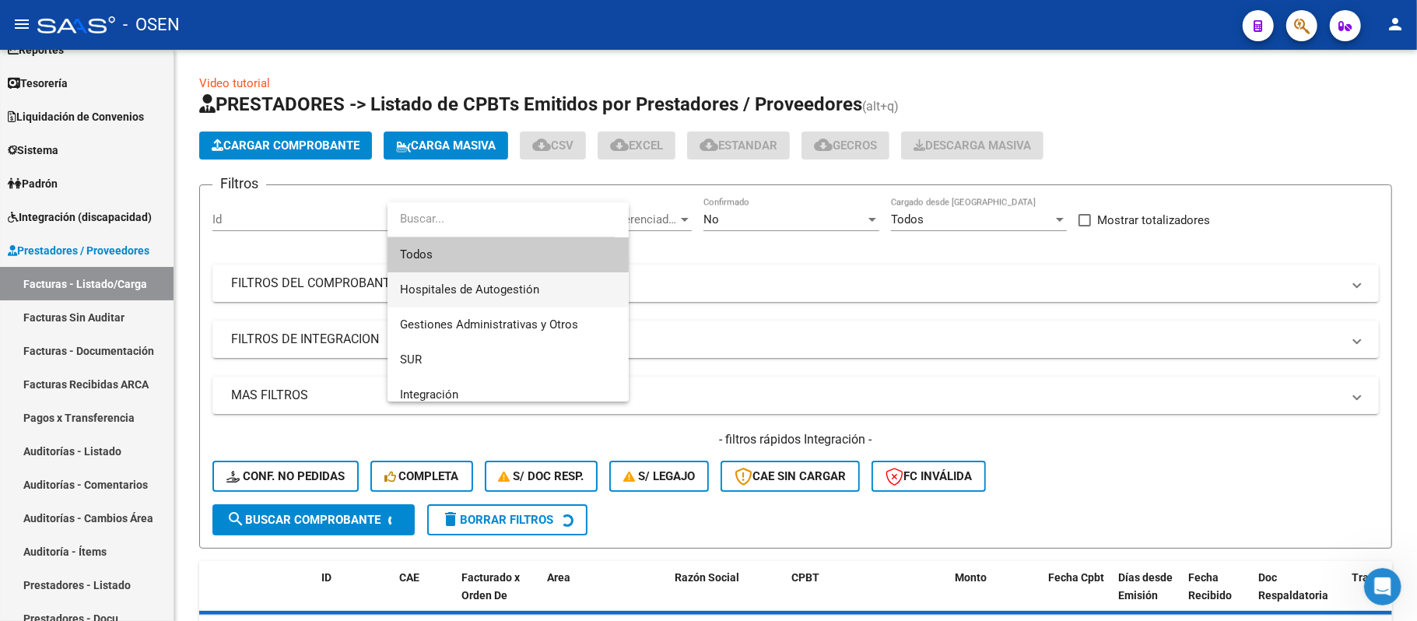
click at [539, 291] on span "Hospitales de Autogestión" at bounding box center [508, 289] width 216 height 35
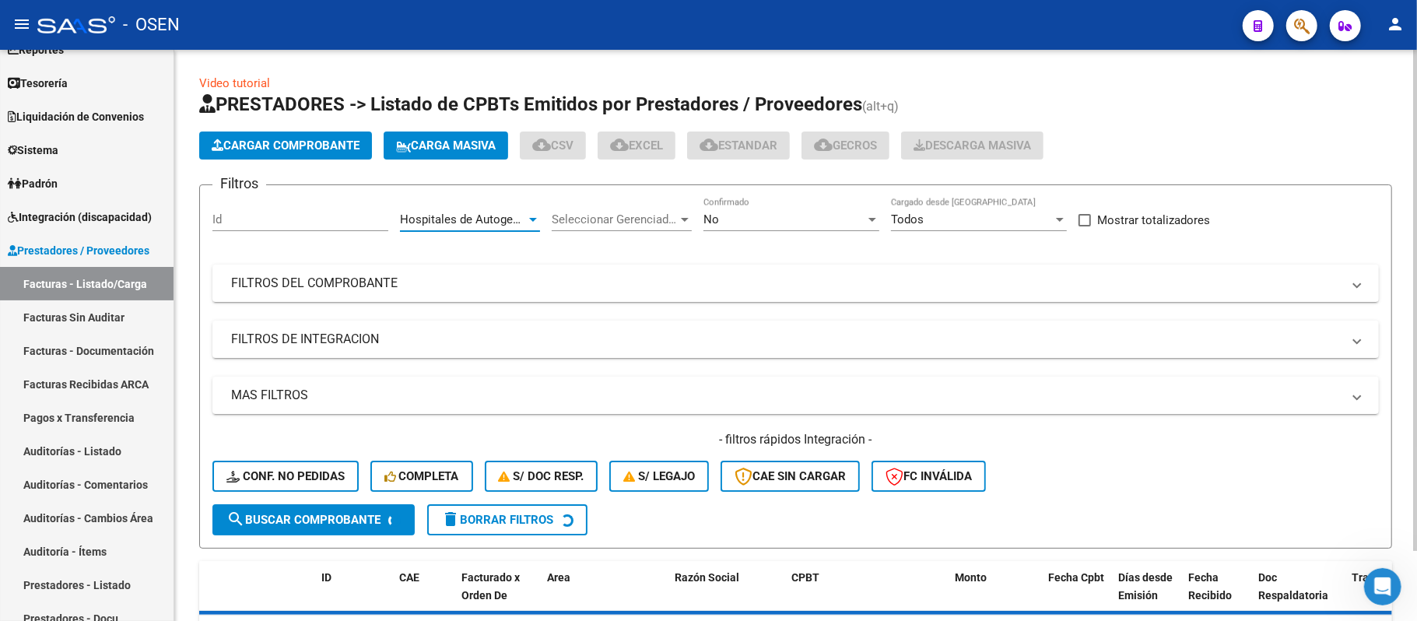
click at [277, 529] on button "search Buscar Comprobante" at bounding box center [313, 519] width 202 height 31
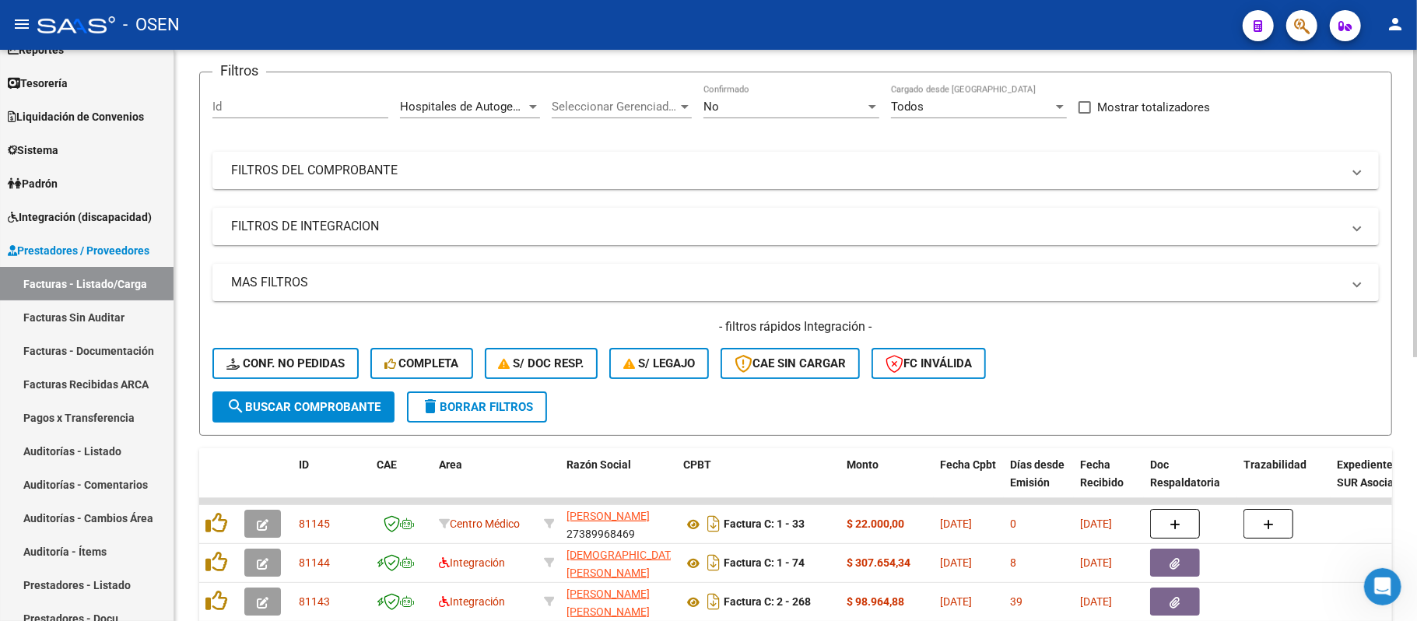
scroll to position [493, 0]
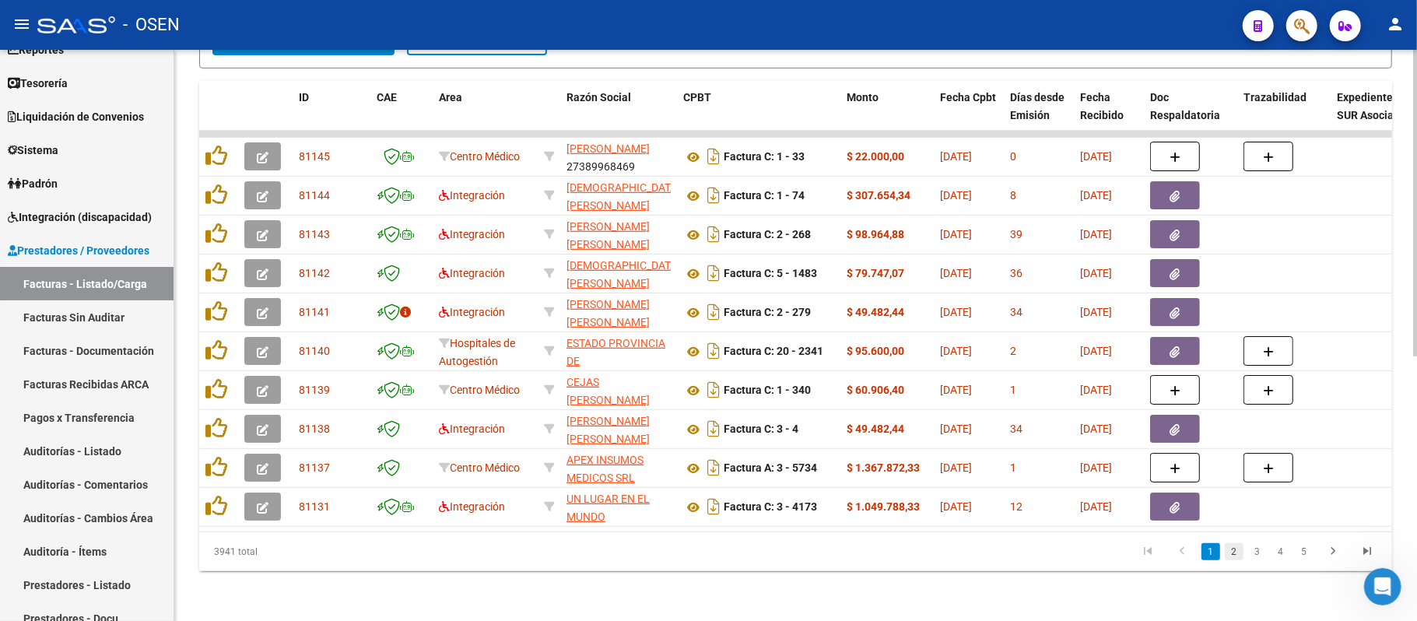
click at [1237, 549] on link "2" at bounding box center [1234, 551] width 19 height 17
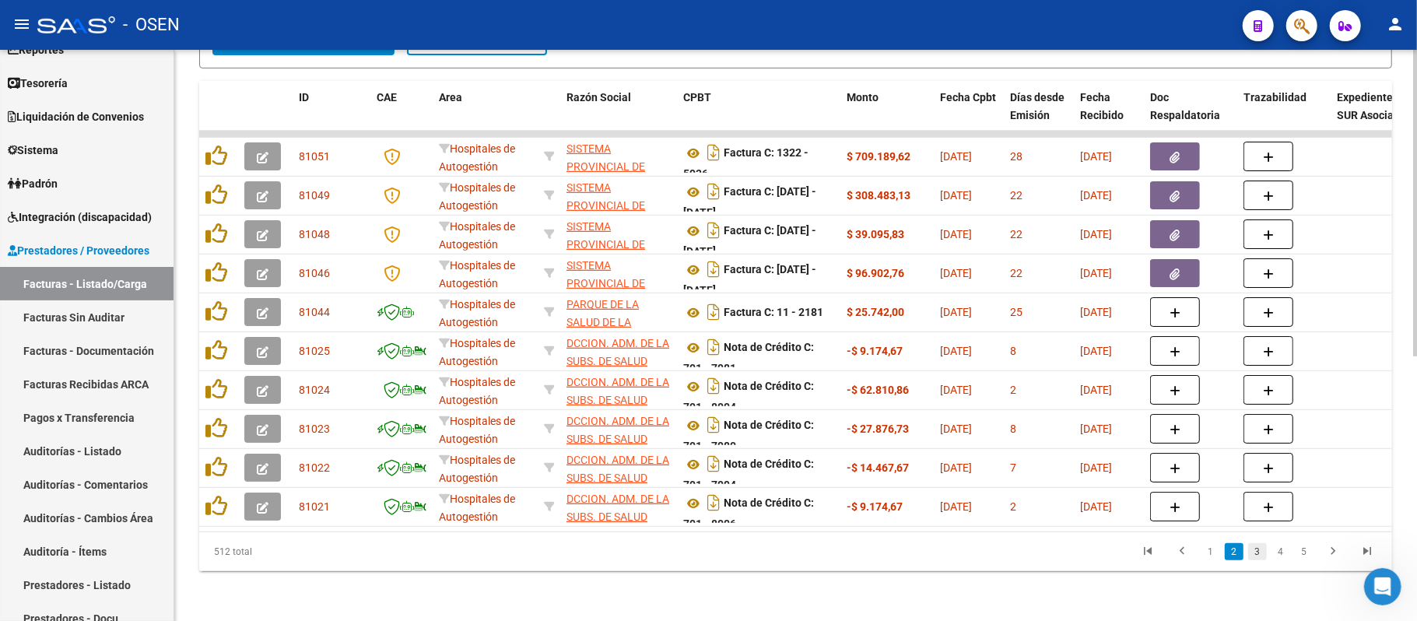
click at [1255, 549] on link "3" at bounding box center [1257, 551] width 19 height 17
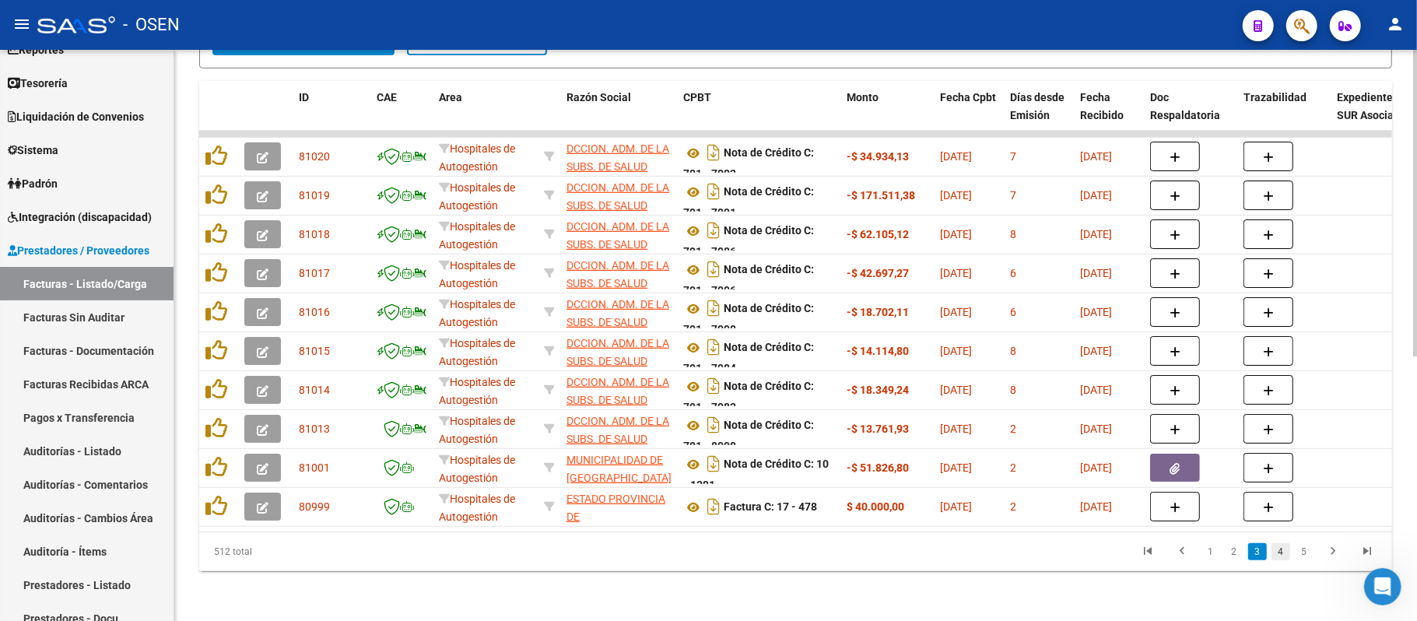
click at [1289, 555] on link "4" at bounding box center [1281, 551] width 19 height 17
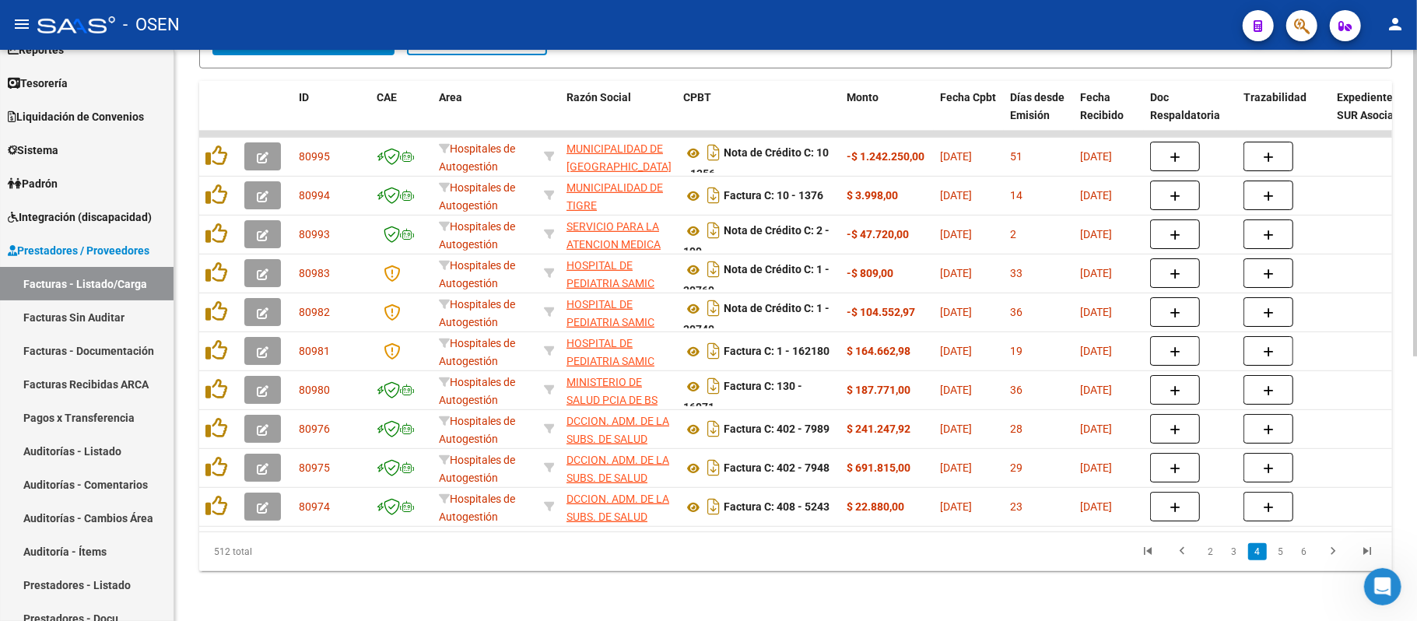
click at [779, 584] on div "Video tutorial PRESTADORES -> Listado de CPBTs Emitidos por Prestadores / Prove…" at bounding box center [795, 95] width 1243 height 1051
